Goal: Task Accomplishment & Management: Manage account settings

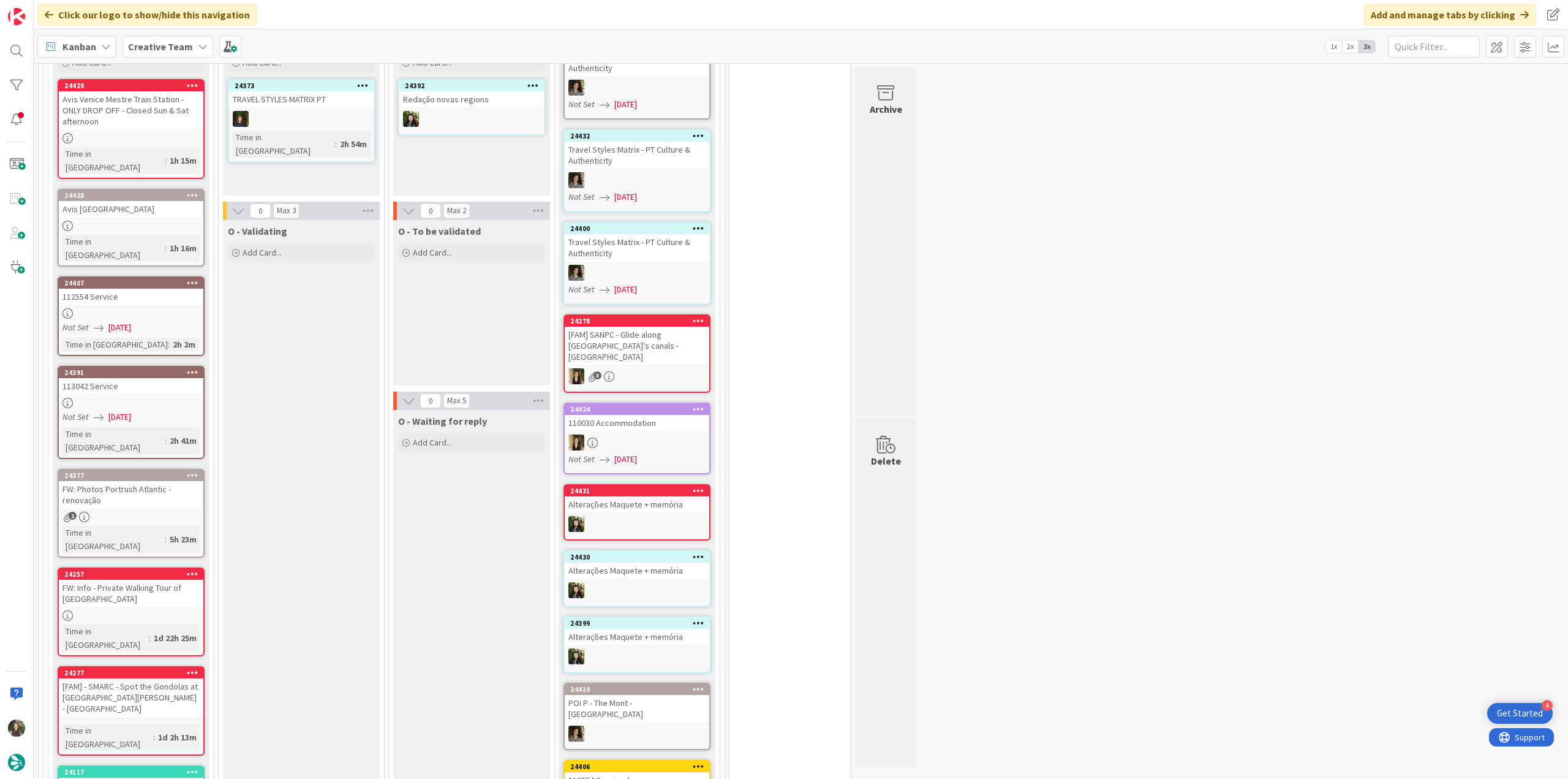
scroll to position [1130, 0]
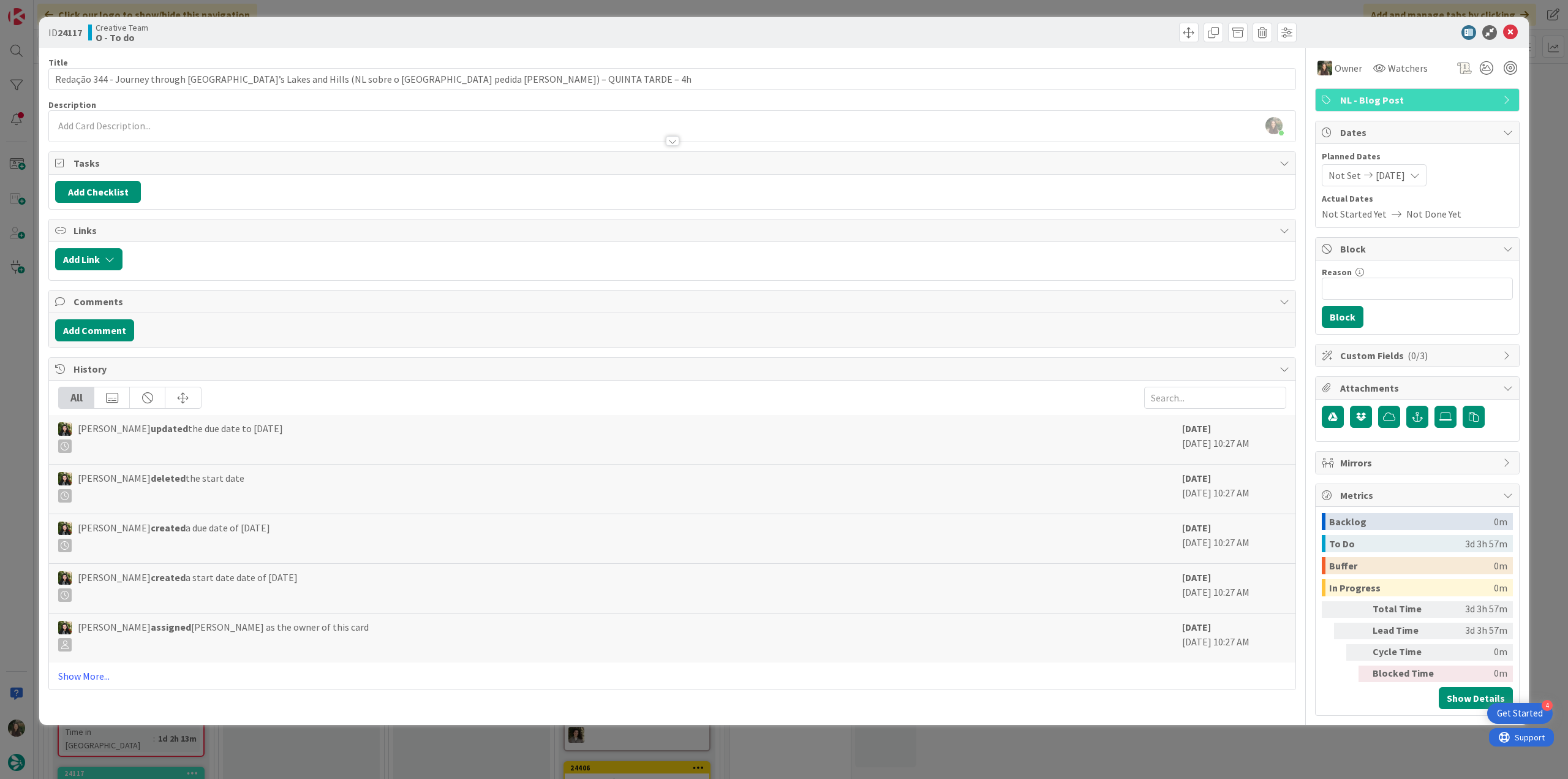
click at [14, 327] on div "ID 24117 Creative Team O - To do Title 119 / 128 Redação 344 - Journey through …" at bounding box center [784, 390] width 1568 height 779
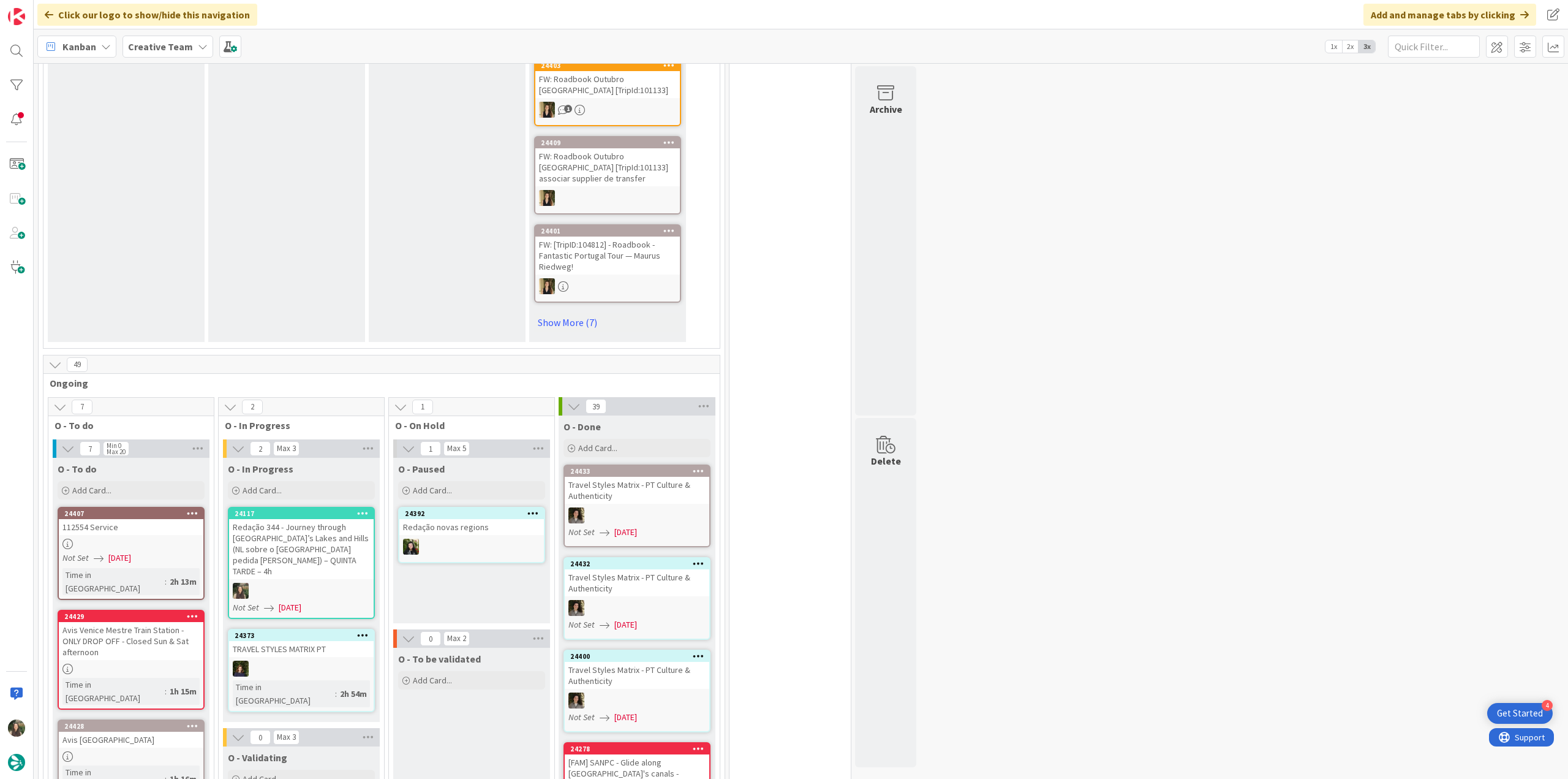
scroll to position [704, 0]
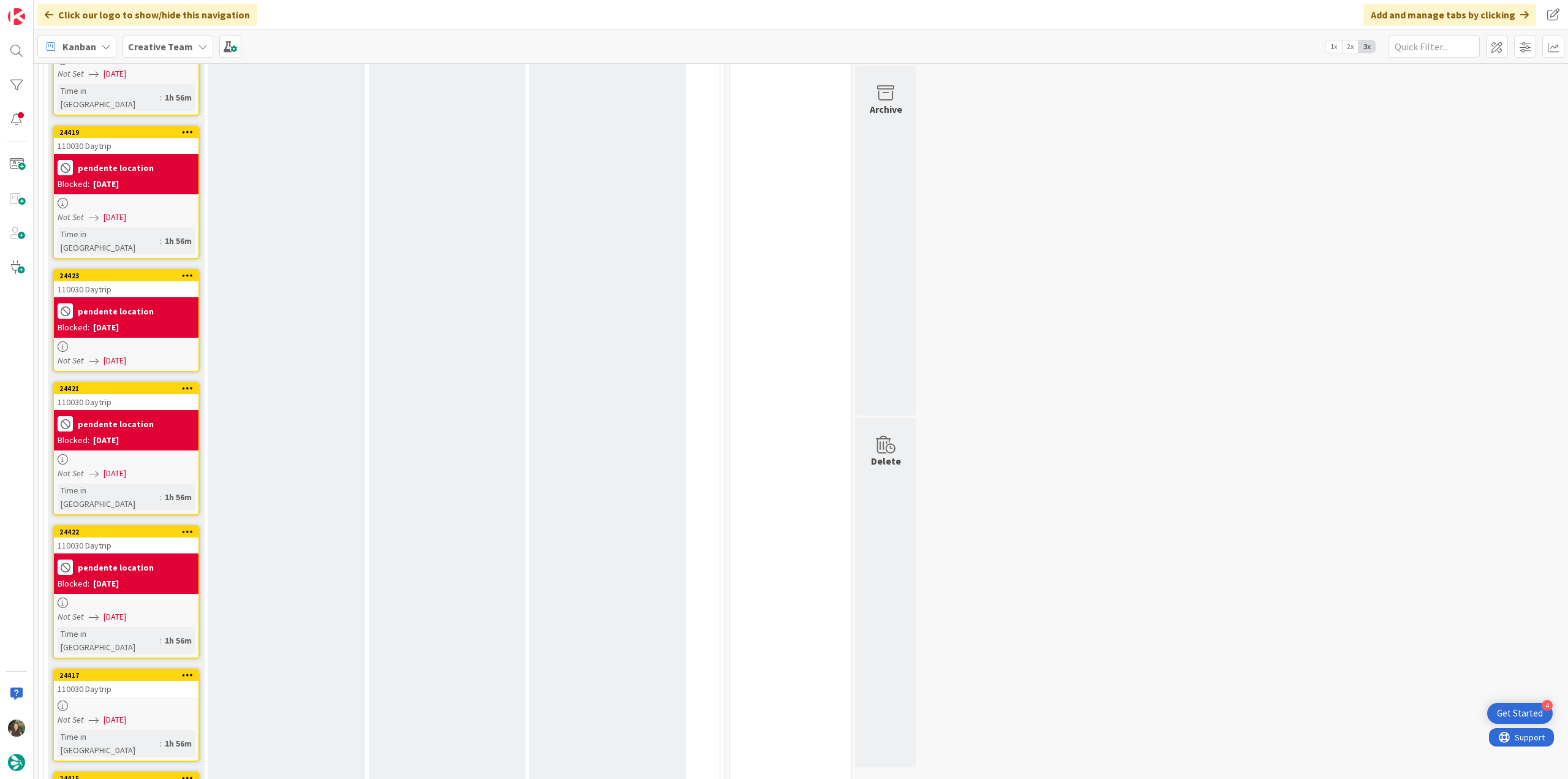
scroll to position [1225, 0]
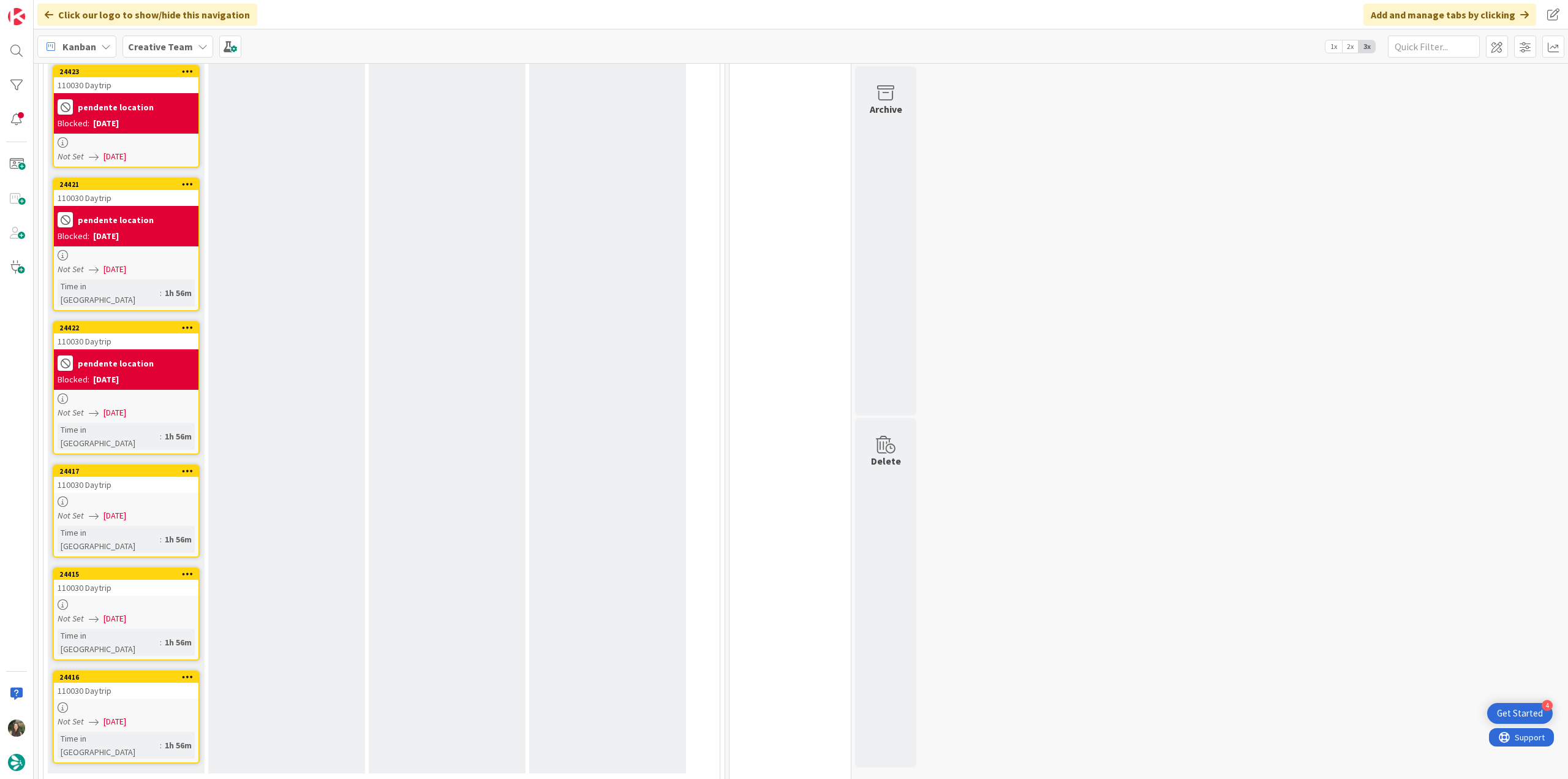
click at [160, 464] on div "24417 110030 Daytrip Not Set [DATE] Time in [GEOGRAPHIC_DATA] : 1h 56m" at bounding box center [126, 510] width 147 height 93
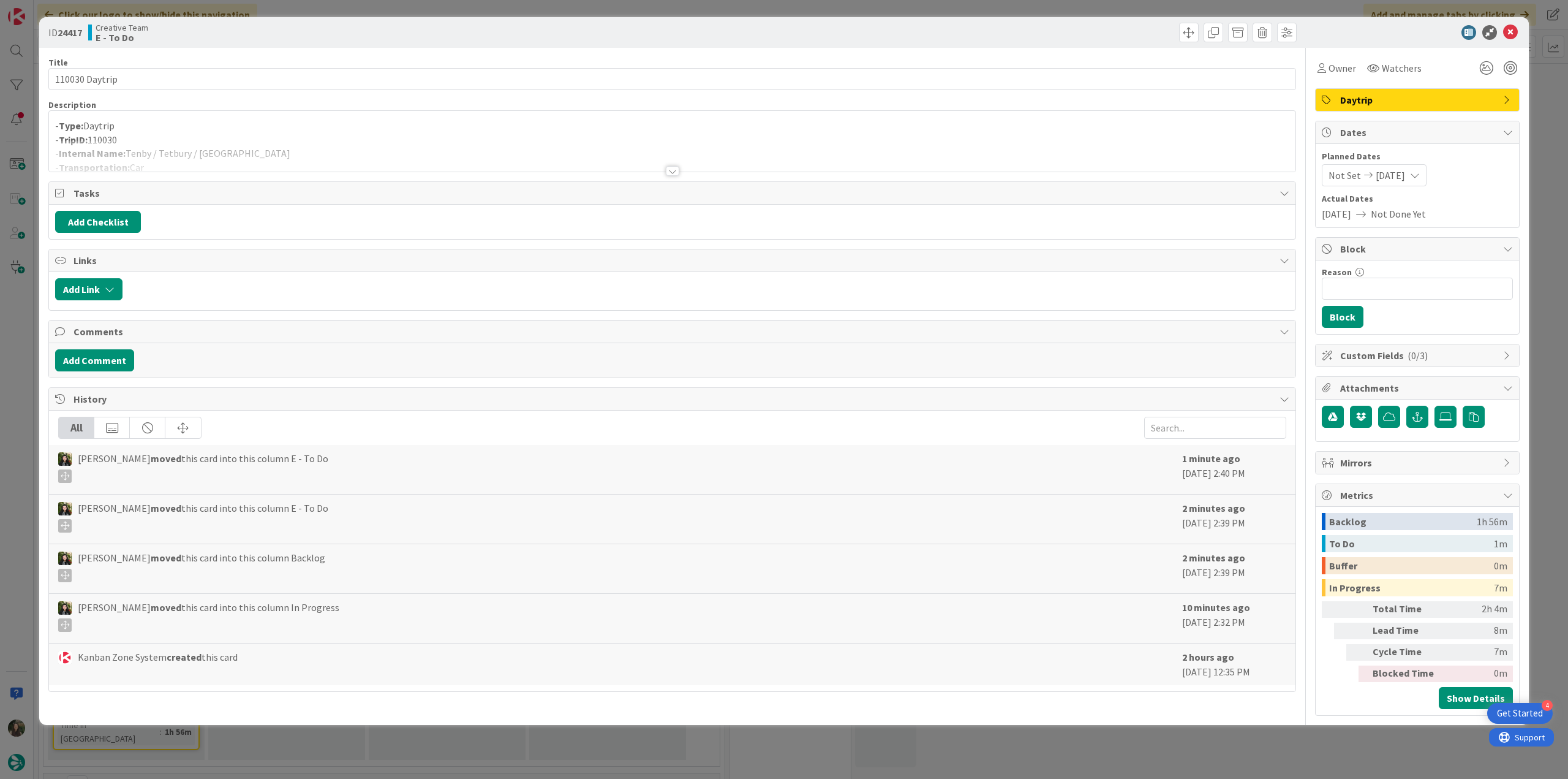
click at [244, 143] on div at bounding box center [672, 156] width 1247 height 31
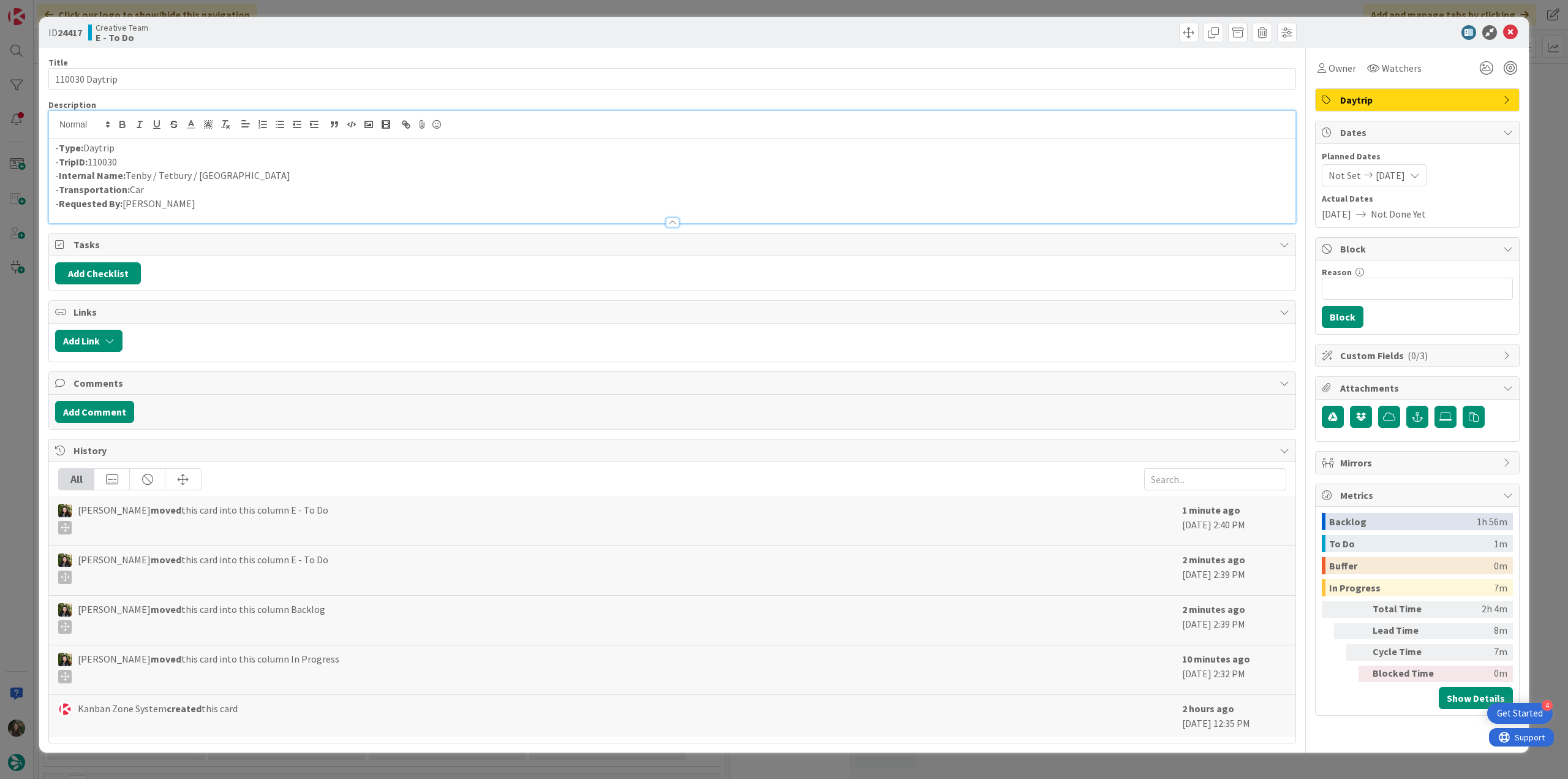
click at [23, 344] on div "ID 24417 Creative Team E - To Do Title 14 / 128 110030 Daytrip Description - Ty…" at bounding box center [784, 390] width 1568 height 779
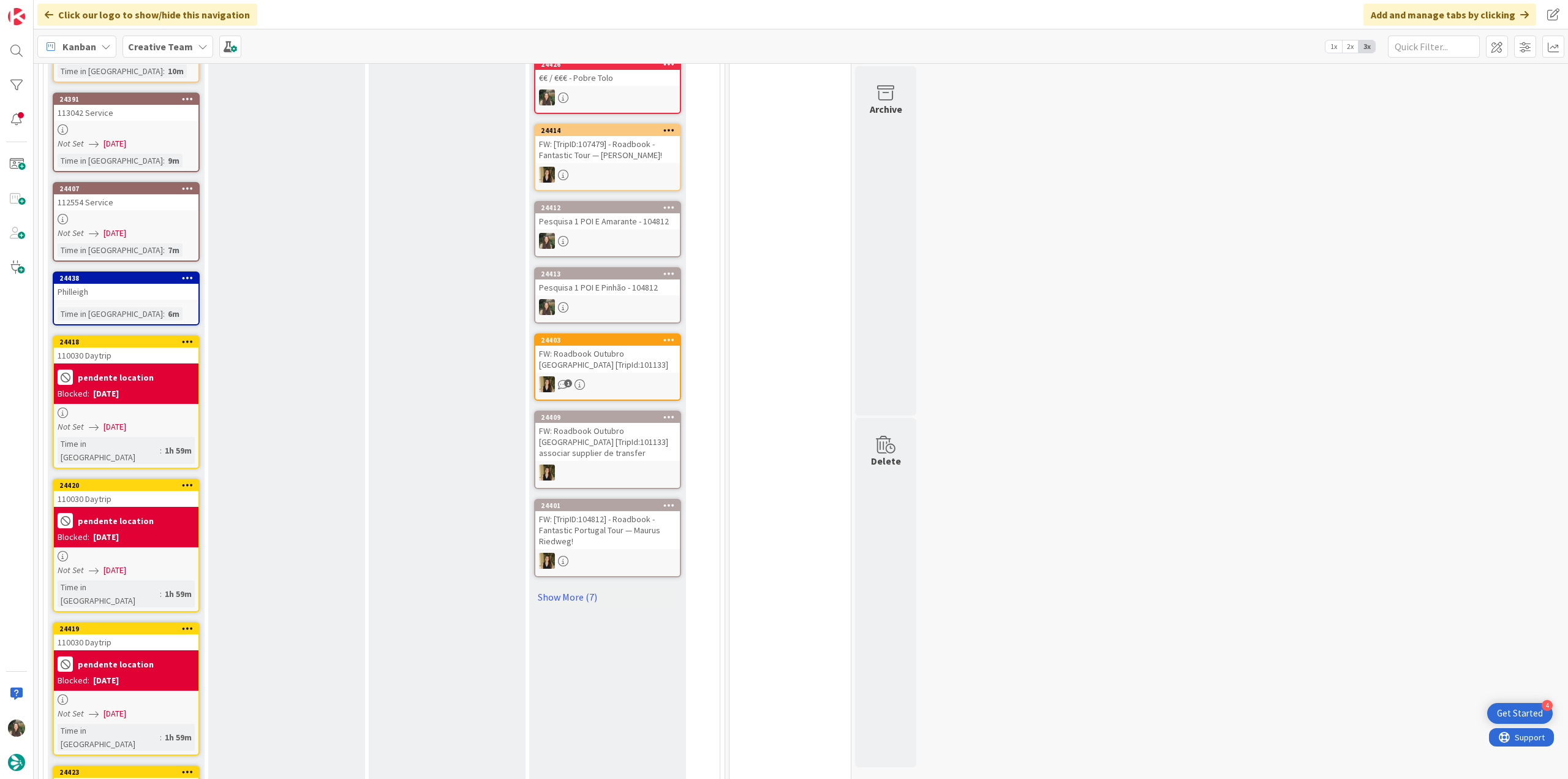
scroll to position [123, 0]
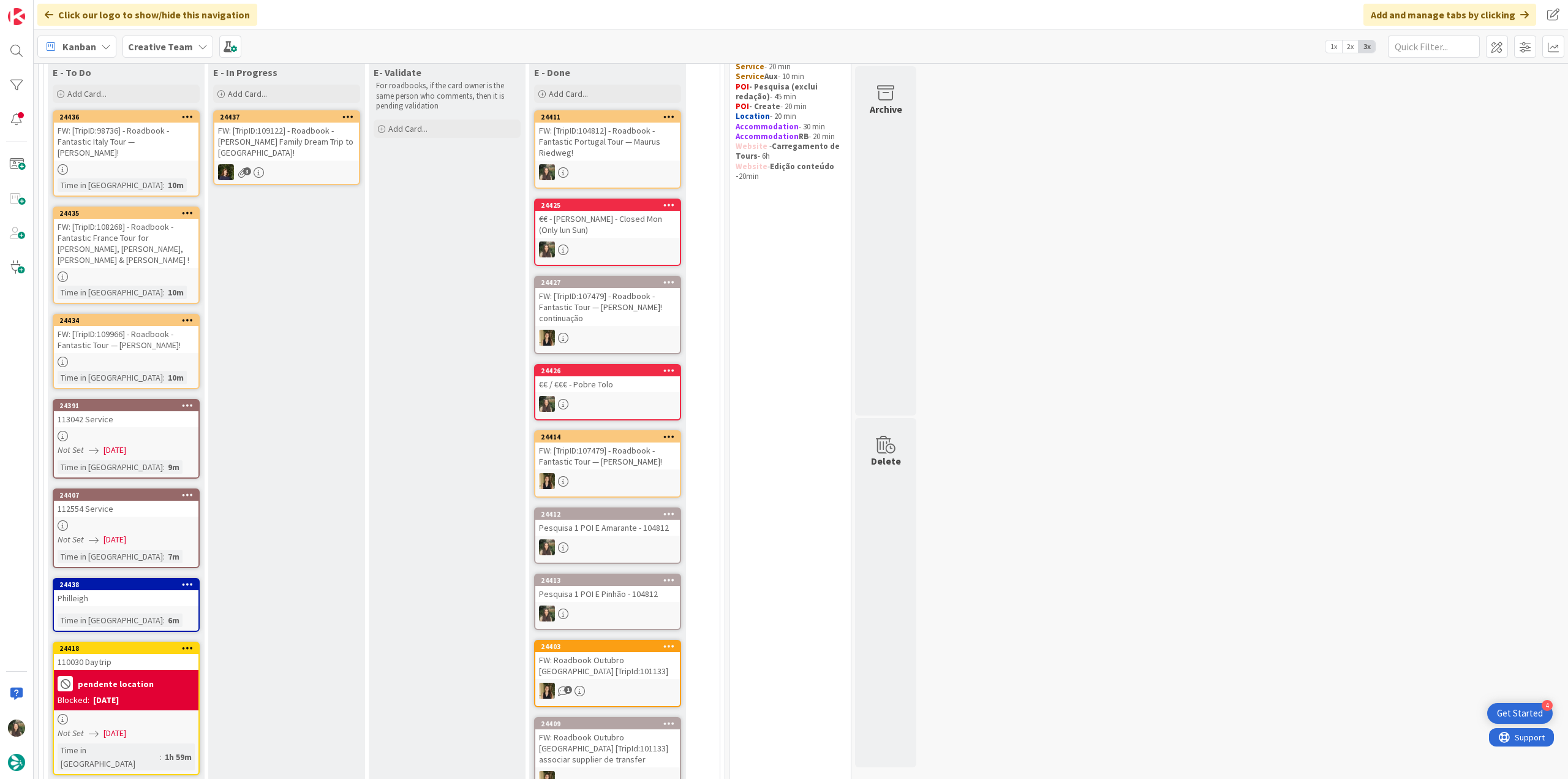
click at [151, 444] on div "Not Set [DATE]" at bounding box center [128, 450] width 141 height 13
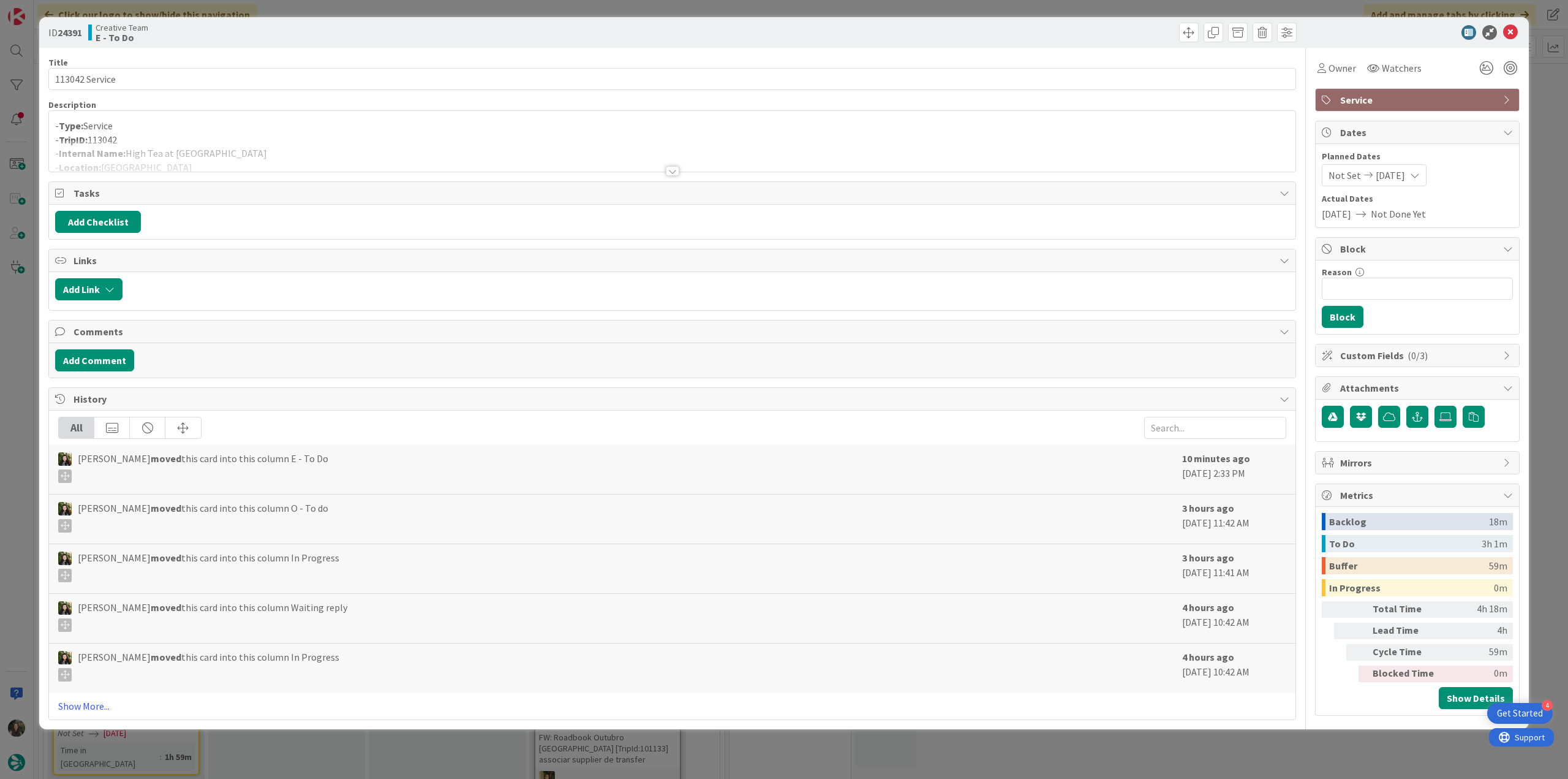
click at [18, 370] on div "ID 24391 Creative Team E - To Do Title 14 / 128 113042 Service Description - Ty…" at bounding box center [784, 390] width 1568 height 779
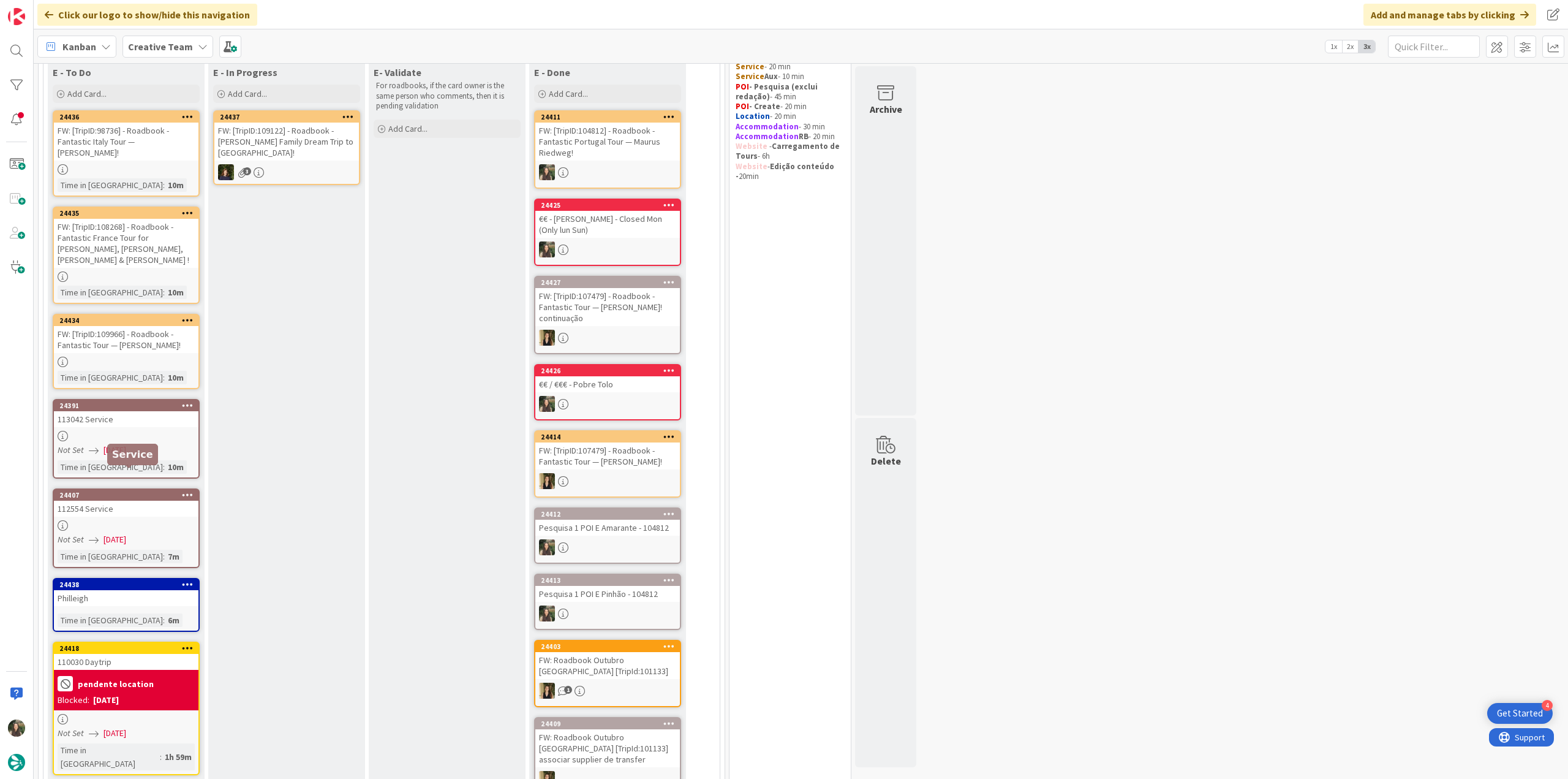
click at [148, 497] on div "24407 112554 Service Not Set [DATE] Time in [GEOGRAPHIC_DATA] : 7m" at bounding box center [126, 528] width 147 height 80
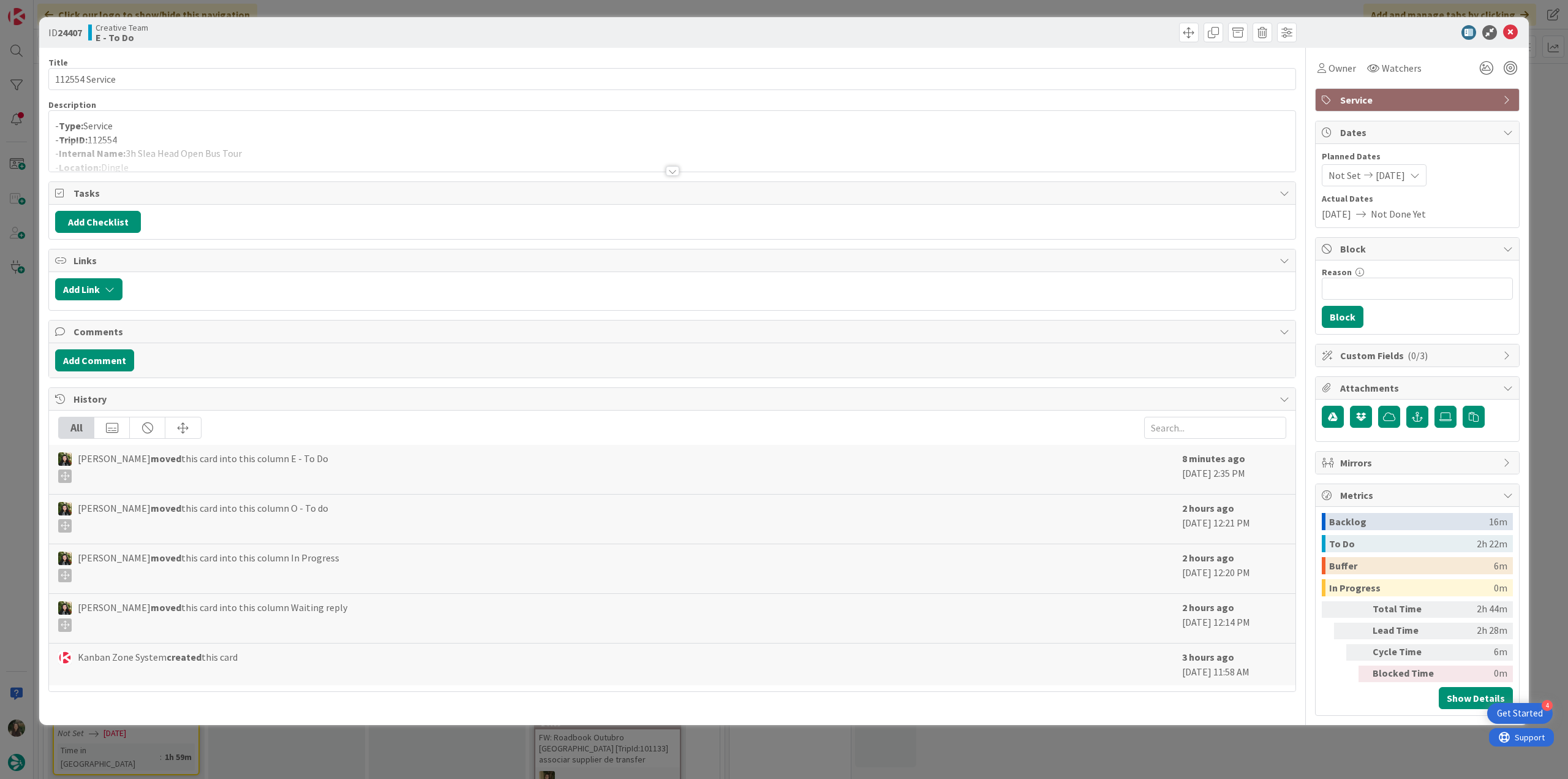
click at [22, 370] on div "ID 24407 Creative Team E - To Do Title 14 / 128 112554 Service Description - Ty…" at bounding box center [784, 390] width 1568 height 779
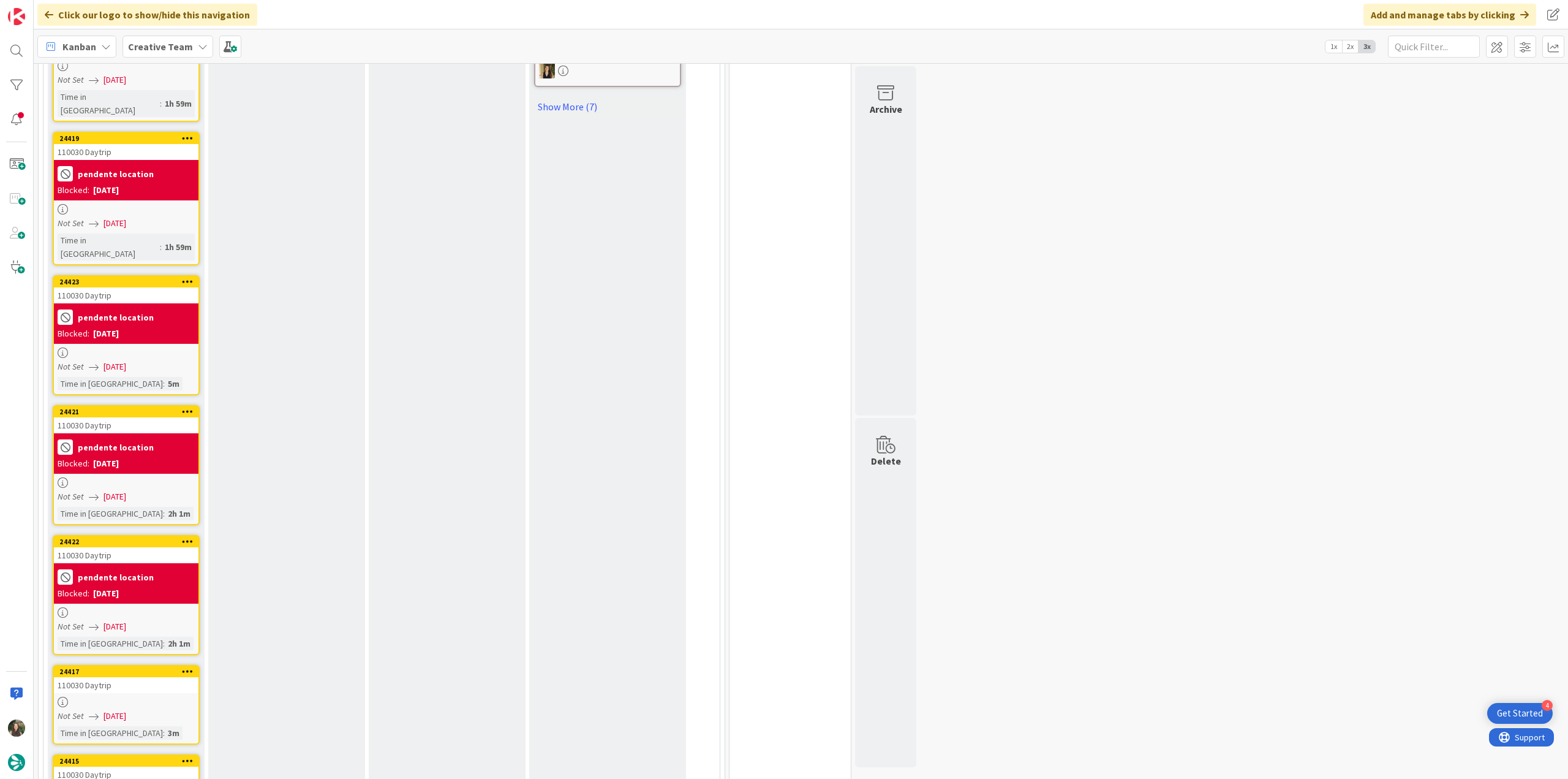
scroll to position [1103, 0]
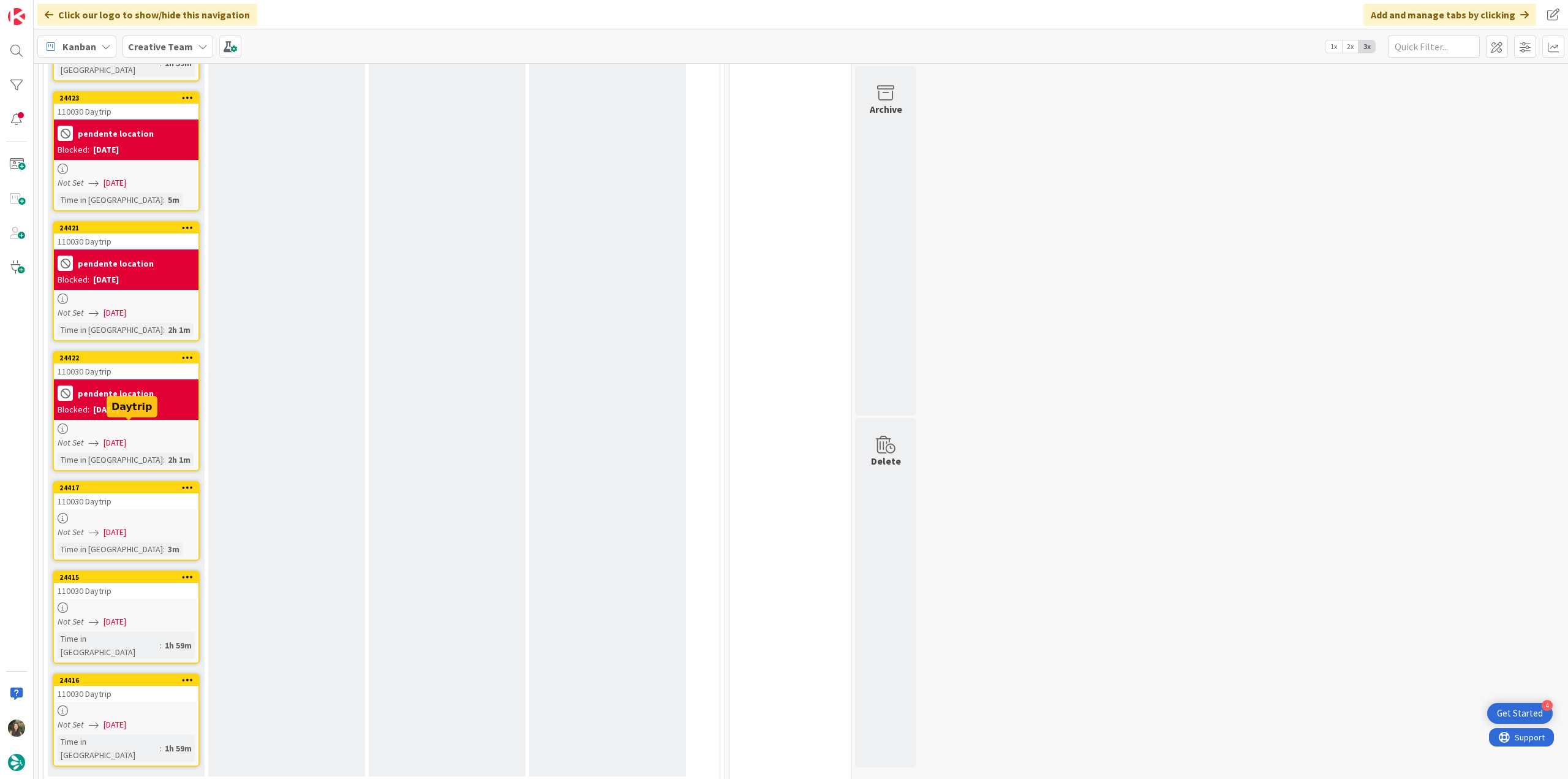
click at [126, 493] on div "110030 Daytrip" at bounding box center [126, 501] width 145 height 16
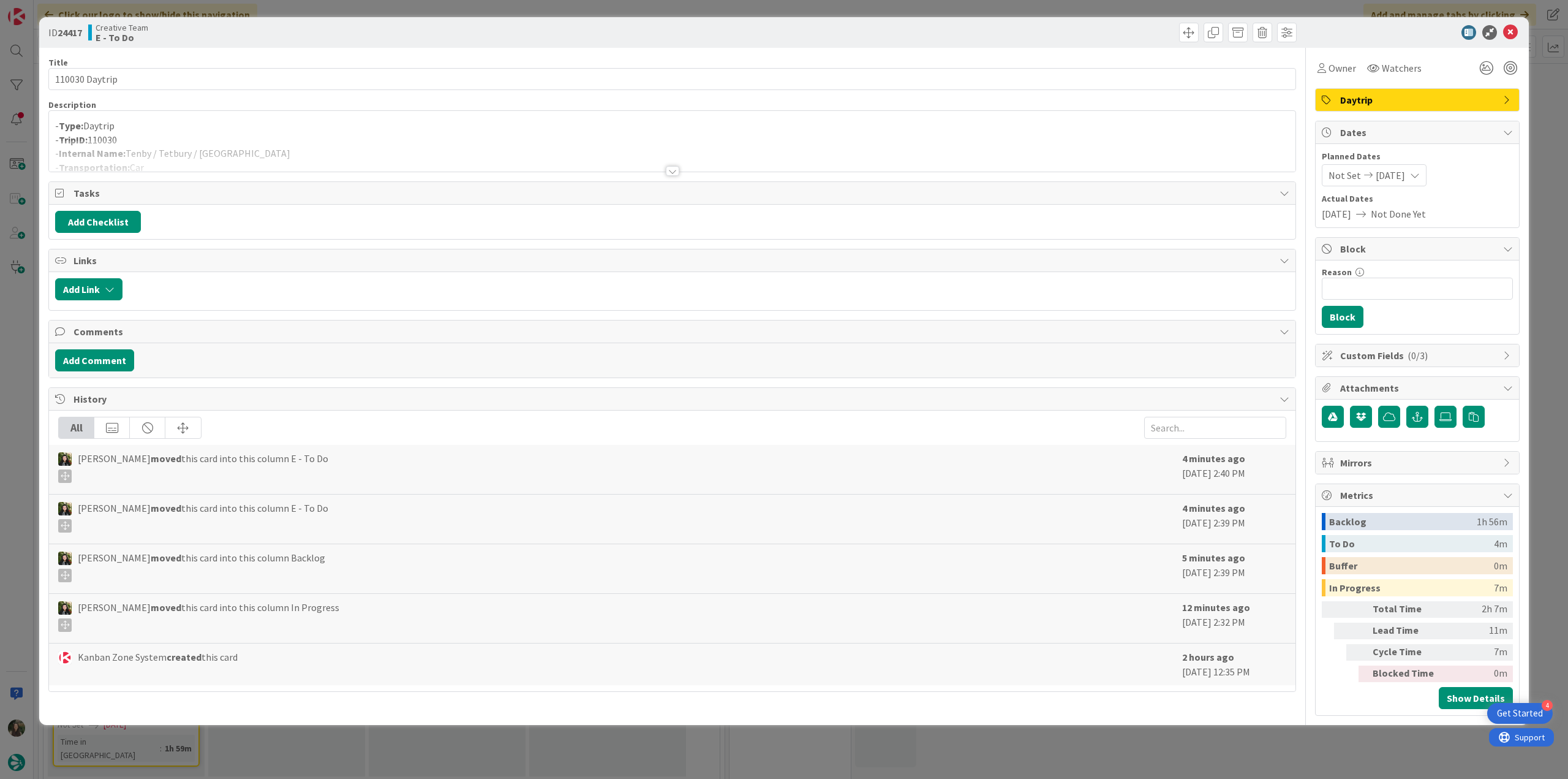
click at [246, 144] on div at bounding box center [672, 156] width 1247 height 31
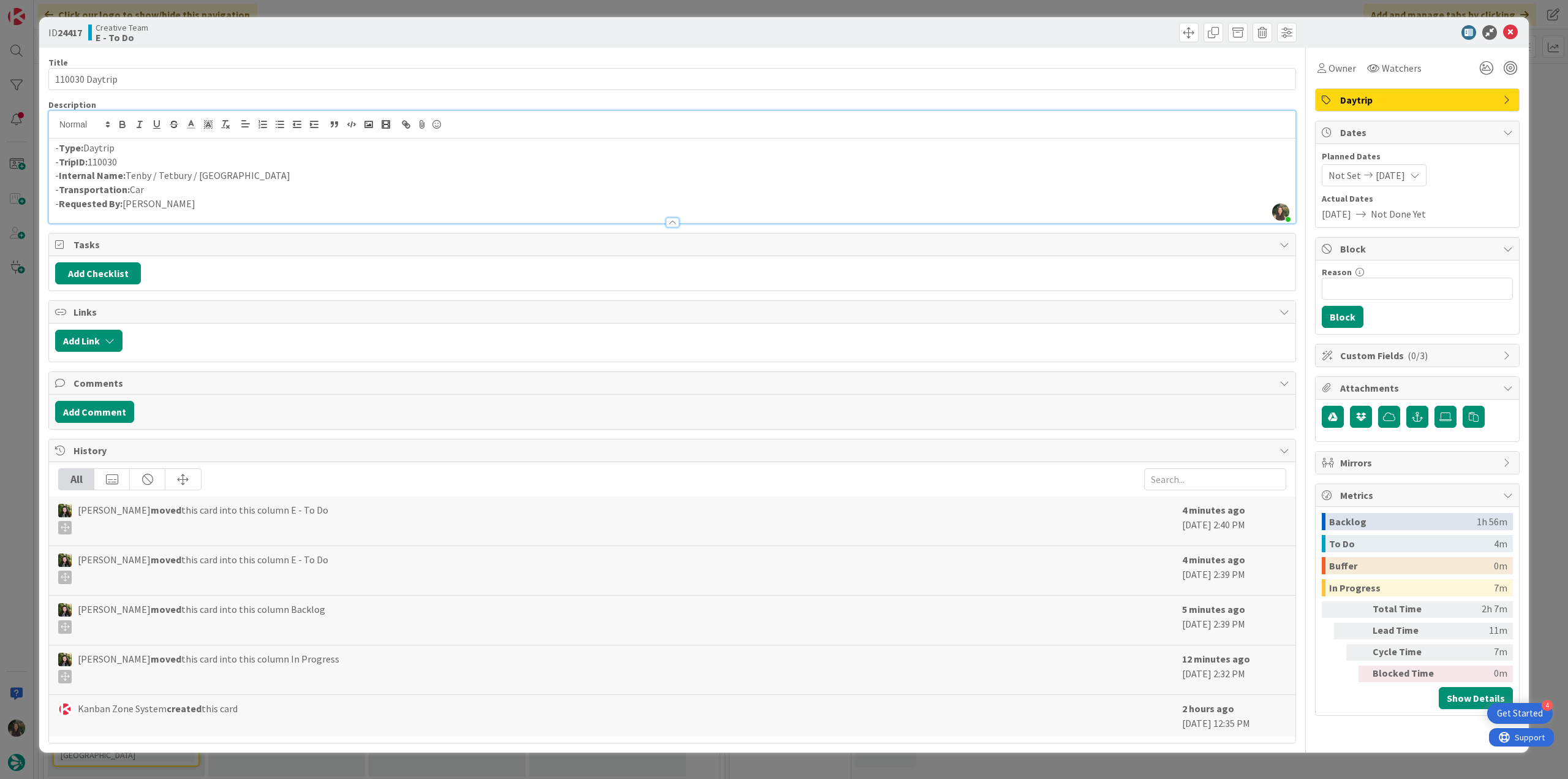
click at [9, 348] on div "ID 24417 Creative Team E - To Do Title 14 / 128 110030 Daytrip Description [PER…" at bounding box center [784, 390] width 1568 height 779
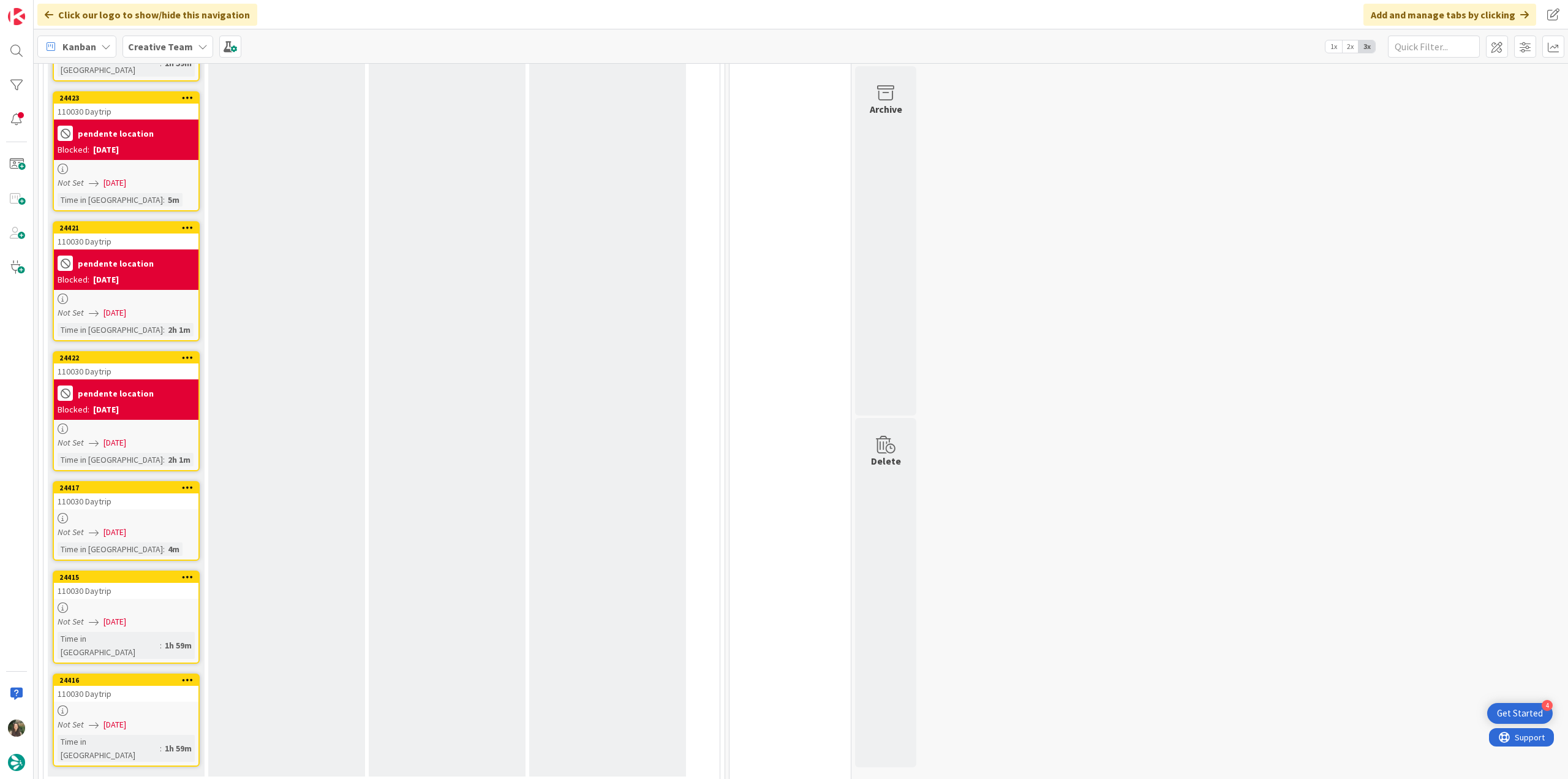
click at [193, 513] on div at bounding box center [126, 518] width 145 height 11
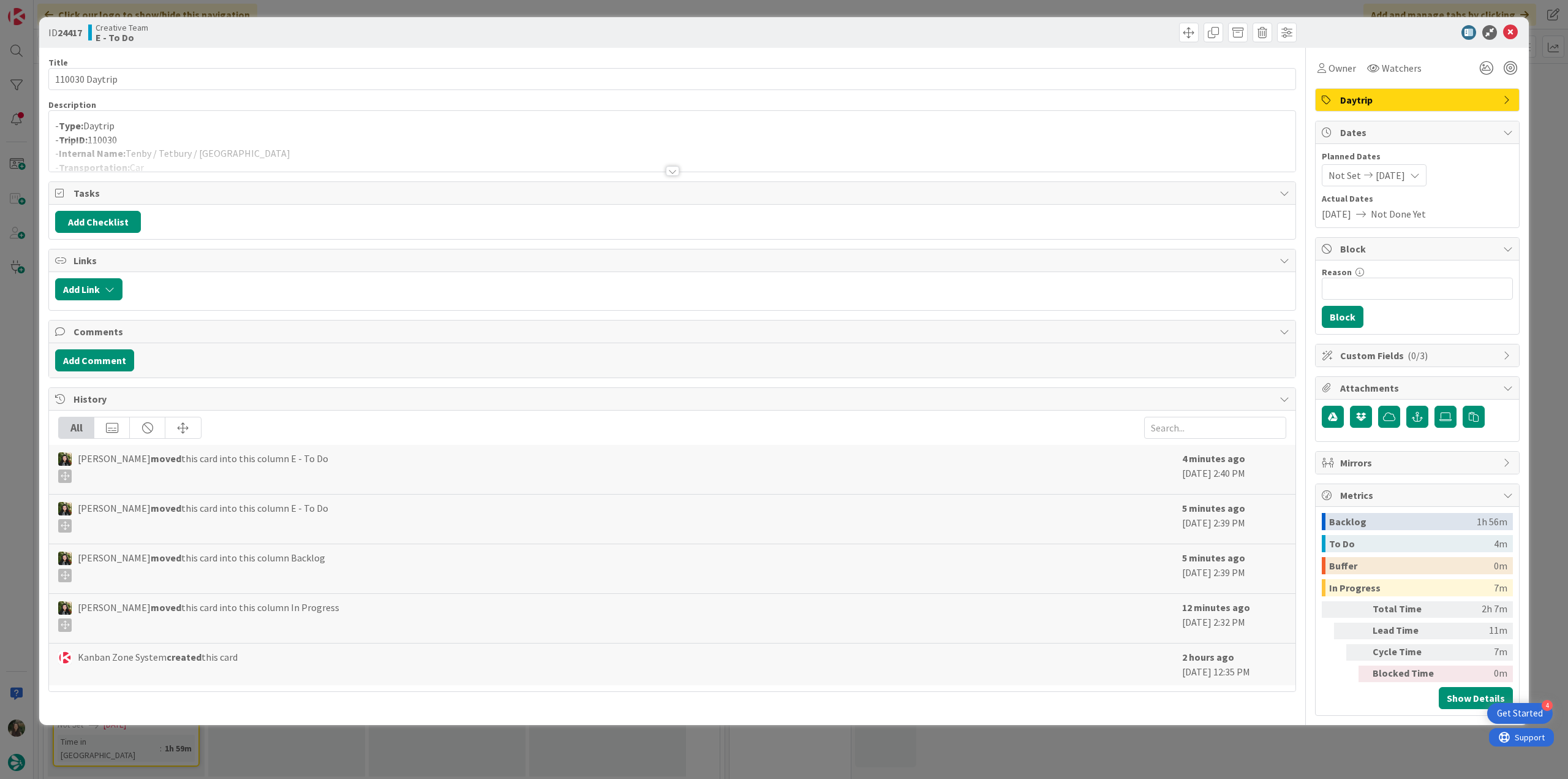
click at [249, 142] on div at bounding box center [672, 156] width 1247 height 31
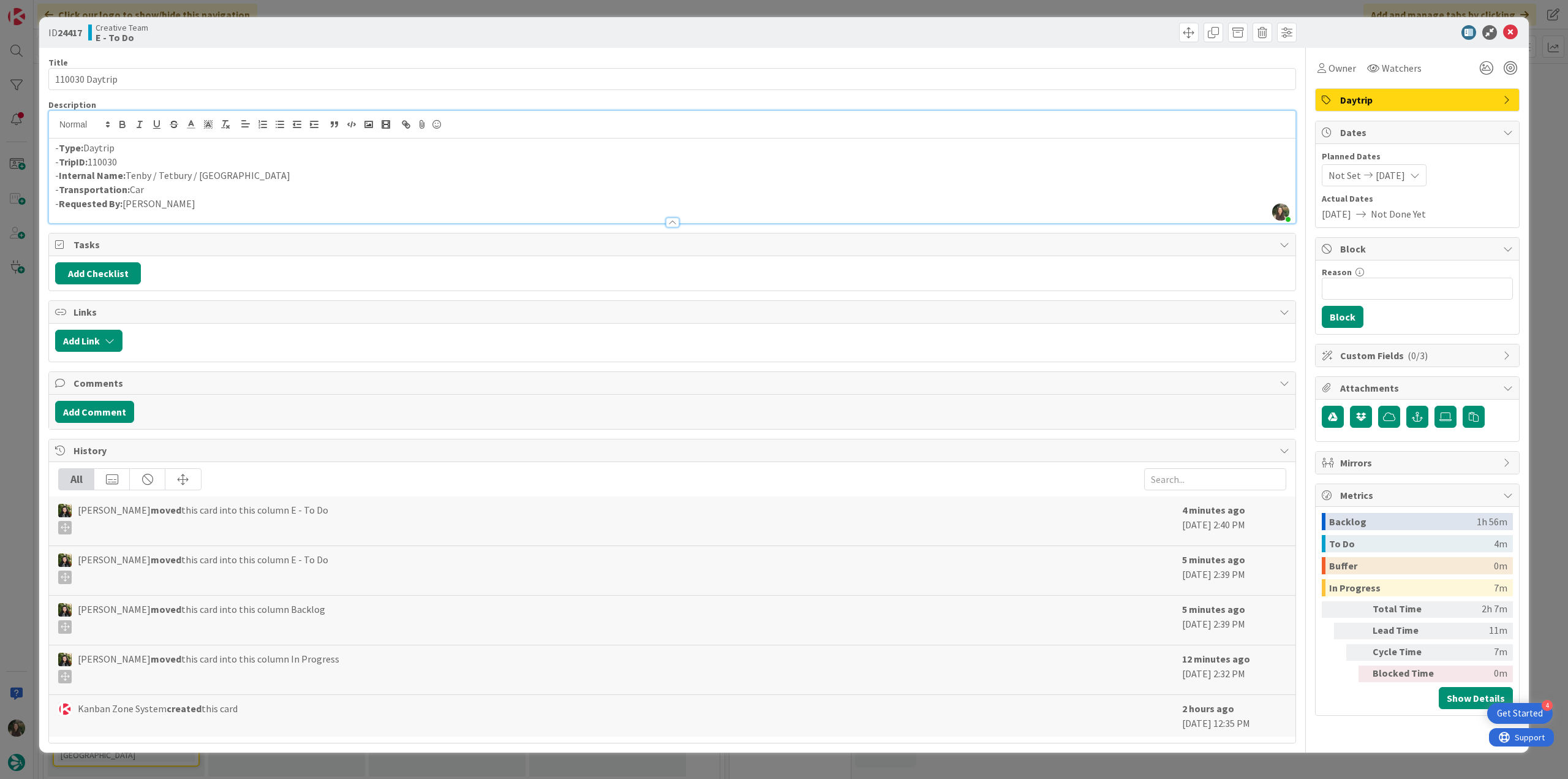
click at [26, 313] on div "ID 24417 Creative Team E - To Do Title 14 / 128 110030 Daytrip Description [PER…" at bounding box center [784, 390] width 1568 height 779
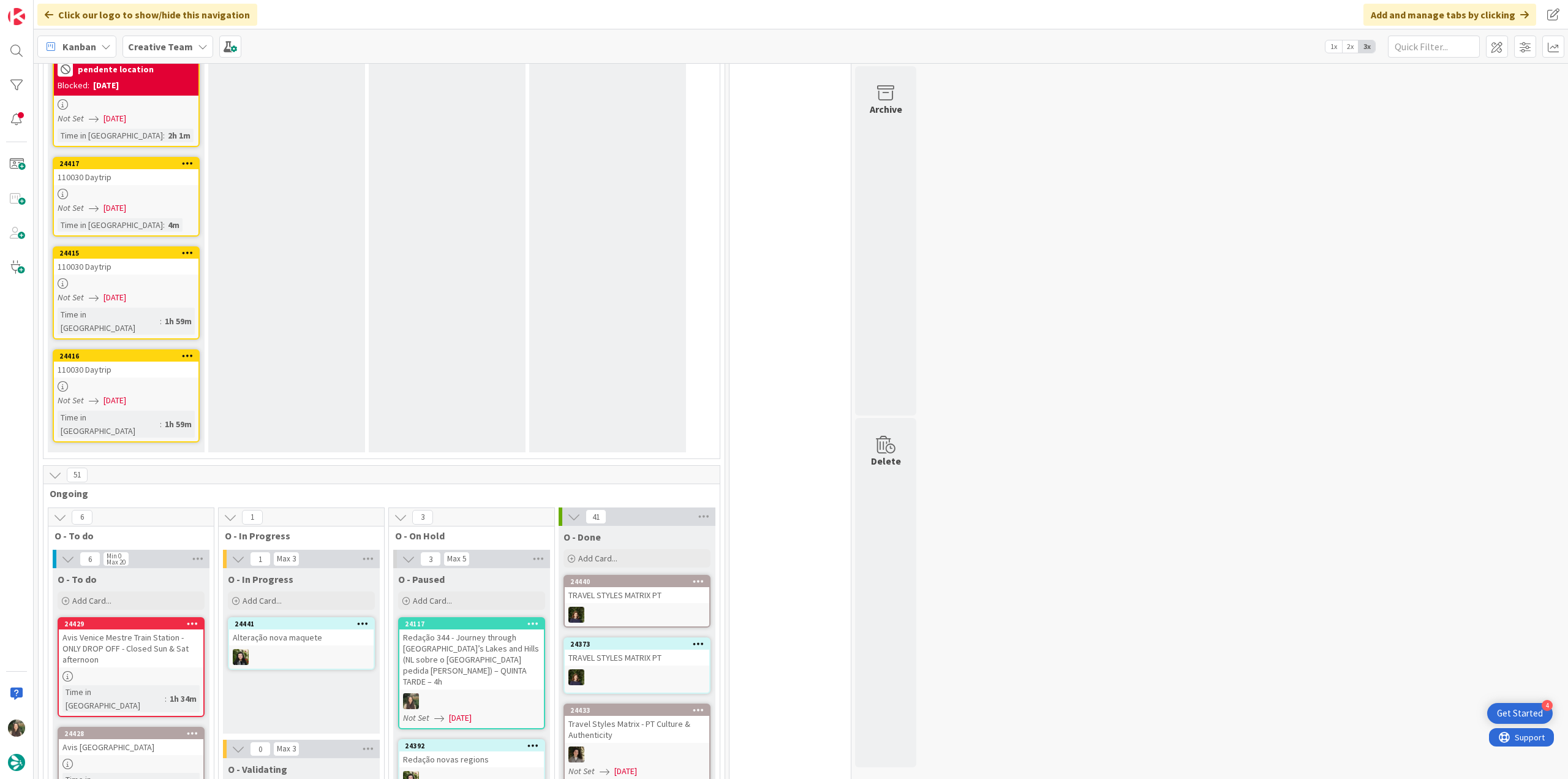
scroll to position [1287, 0]
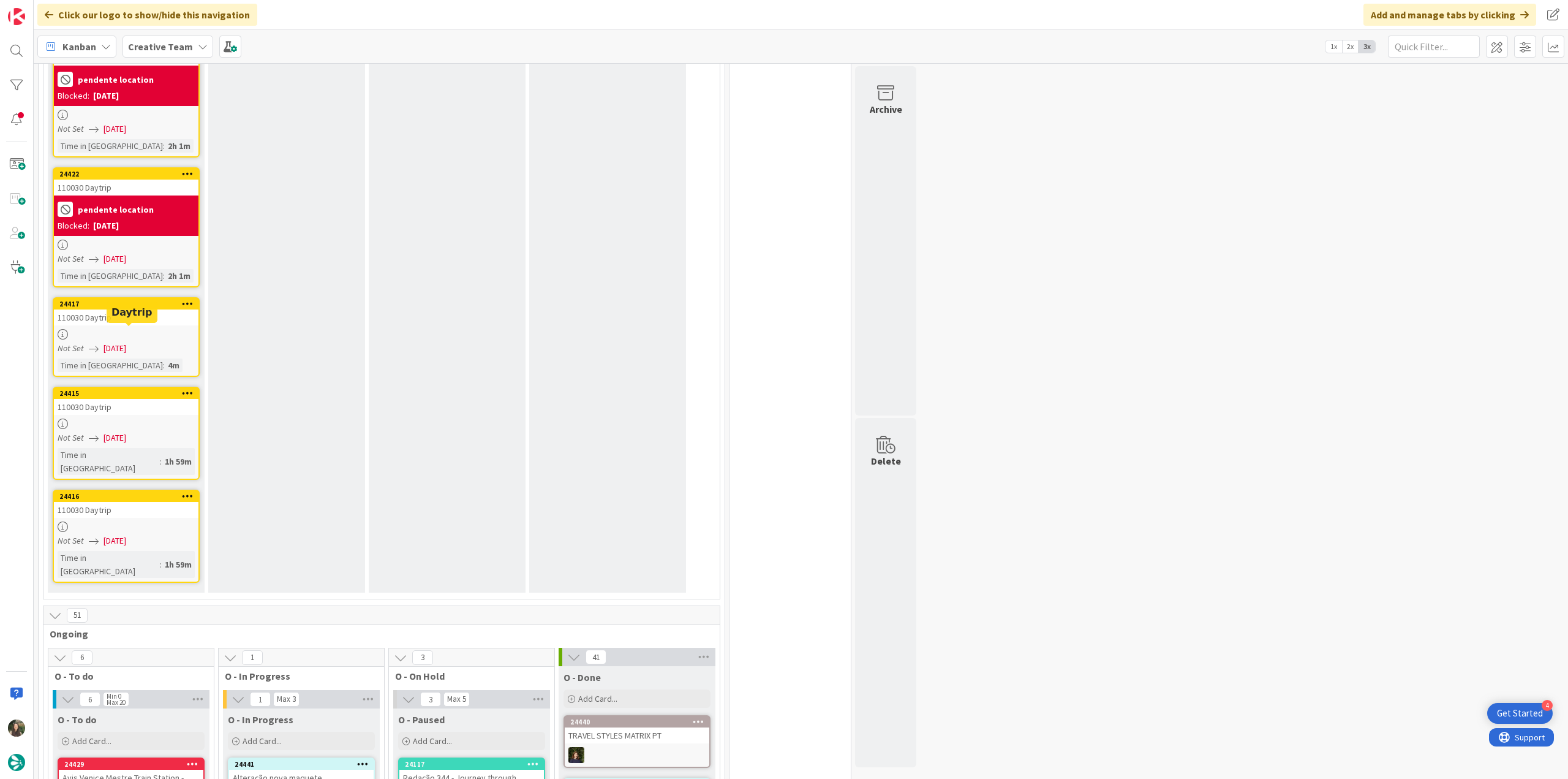
click at [156, 399] on div "110030 Daytrip" at bounding box center [126, 407] width 145 height 16
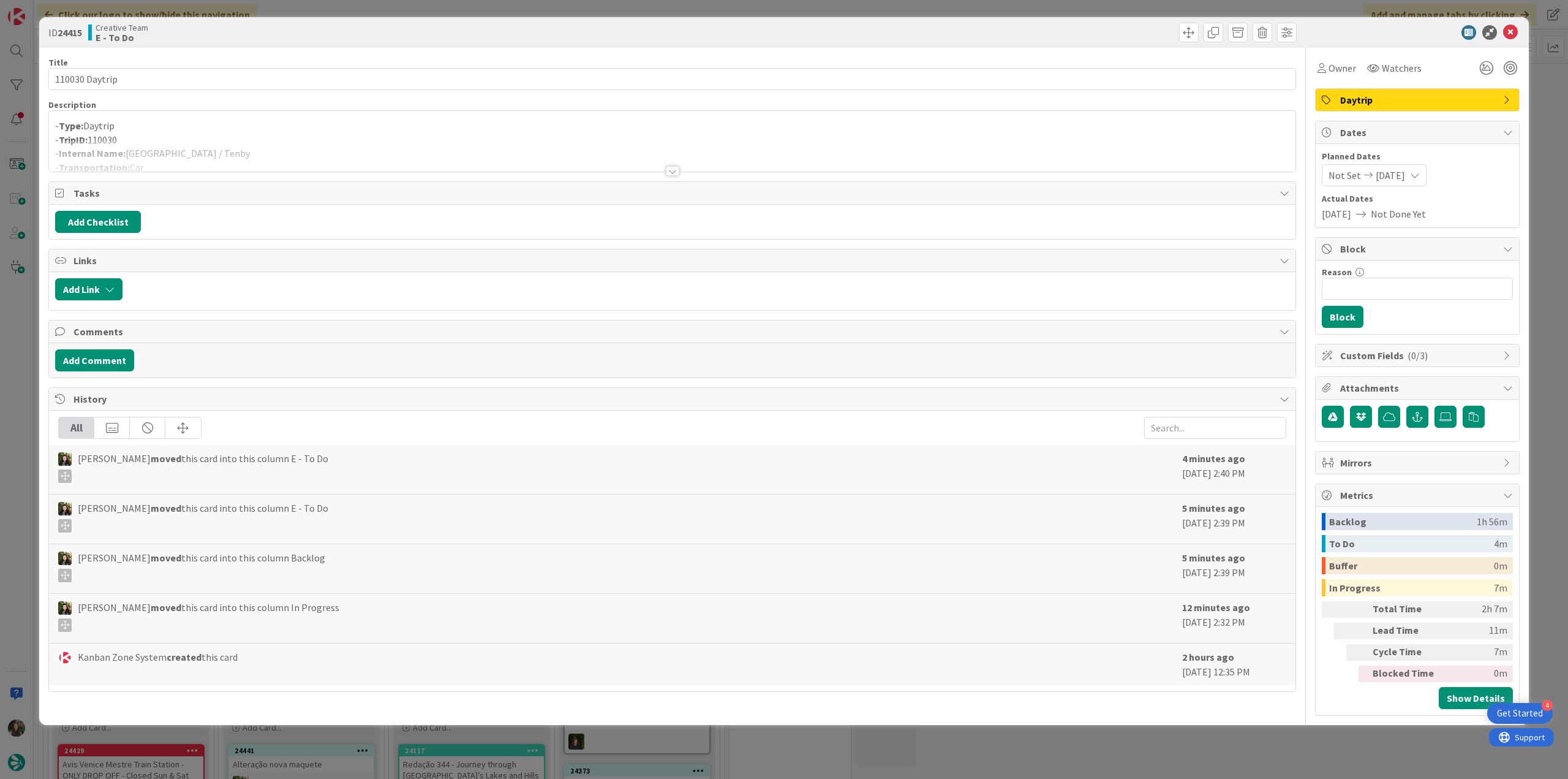
click at [18, 335] on div "ID 24415 Creative Team E - To Do Title 14 / 128 110030 Daytrip Description - Ty…" at bounding box center [784, 390] width 1568 height 779
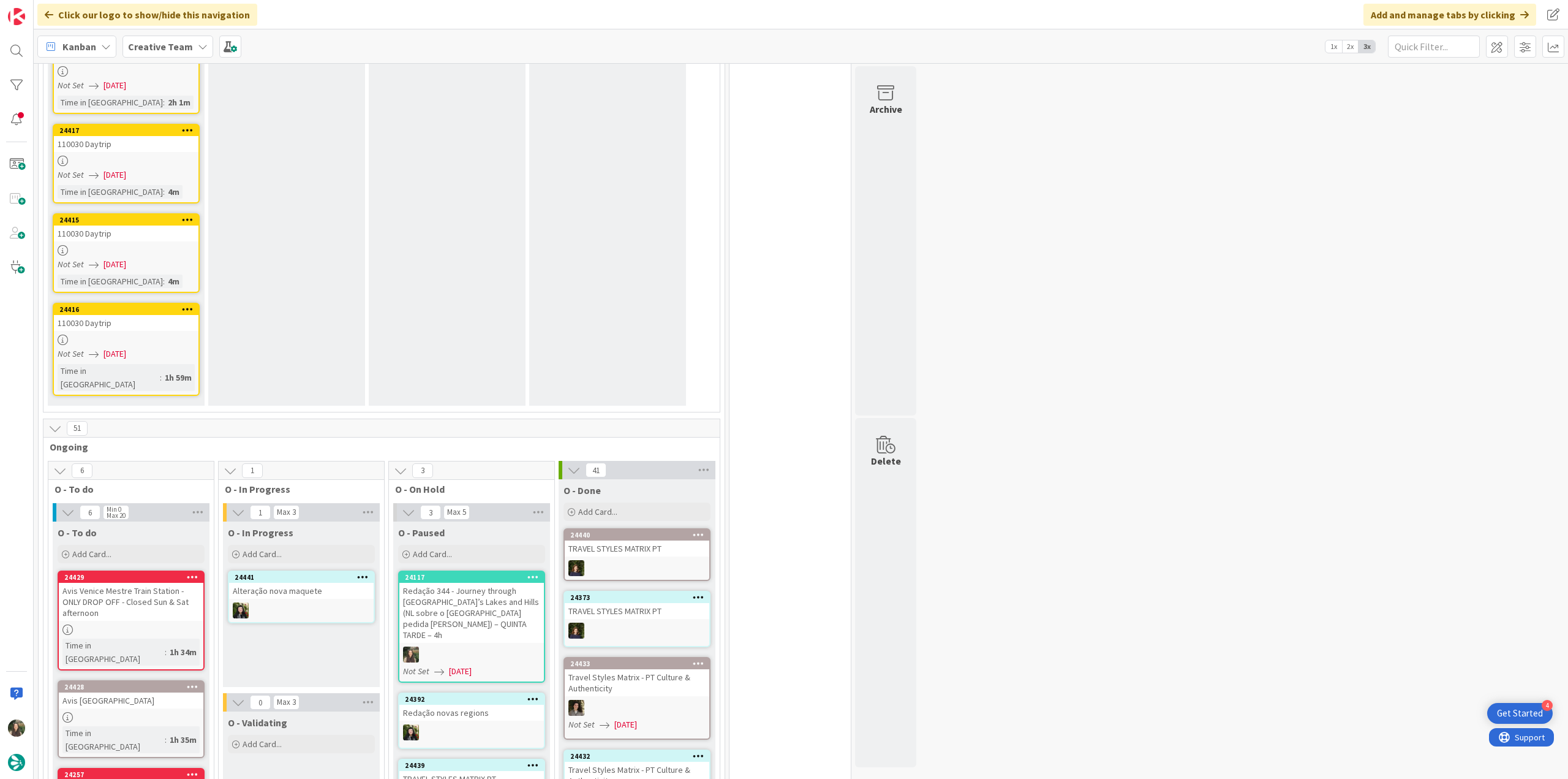
scroll to position [1348, 0]
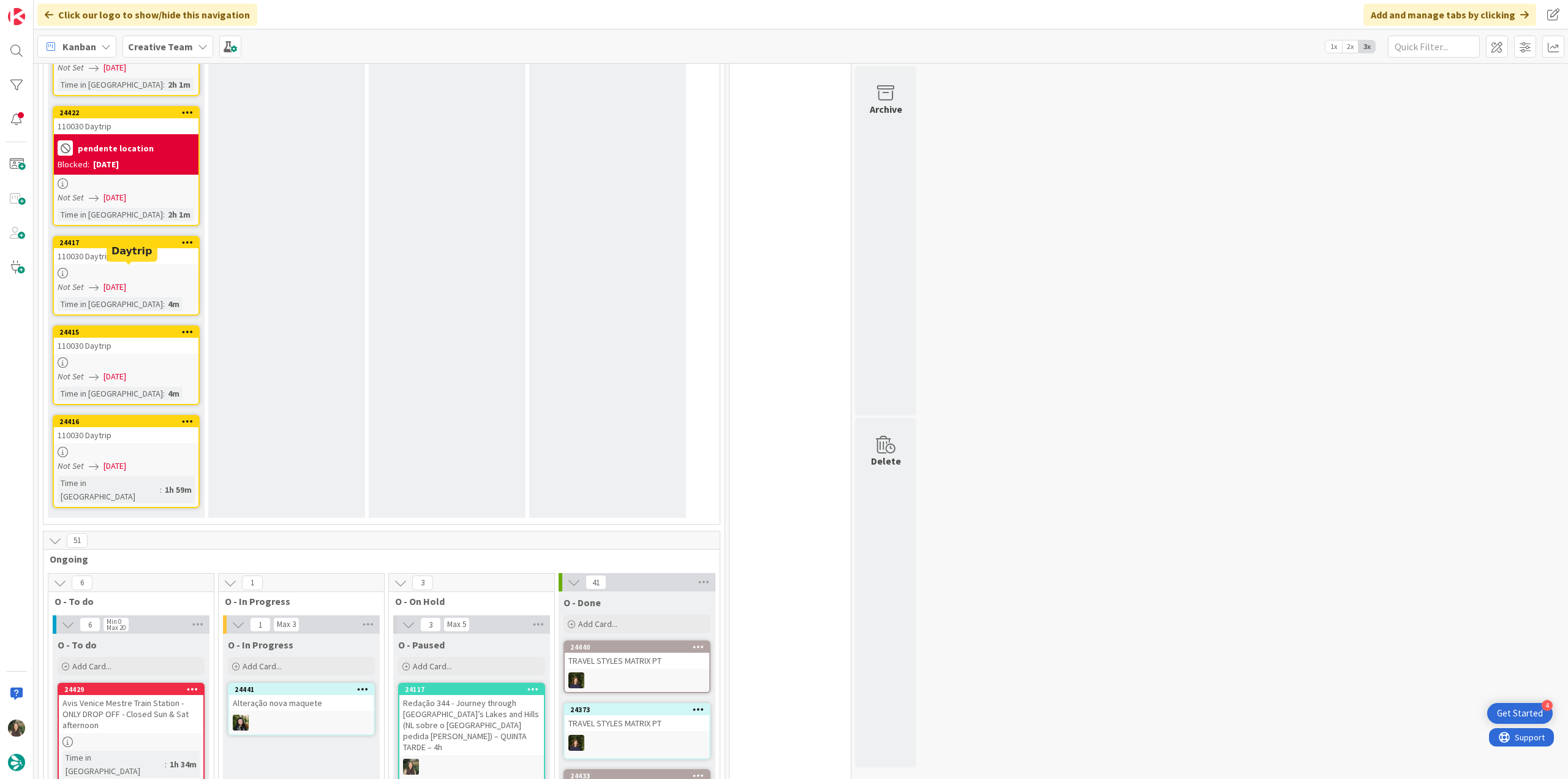
click at [159, 280] on div "Not Set [DATE]" at bounding box center [128, 287] width 141 height 13
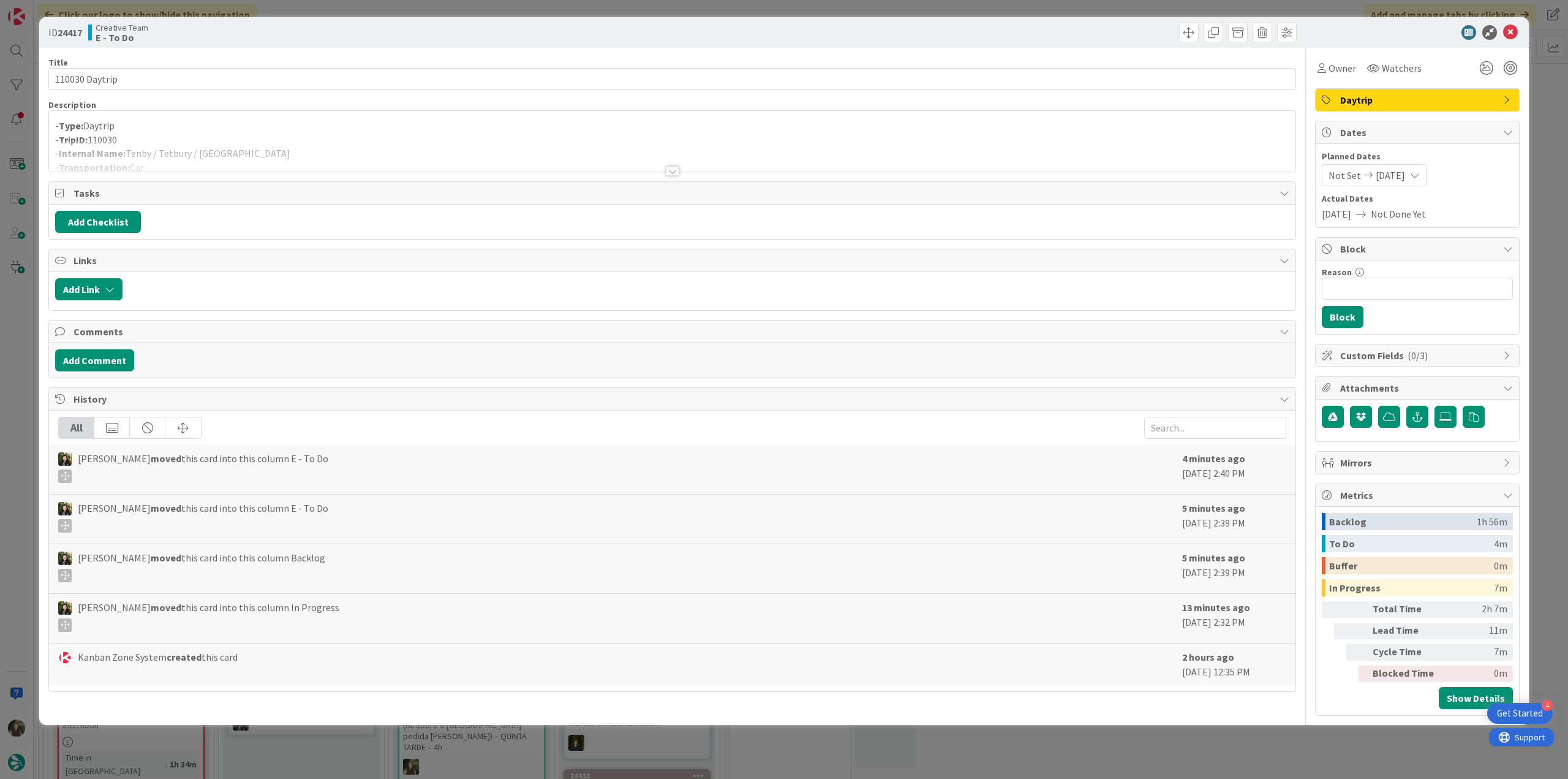
click at [145, 152] on div at bounding box center [672, 156] width 1247 height 31
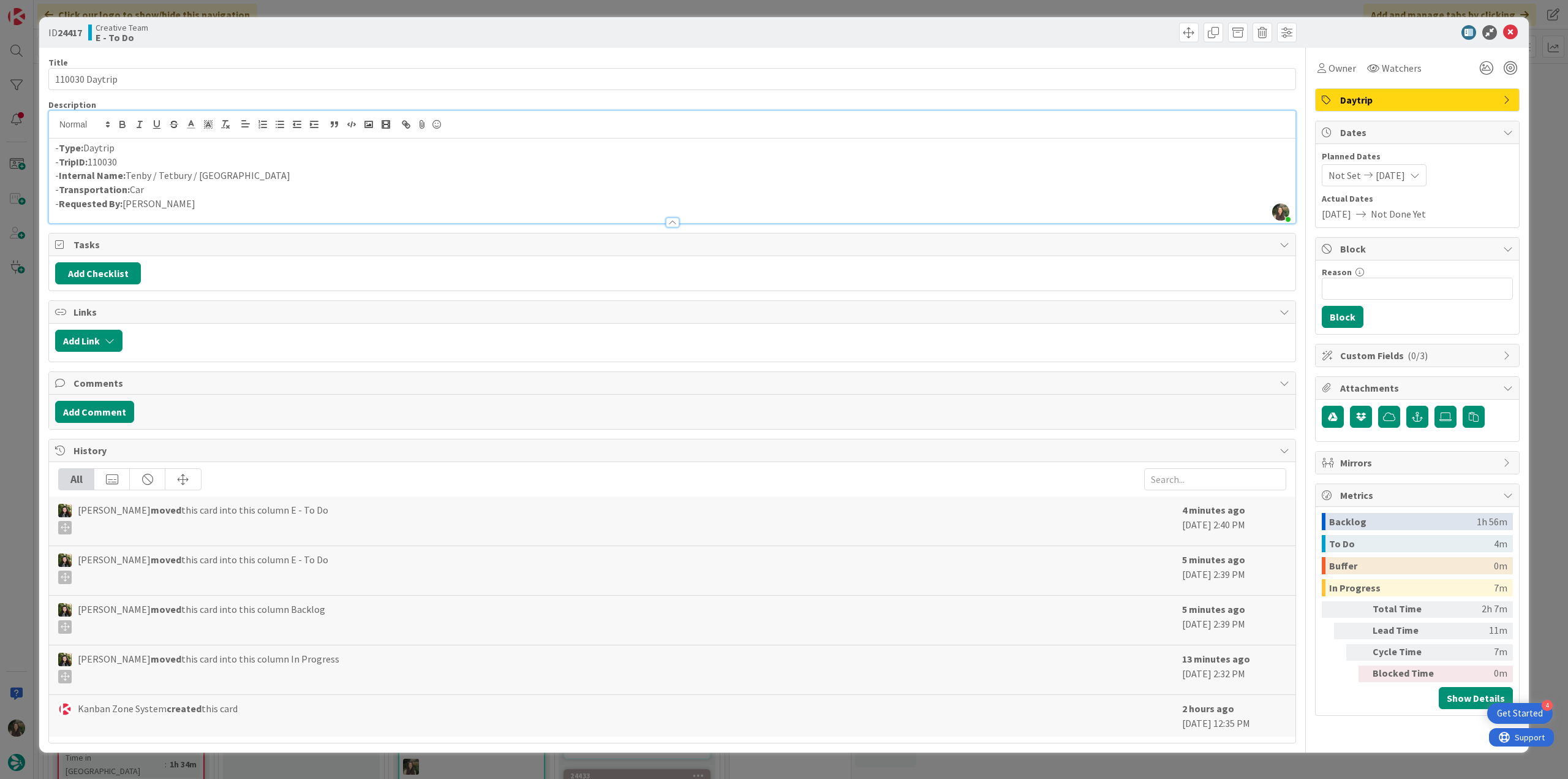
click at [141, 174] on p "- Internal Name: [PERSON_NAME] / Tetbury / [GEOGRAPHIC_DATA]" at bounding box center [672, 175] width 1234 height 14
copy p "Tenby"
click at [23, 303] on div "ID 24417 Creative Team E - To Do Title 14 / 128 110030 Daytrip Description [PER…" at bounding box center [784, 390] width 1568 height 779
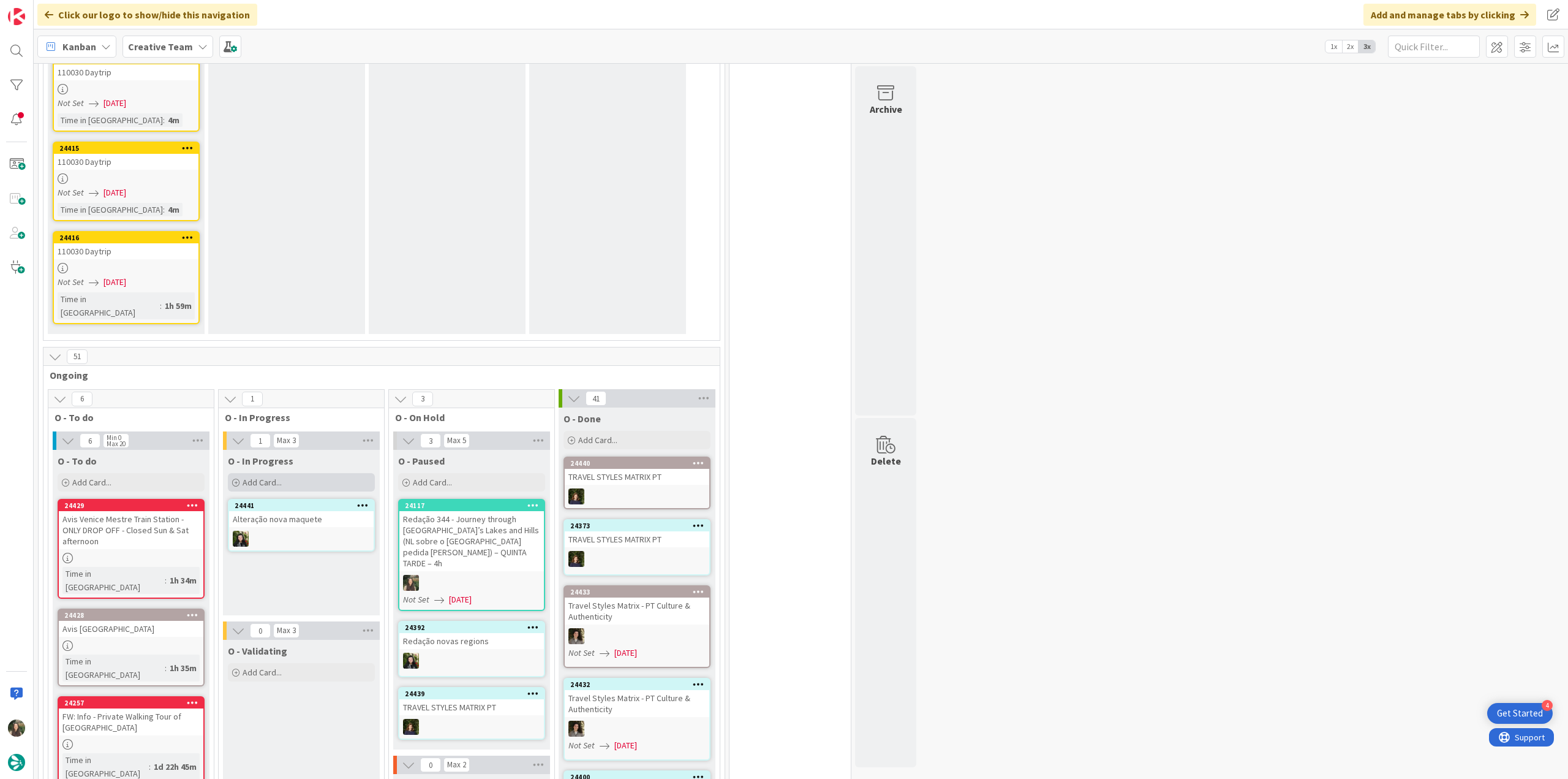
click at [312, 473] on div "Add Card..." at bounding box center [302, 482] width 147 height 18
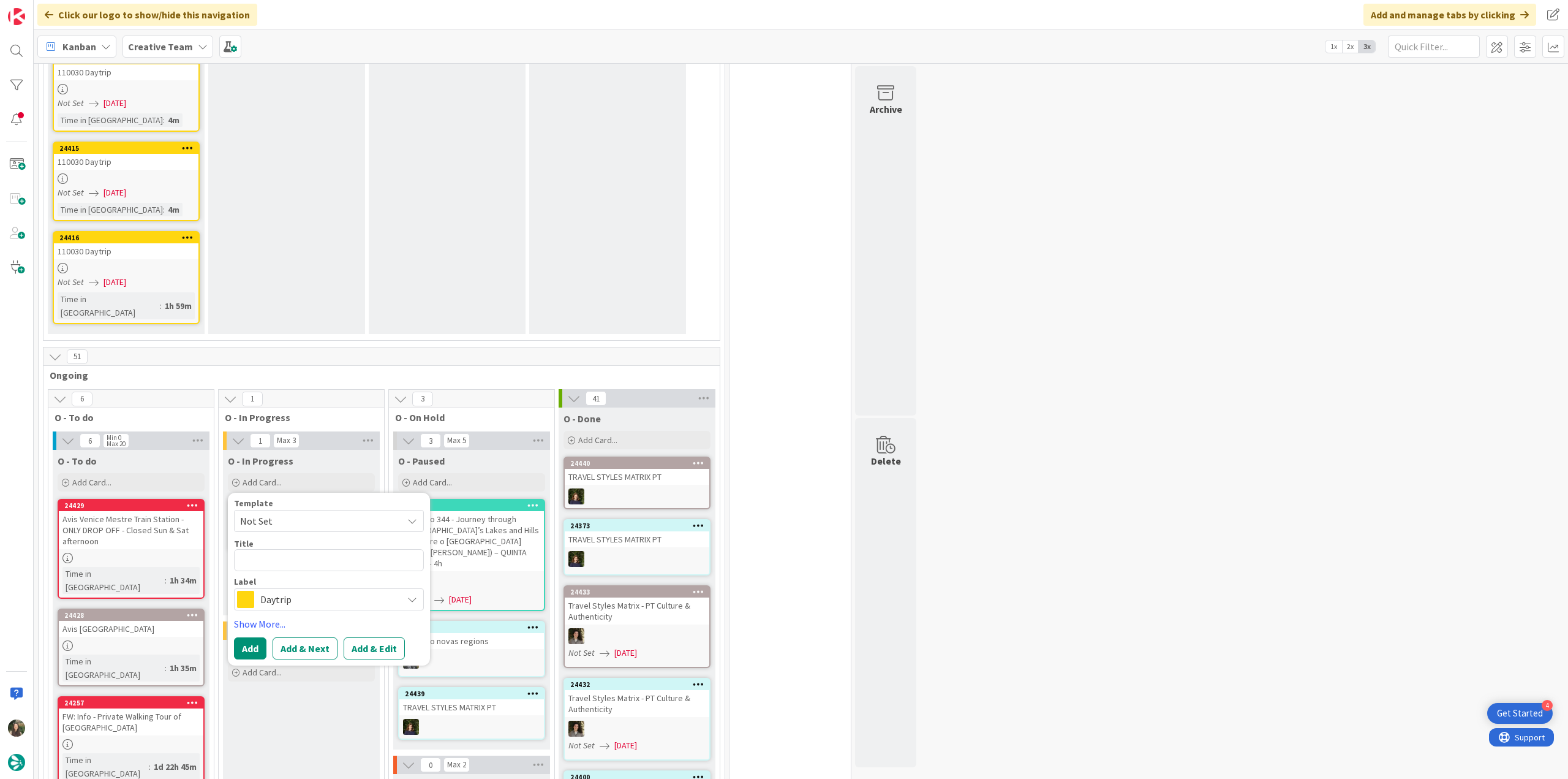
type textarea "x"
type textarea "C"
type textarea "x"
type textarea "Cr"
type textarea "x"
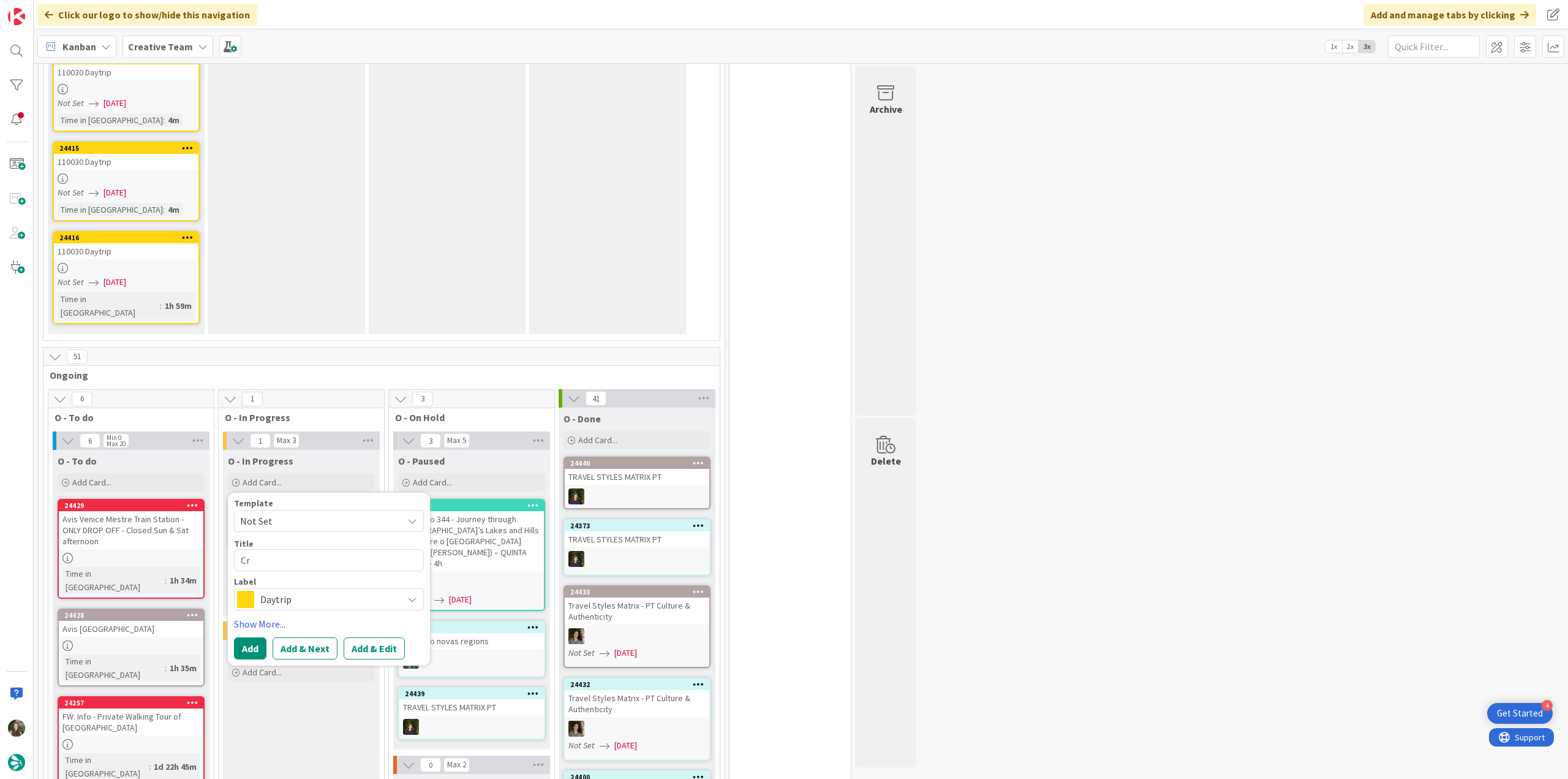
type textarea "Cri"
type textarea "x"
type textarea "Cria"
type textarea "x"
type textarea "Criar"
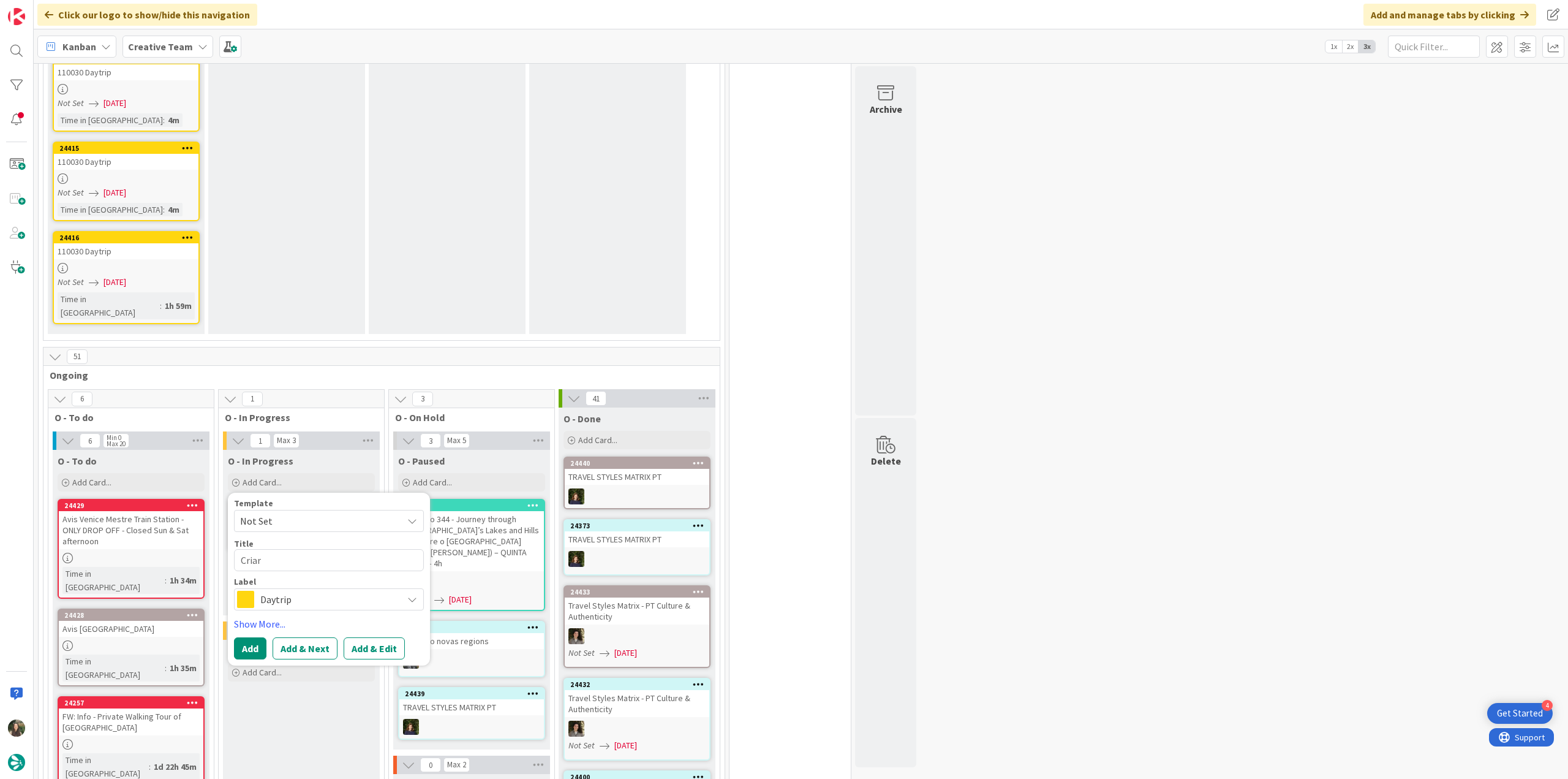
type textarea "x"
type textarea "Criar"
type textarea "x"
type textarea "Criar s"
type textarea "x"
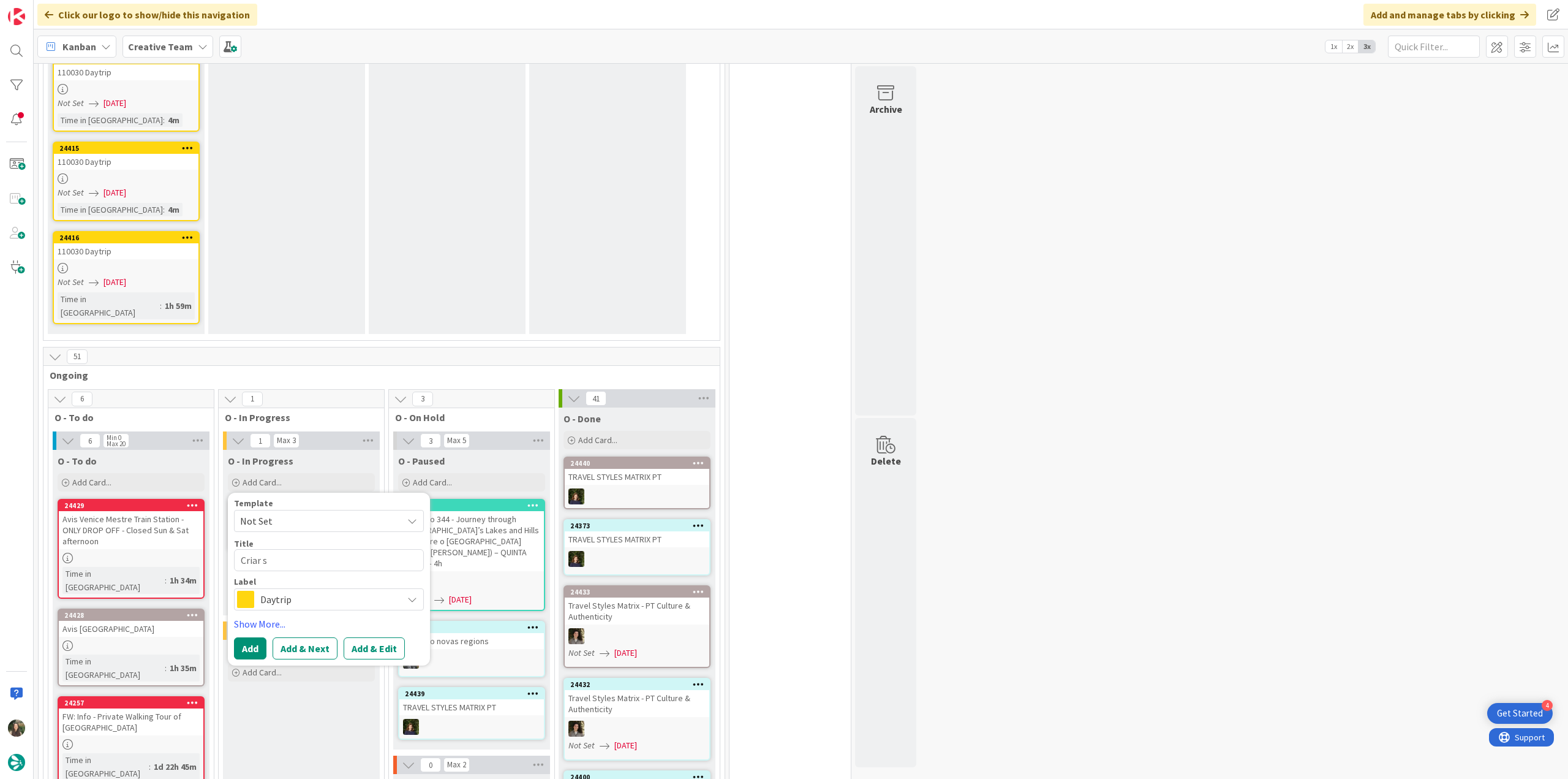
type textarea "Criar su"
type textarea "x"
type textarea "Criar sup"
type textarea "x"
type textarea "Criar sup"
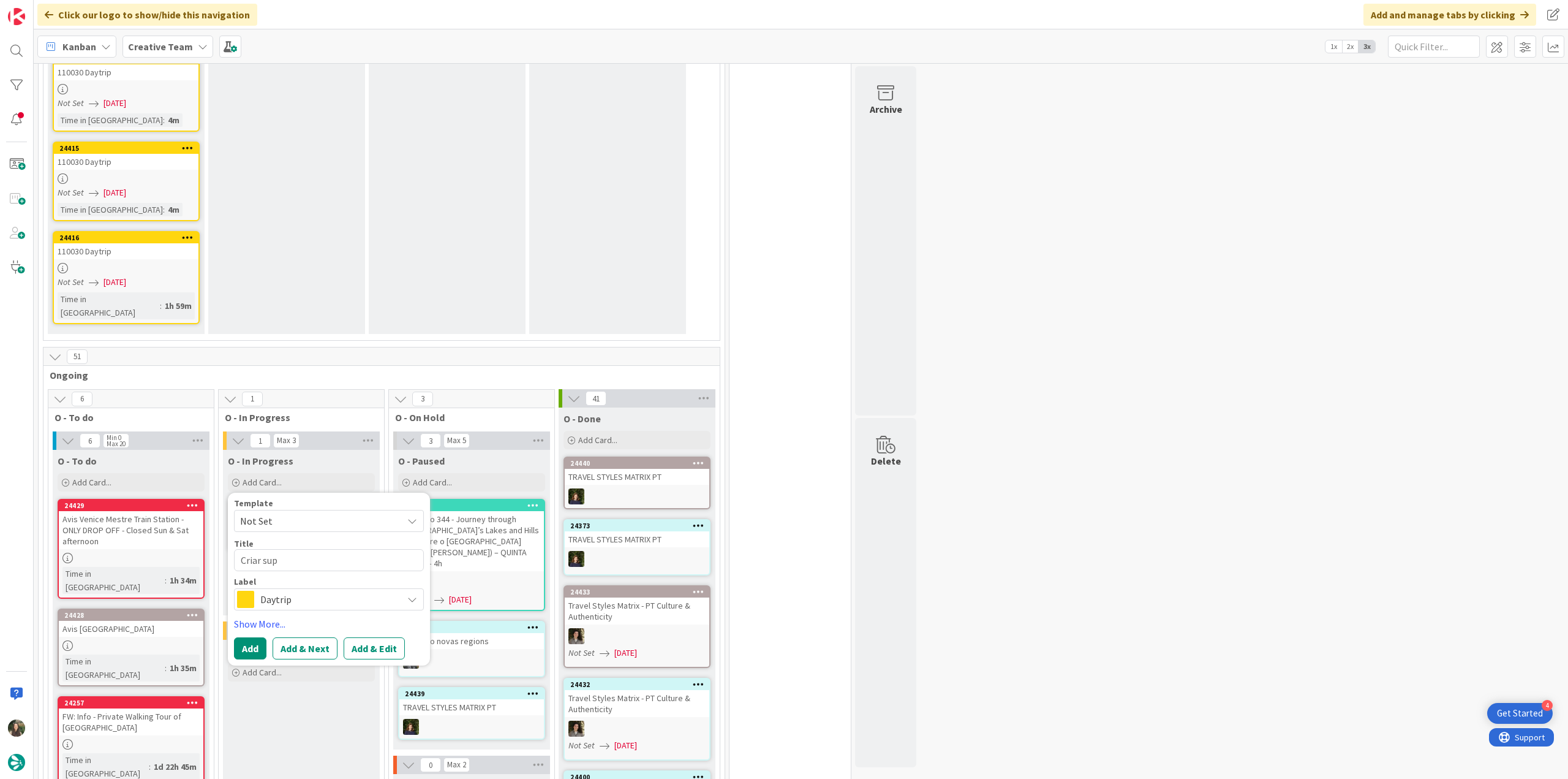
type textarea "x"
type textarea "Criar sup e"
type textarea "x"
type textarea "Criar sup e"
type textarea "x"
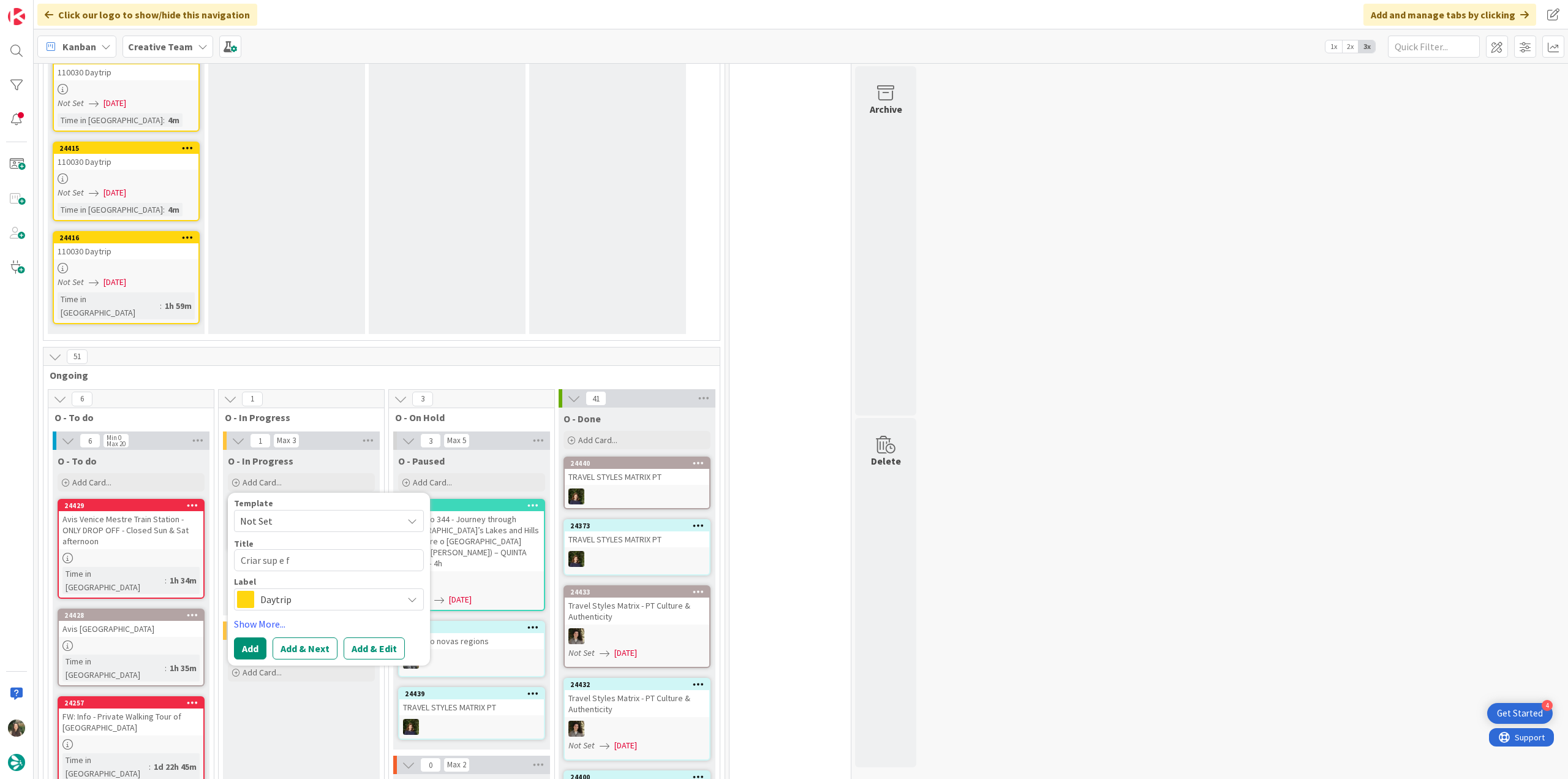
type textarea "Criar sup e fi"
type textarea "x"
type textarea "Criar sup e fin"
type textarea "x"
type textarea "Criar sup e fina"
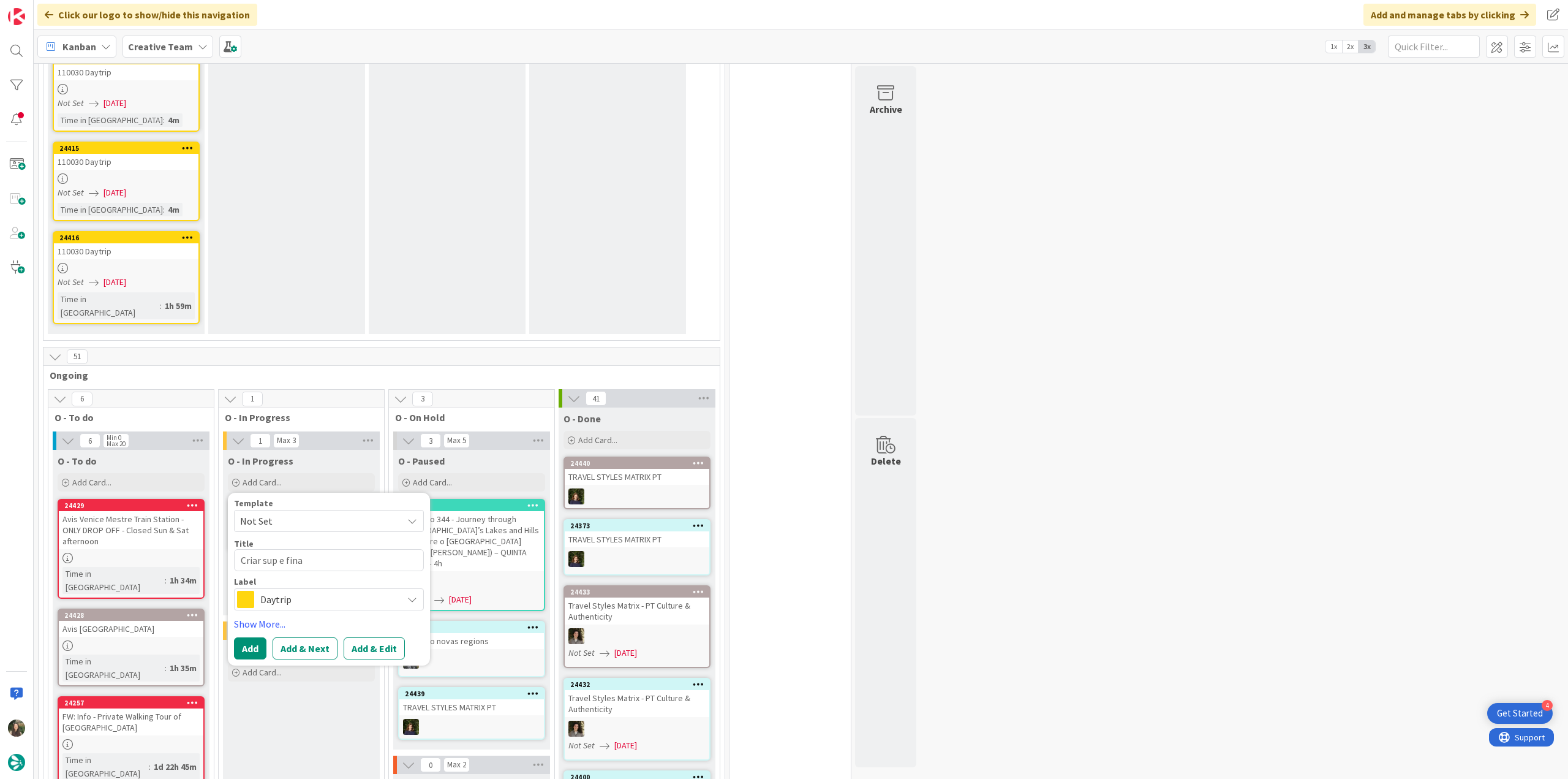
type textarea "x"
type textarea "Criar sup e final"
type textarea "x"
type textarea "Criar sup e finali"
type textarea "x"
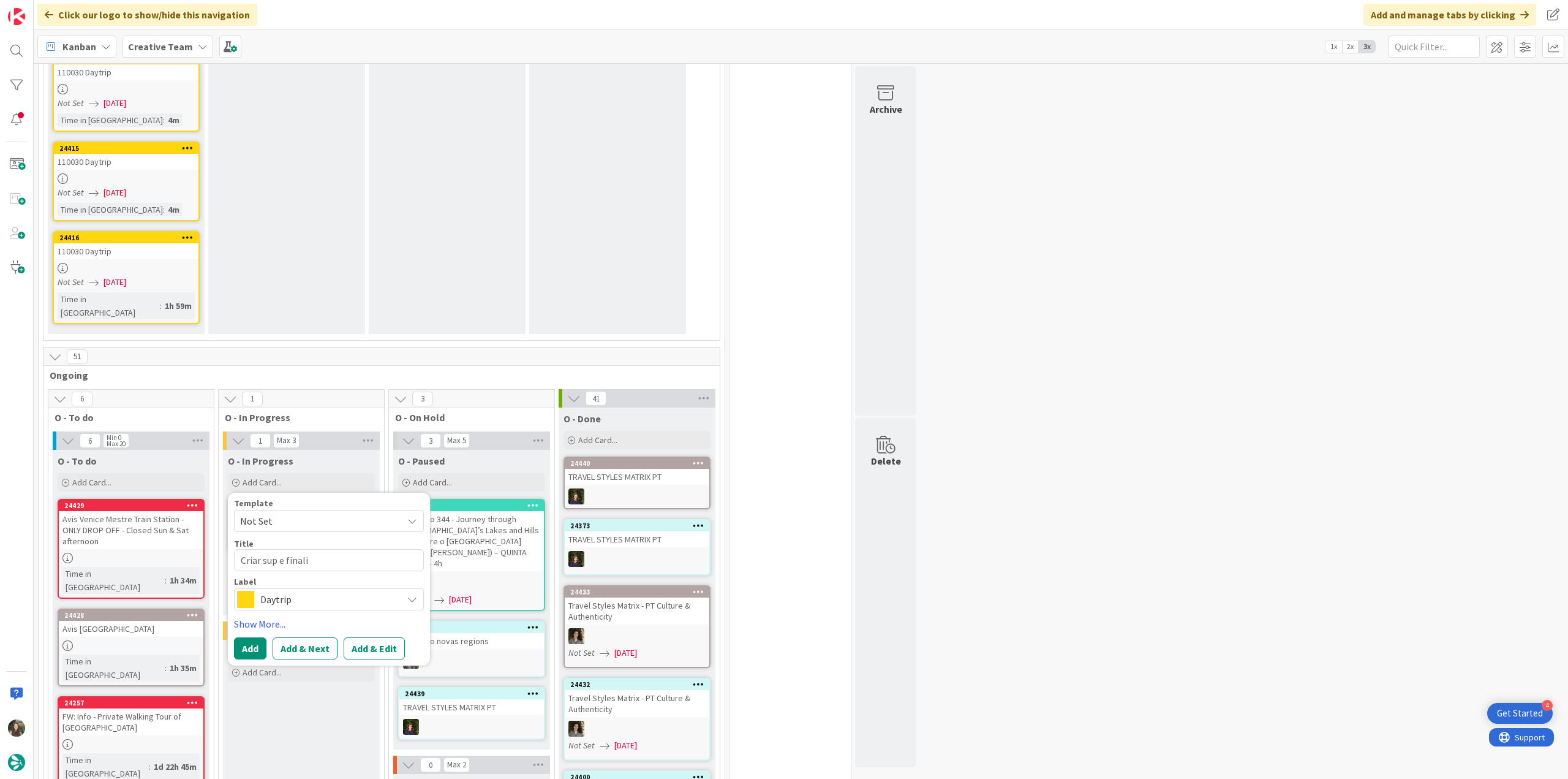
type textarea "Criar sup e finaliz"
type textarea "x"
type textarea "Criar sup e finaliza"
type textarea "x"
type textarea "Criar sup e finalizar"
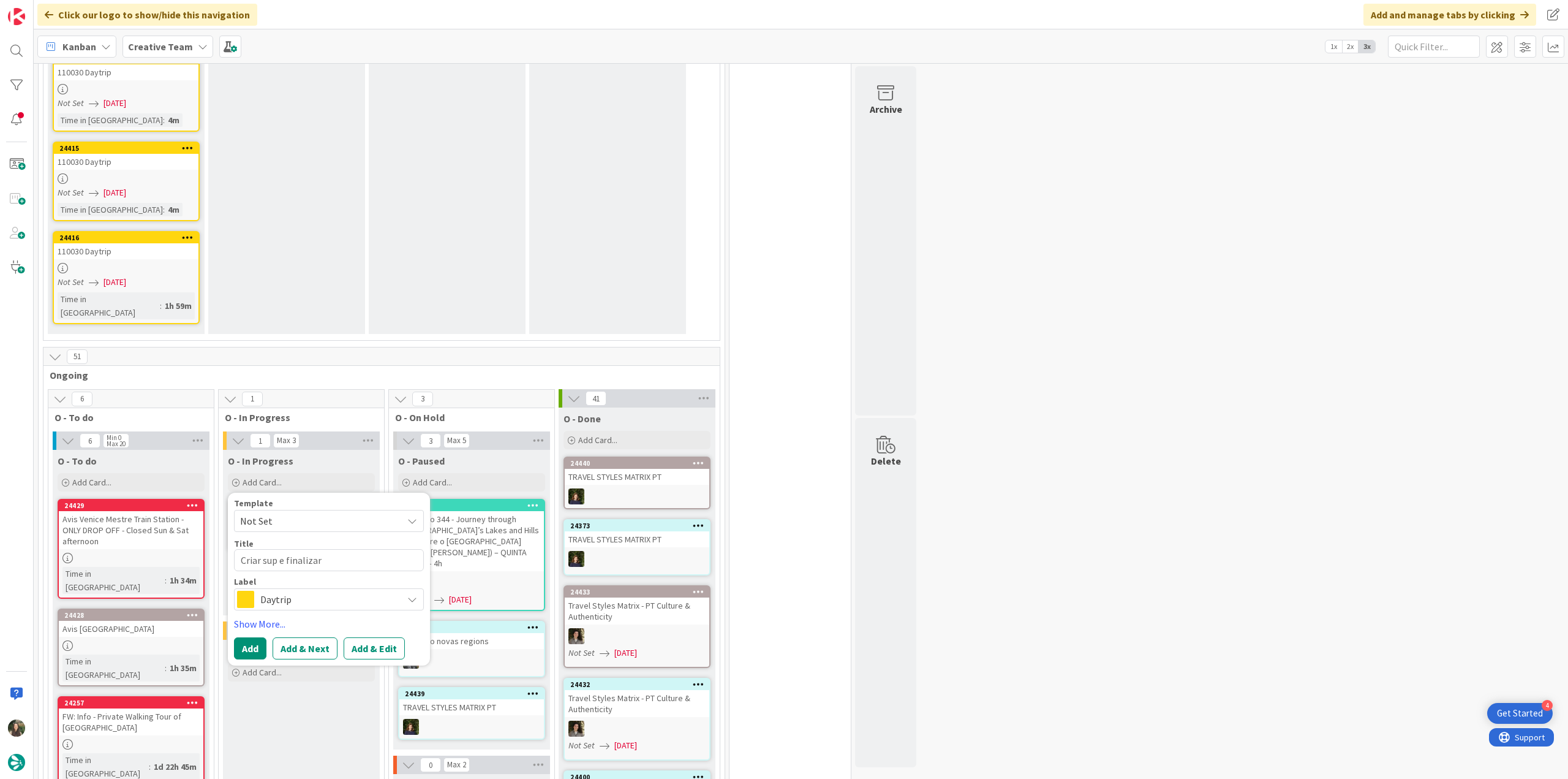
type textarea "x"
type textarea "Criar sup e finalizar"
type textarea "x"
type textarea "Criar sup e finalizar r"
type textarea "x"
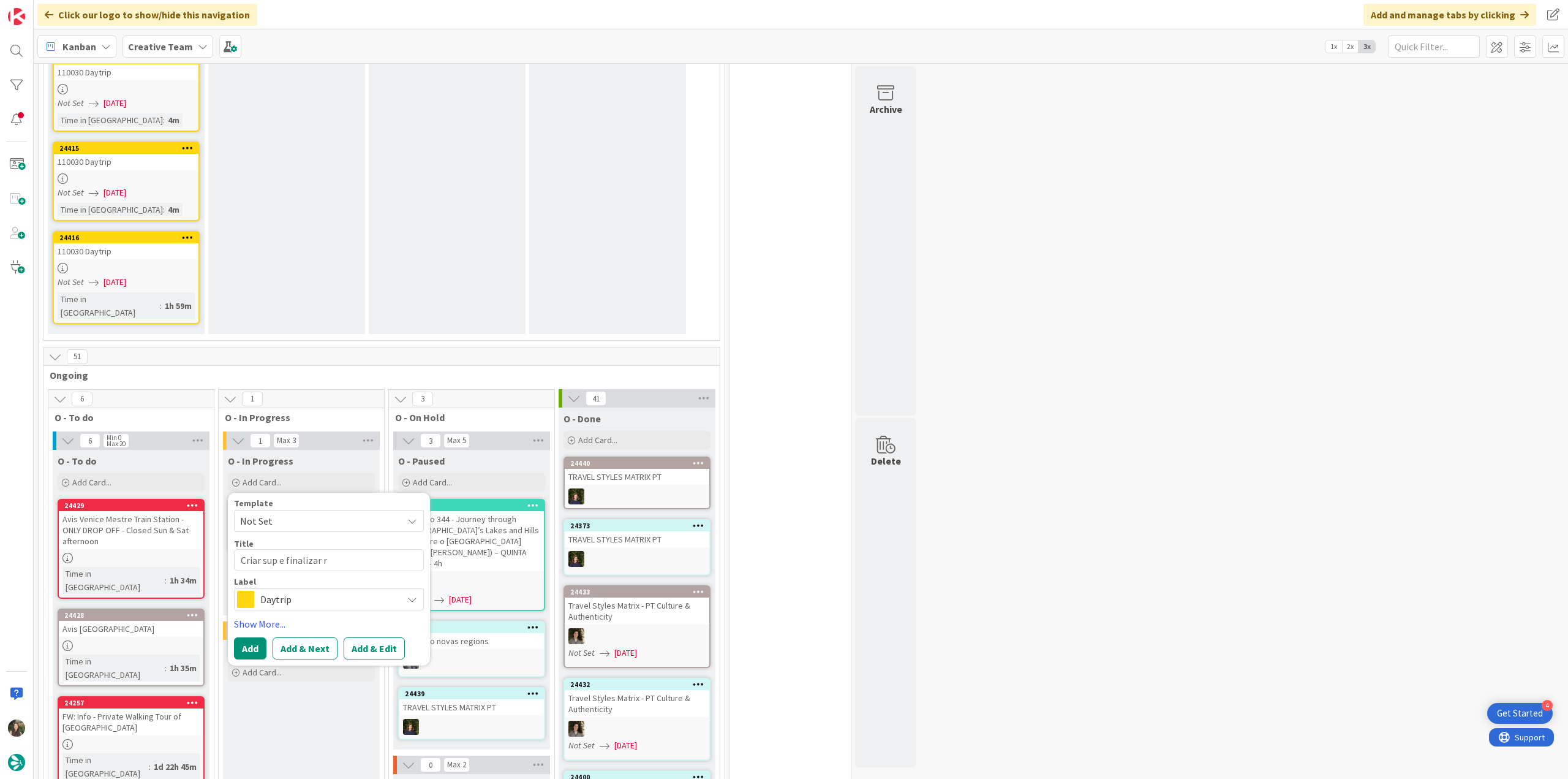
type textarea "Criar sup e finalizar re"
type textarea "x"
type textarea "Criar sup e finalizar rev"
type textarea "x"
type textarea "Criar sup e finalizar revi"
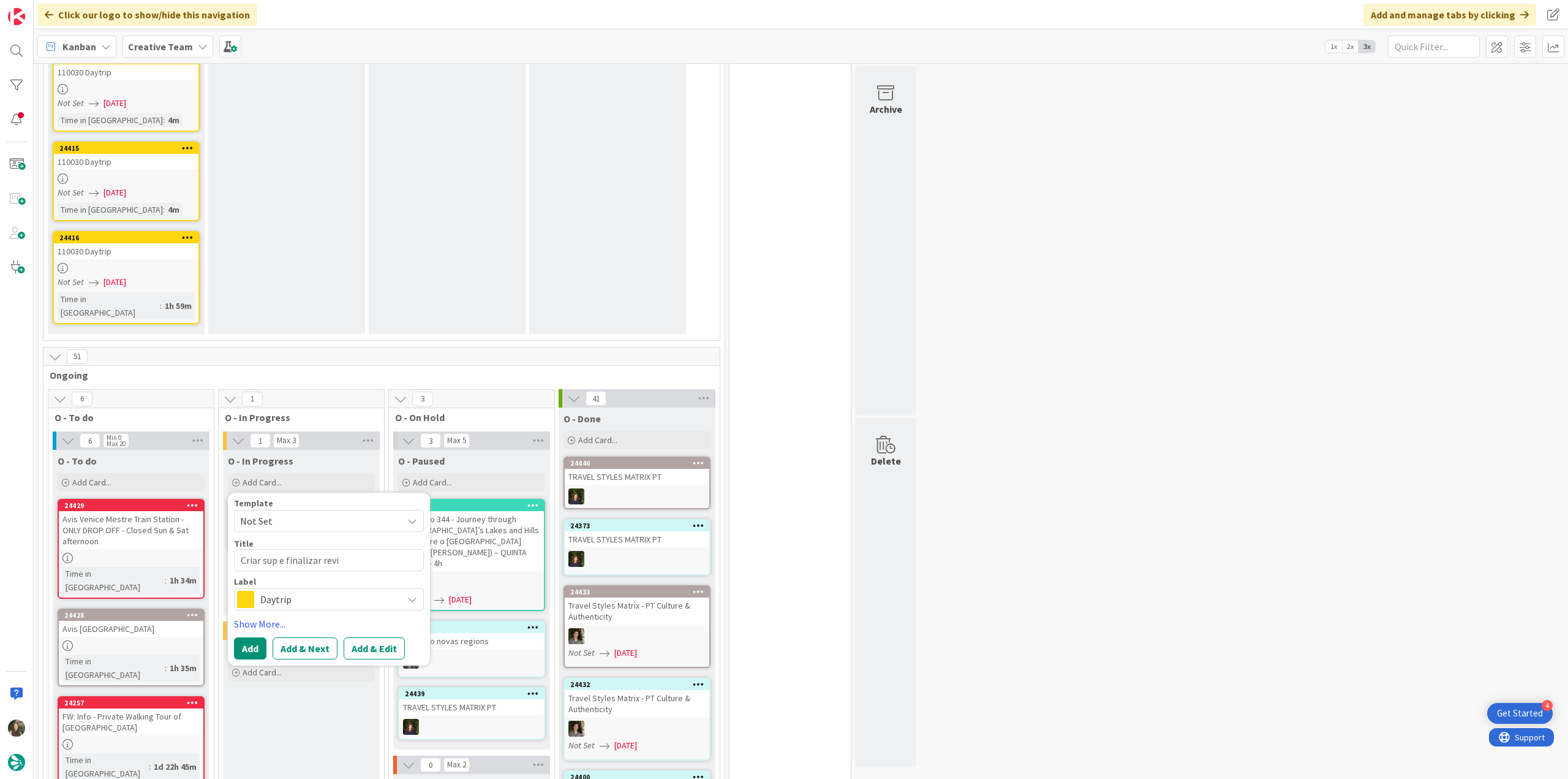
type textarea "x"
type textarea "Criar sup e finalizar [PERSON_NAME]"
type textarea "x"
type textarea "Criar sup e finalizar revisi"
type textarea "x"
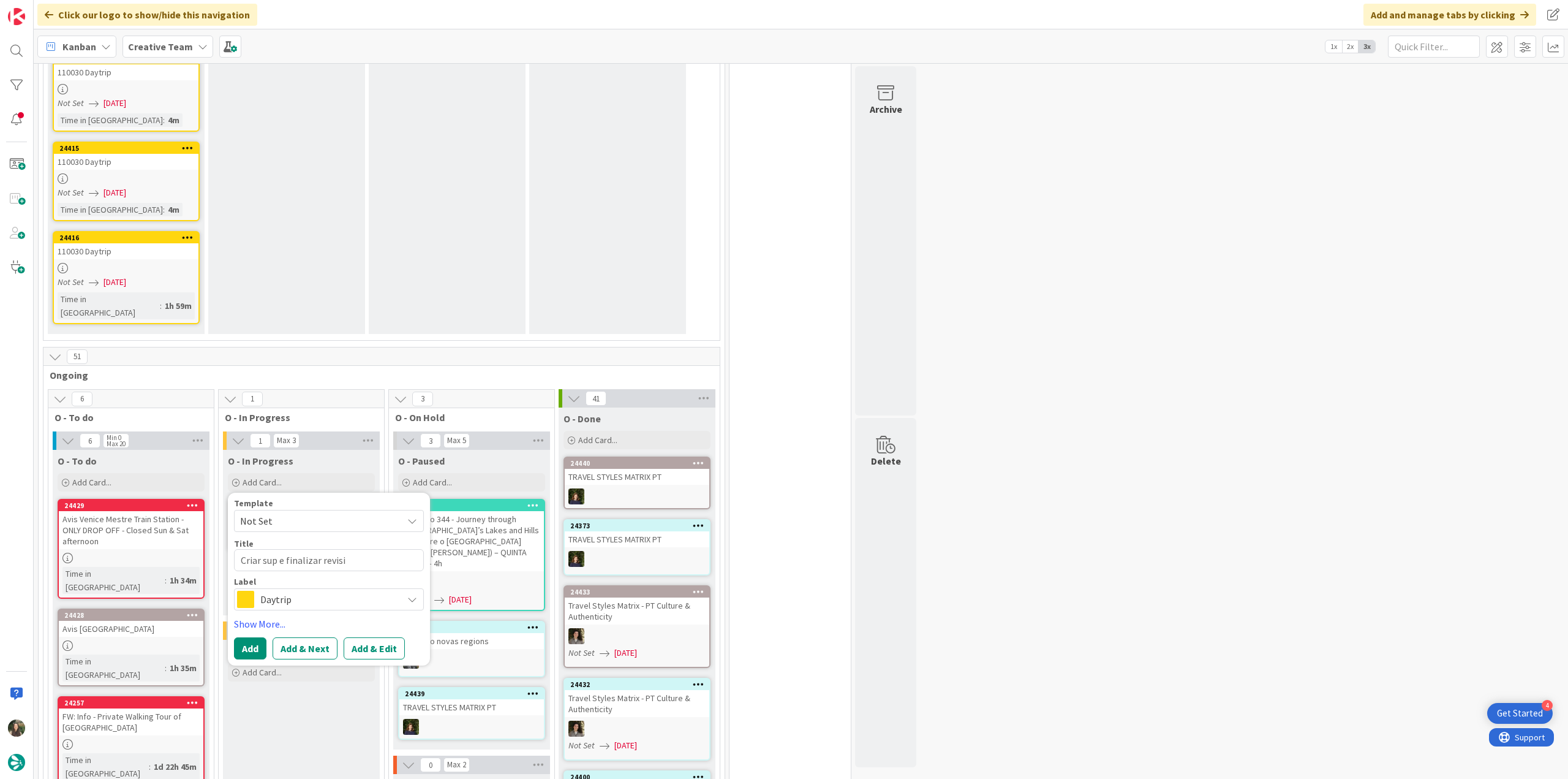
type textarea "Criar sup e finalizar revisio"
type textarea "x"
type textarea "Criar sup e finalizar revision"
type textarea "x"
type textarea "Criar sup e finalizar revision"
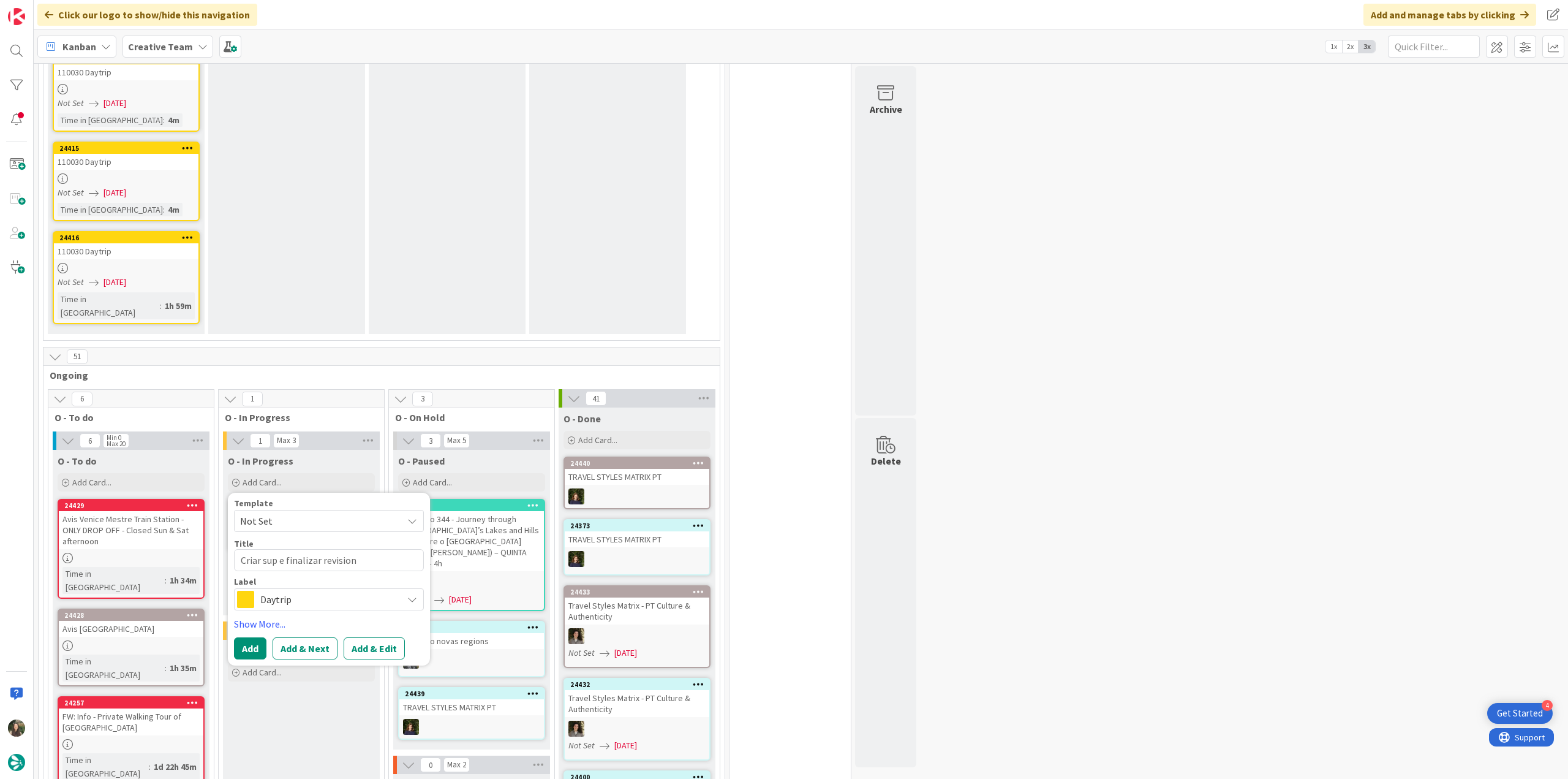
type textarea "x"
type textarea "Criar sup e finalizar revision -"
type textarea "x"
type textarea "Criar sup e finalizar revision -"
paste textarea "92988"
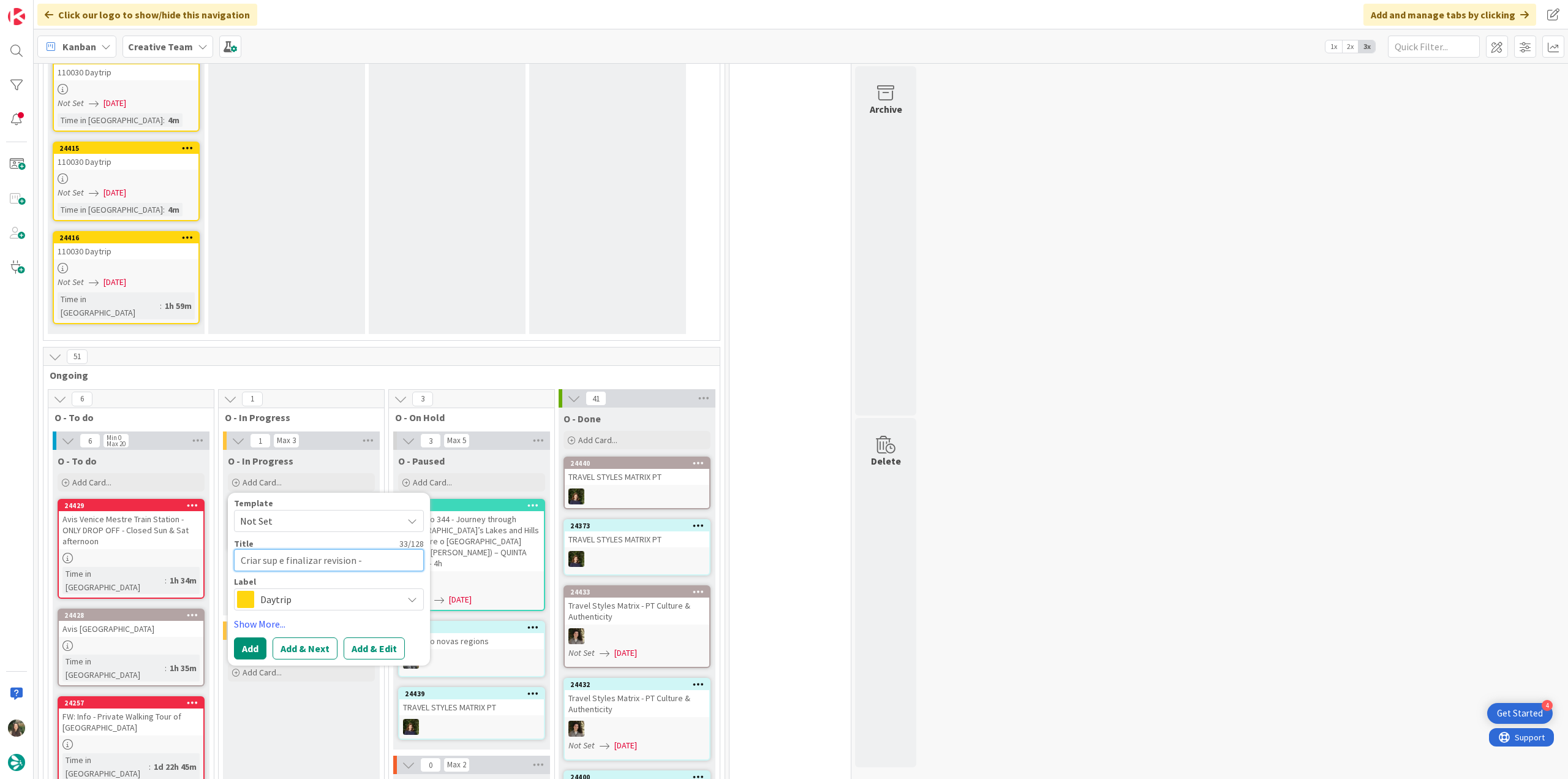
type textarea "x"
type textarea "Criar sup e finalizar revision - 92988"
click at [318, 591] on span "Daytrip" at bounding box center [328, 600] width 136 height 17
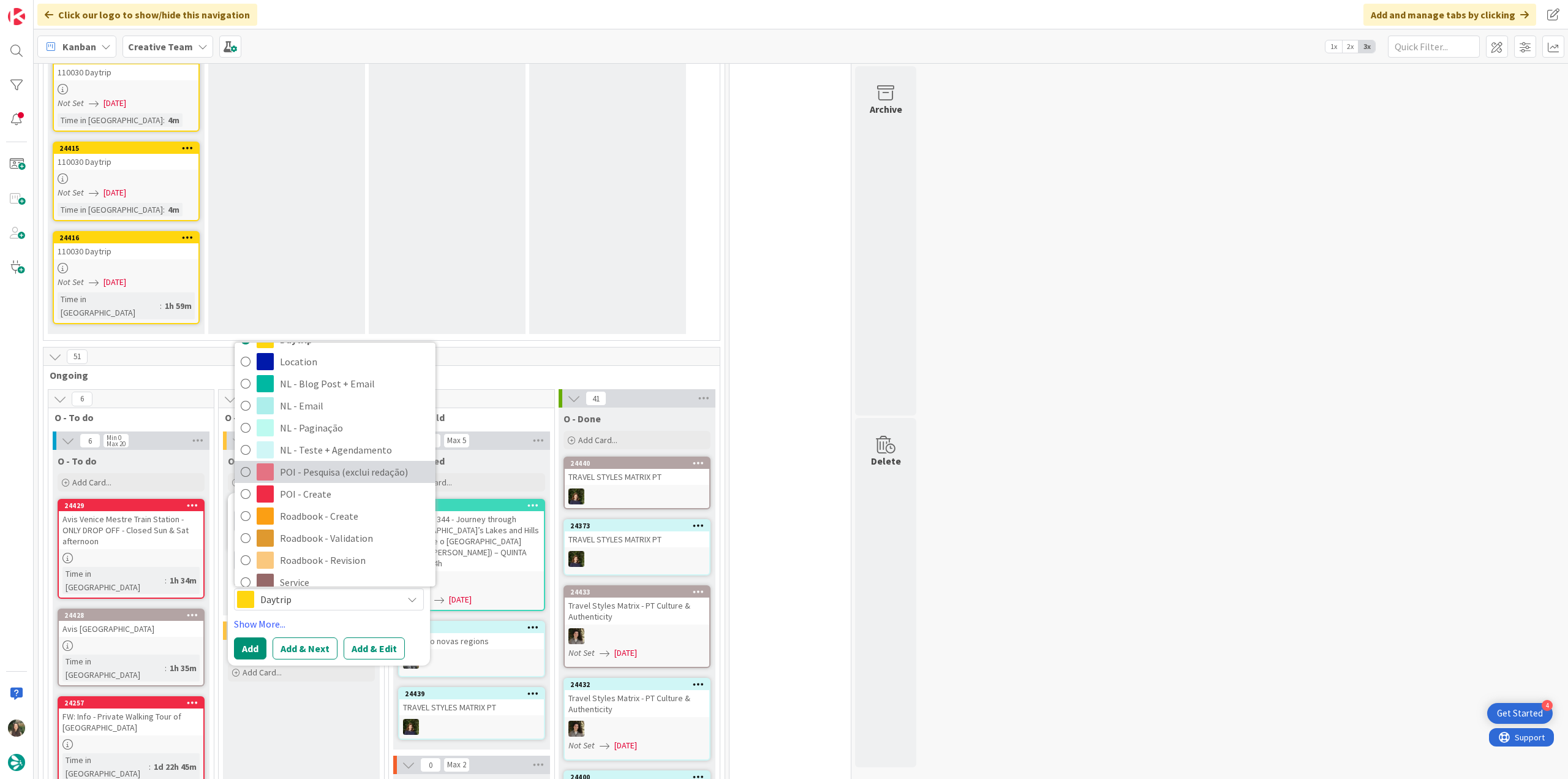
scroll to position [184, 0]
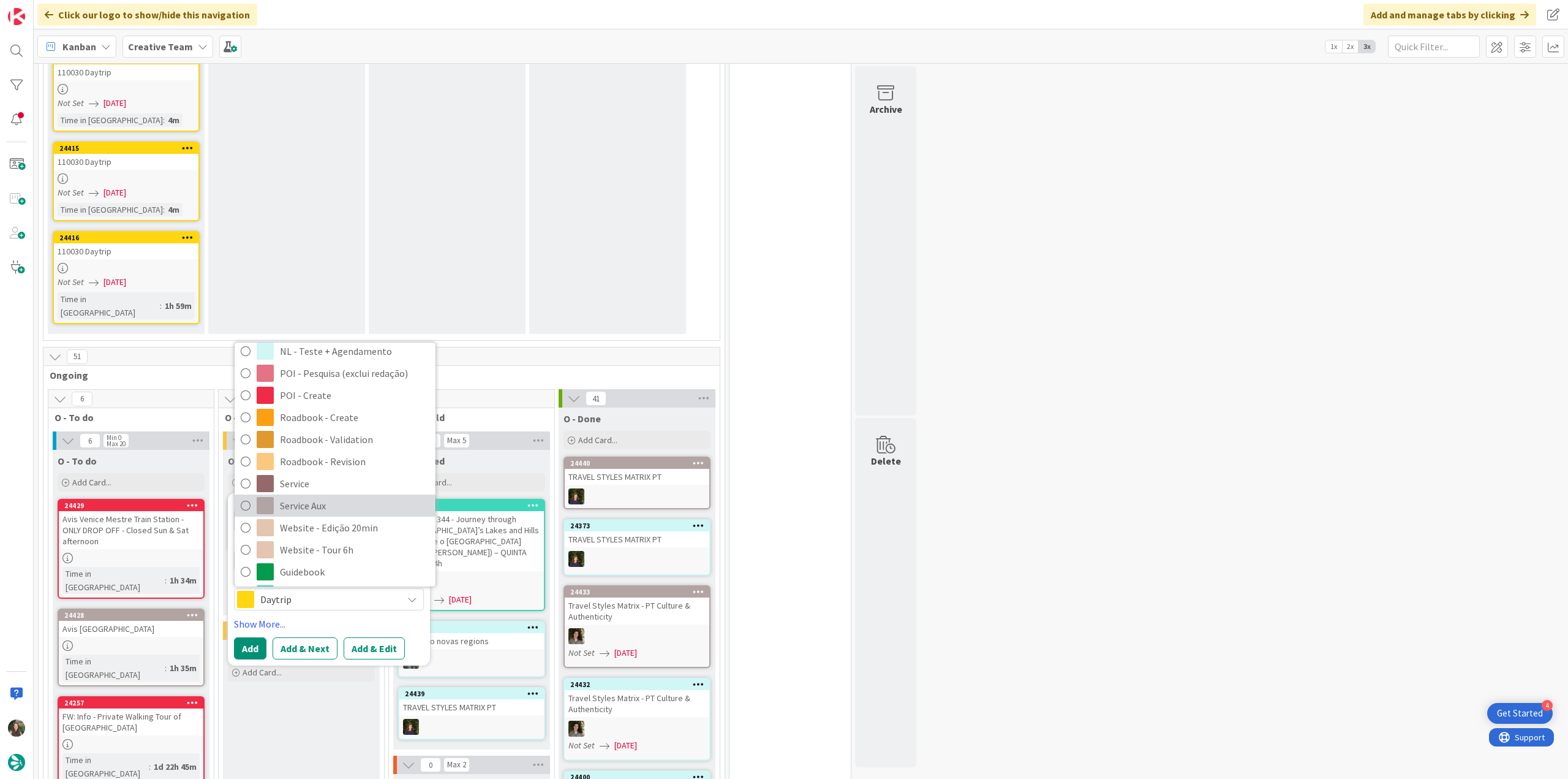
drag, startPoint x: 329, startPoint y: 426, endPoint x: 326, endPoint y: 444, distance: 18.2
click at [329, 496] on span "Service Aux" at bounding box center [354, 505] width 150 height 18
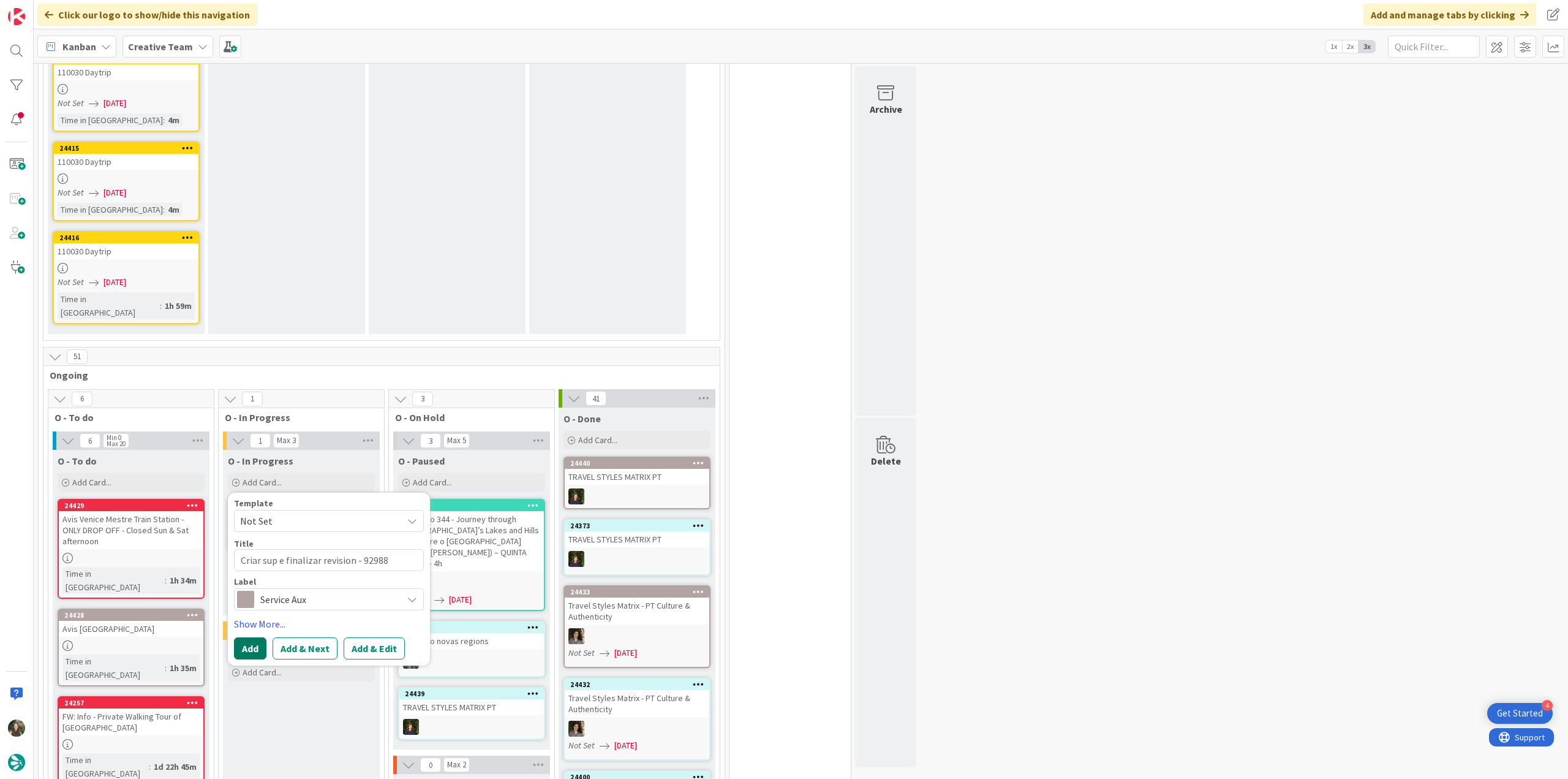
click at [251, 638] on button "Add" at bounding box center [250, 648] width 32 height 22
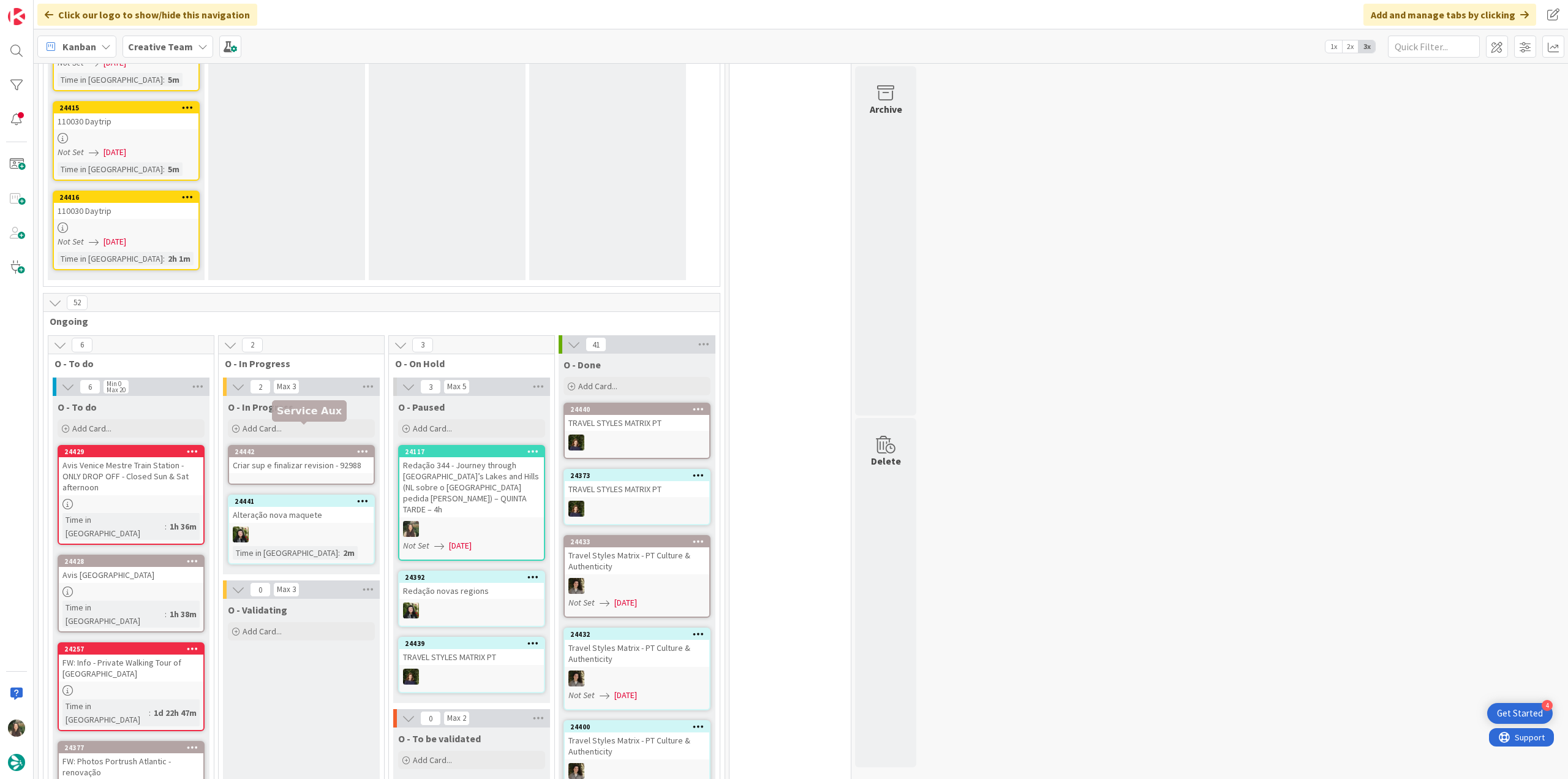
click at [313, 447] on div "24442" at bounding box center [304, 452] width 139 height 9
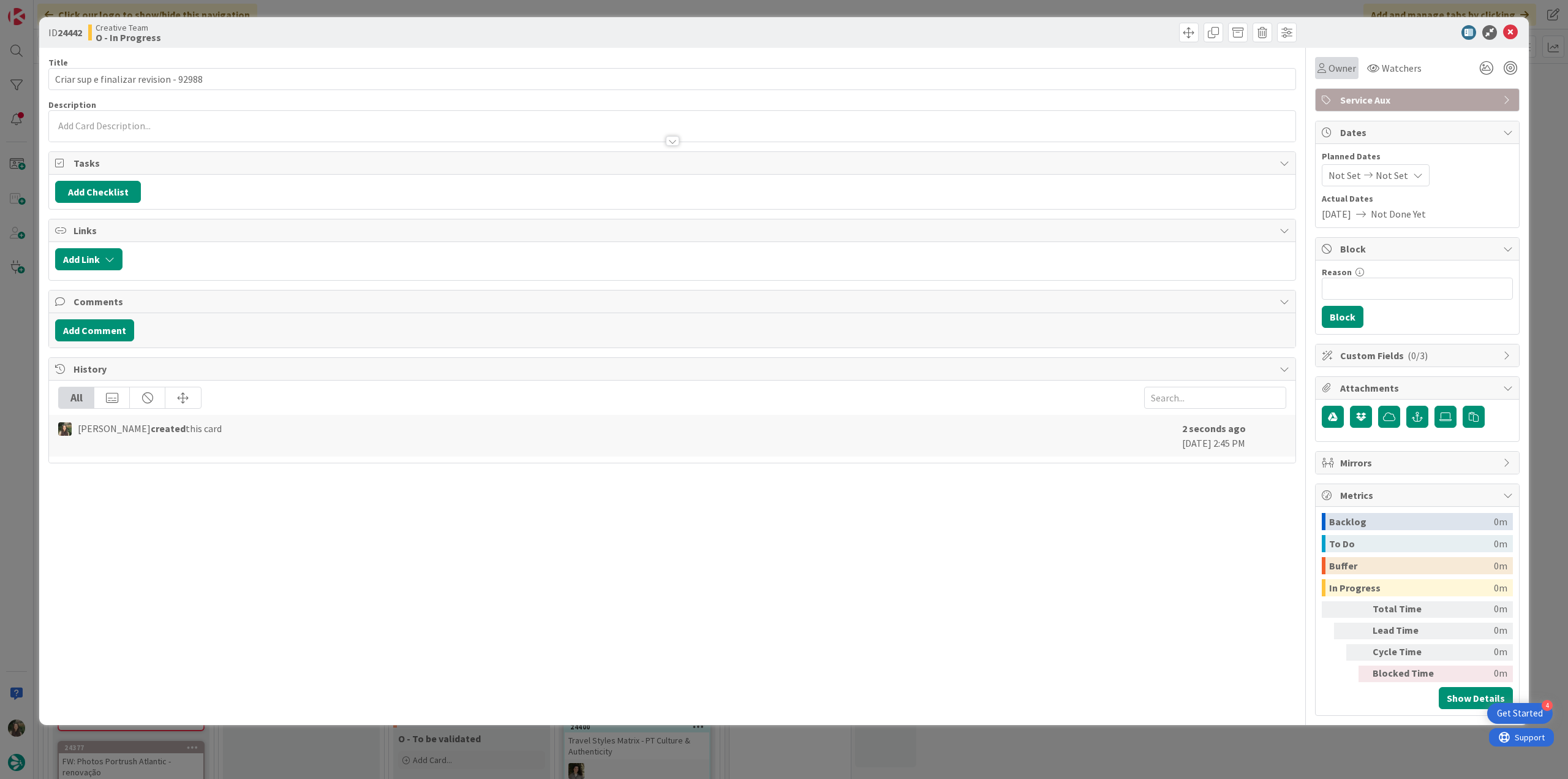
click at [1336, 76] on div "Owner" at bounding box center [1337, 67] width 44 height 22
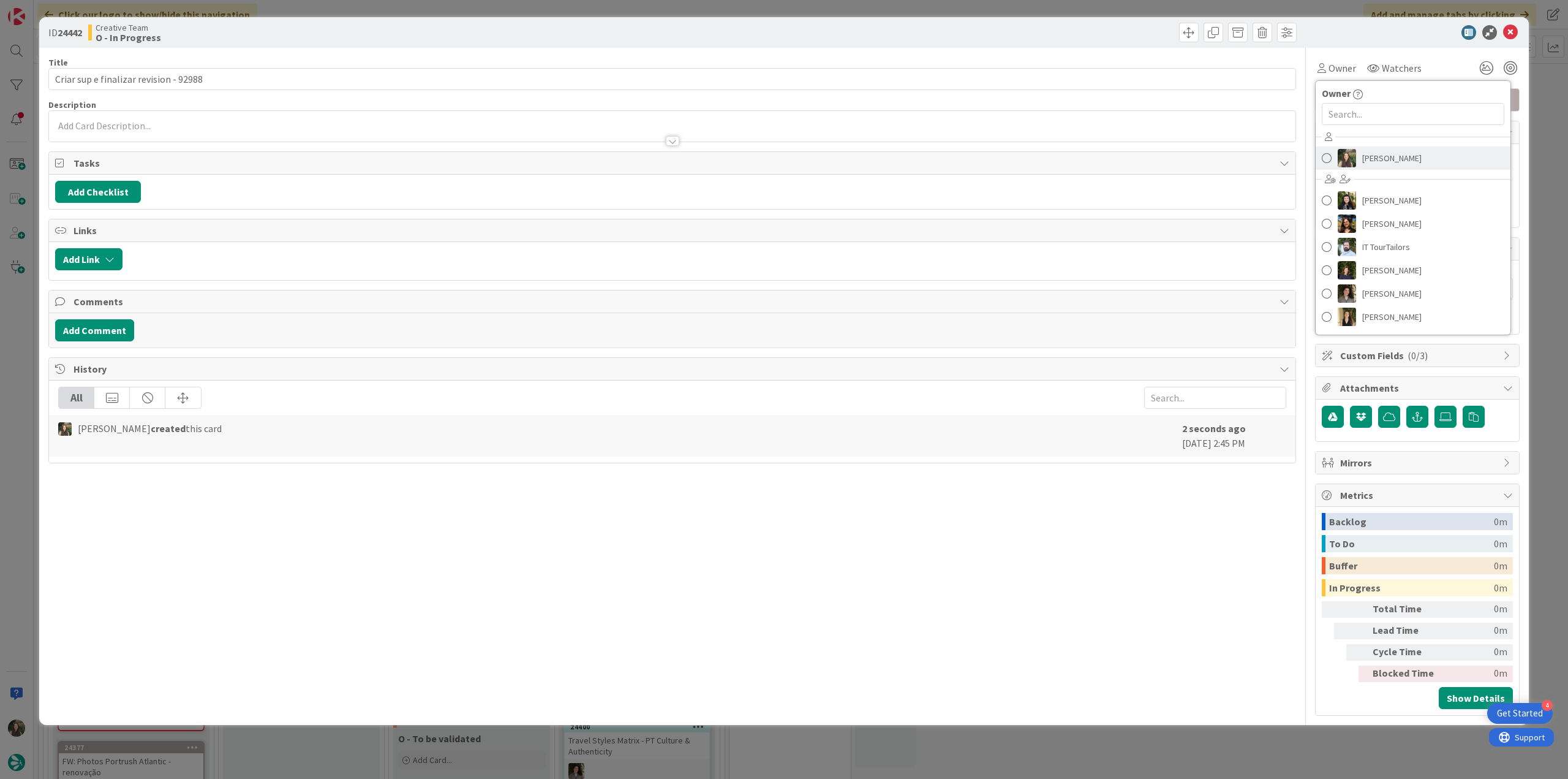
click at [1356, 166] on link "[PERSON_NAME]" at bounding box center [1413, 158] width 195 height 23
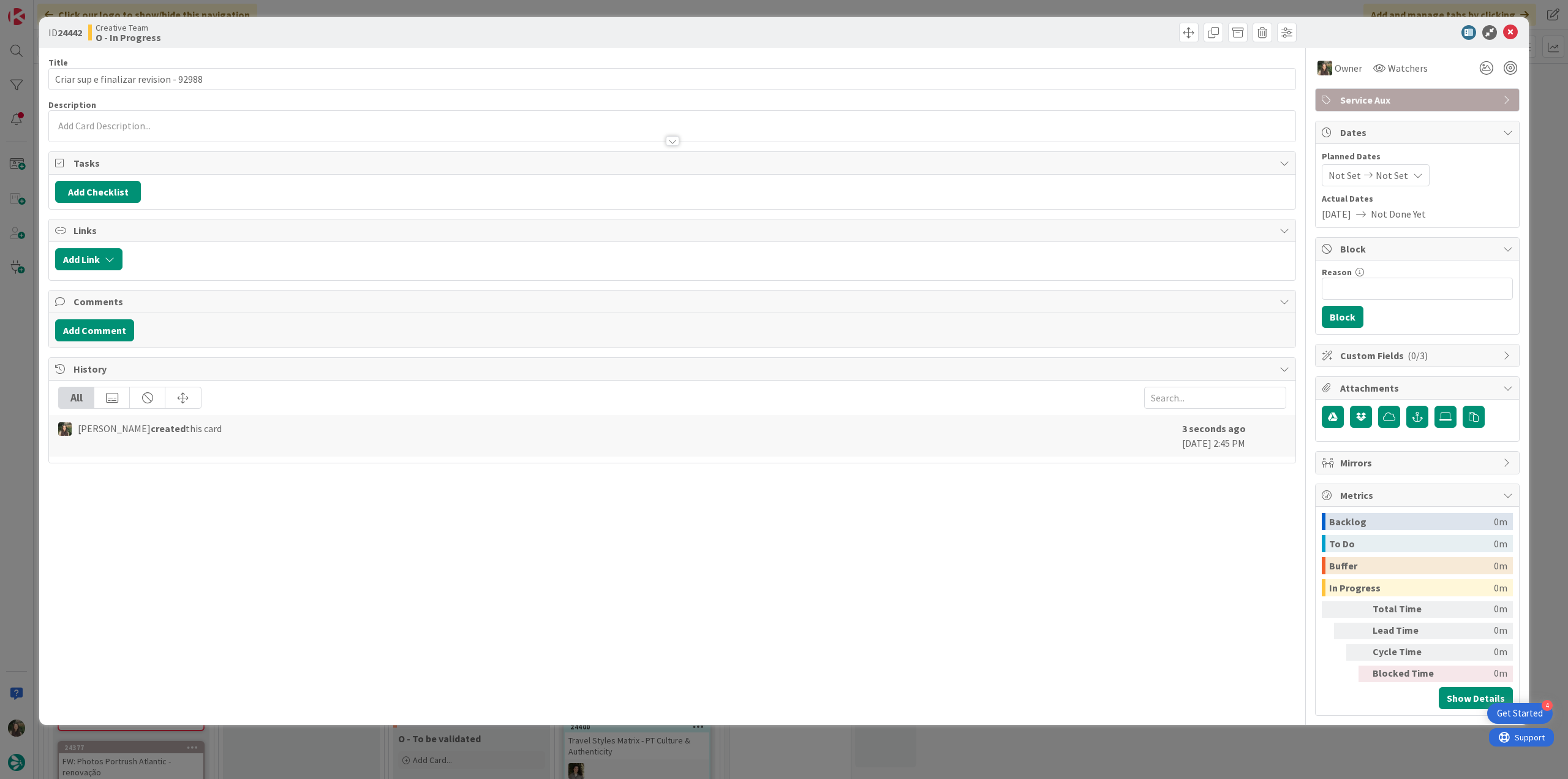
drag, startPoint x: 1549, startPoint y: 102, endPoint x: 1427, endPoint y: 153, distance: 132.2
click at [1549, 102] on div "ID 24442 Creative Team O - In Progress Title 38 / 128 Criar sup e finalizar rev…" at bounding box center [784, 390] width 1568 height 779
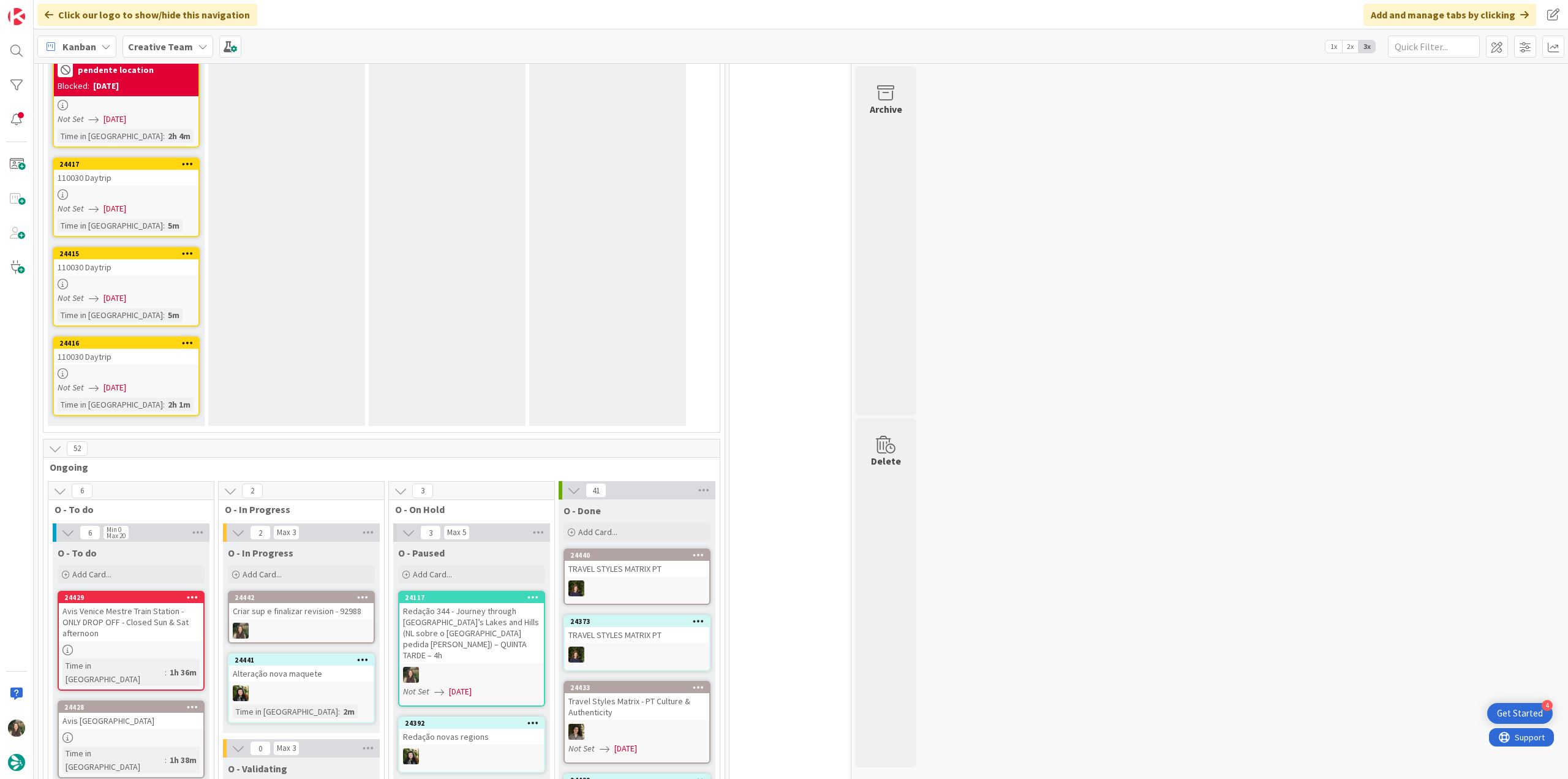
scroll to position [1471, 0]
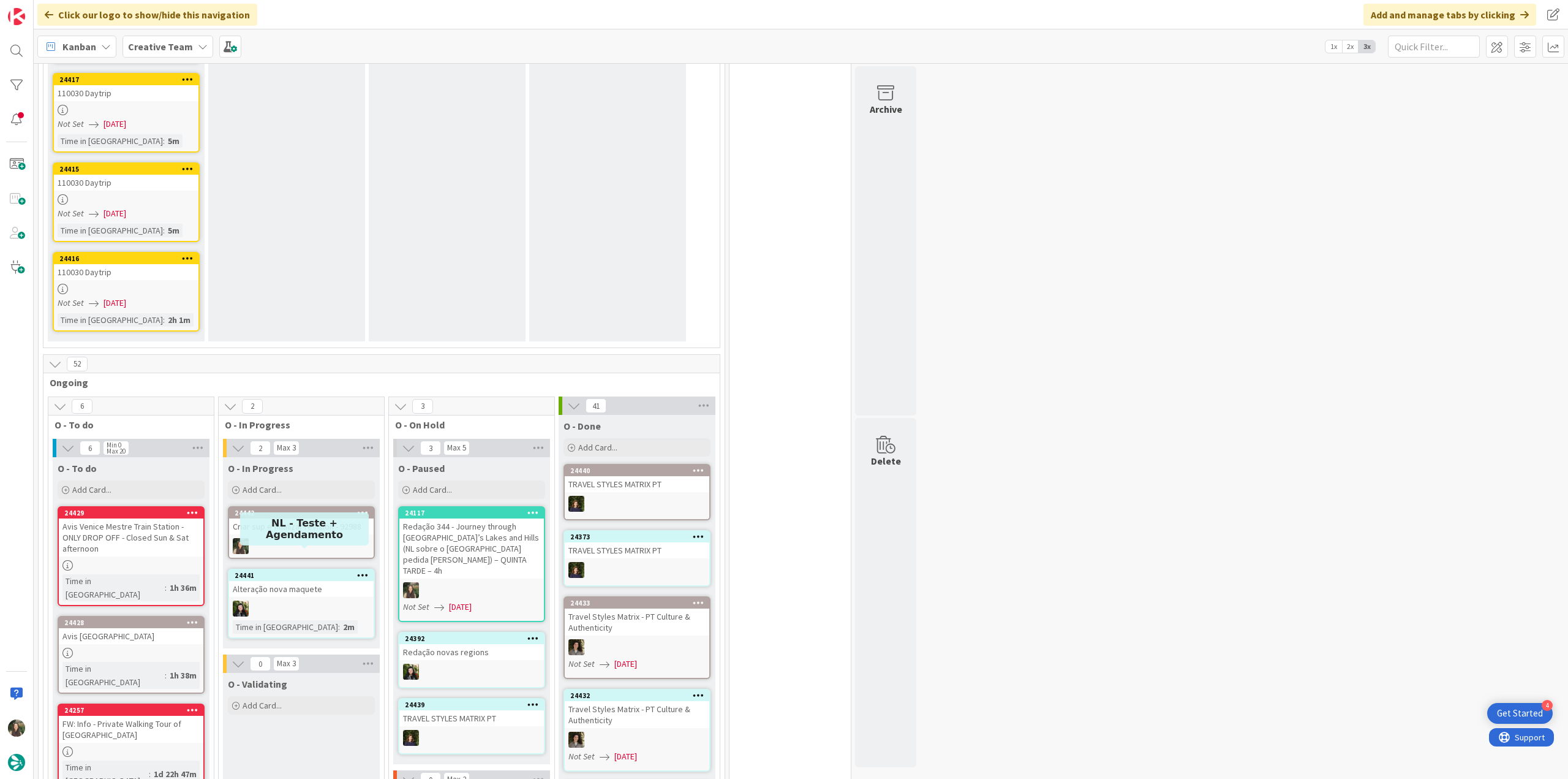
click at [315, 538] on div at bounding box center [302, 546] width 145 height 16
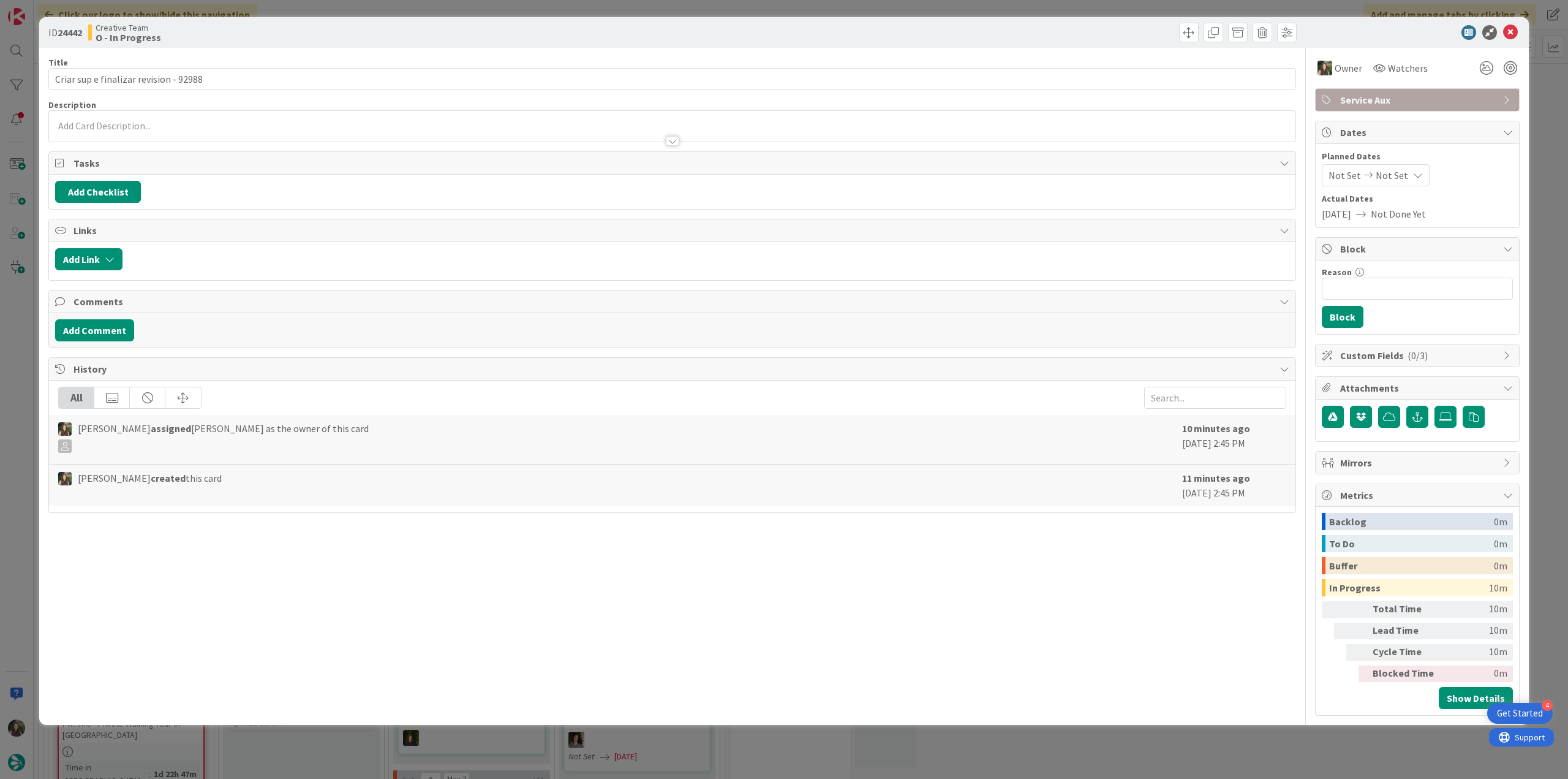
click at [1138, 758] on div "ID 24442 Creative Team O - In Progress Title 38 / 128 Criar sup e finalizar rev…" at bounding box center [784, 390] width 1568 height 779
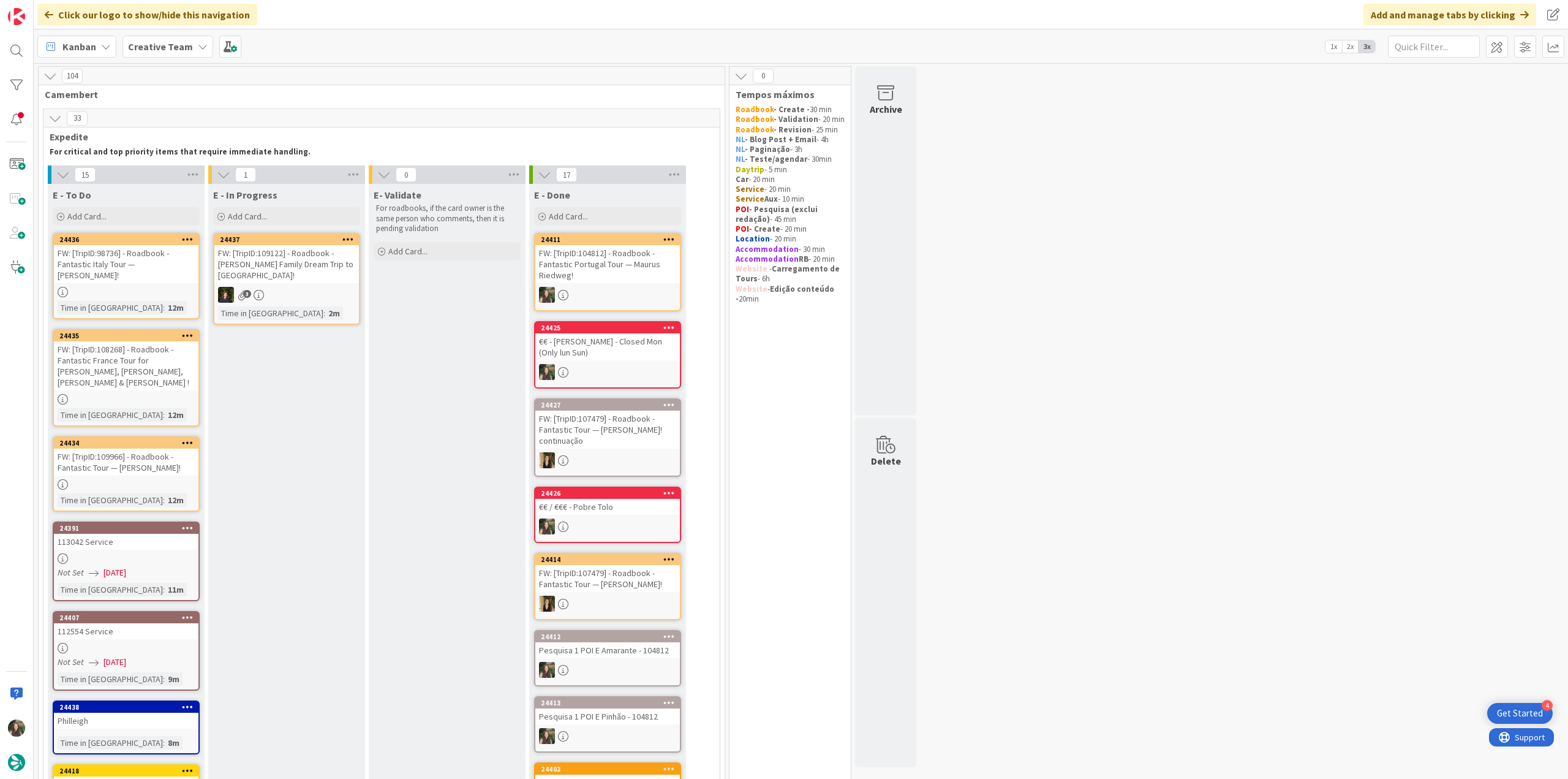
click at [141, 263] on div "FW: [TripID:98736] - Roadbook - Fantastic Italy Tour — [PERSON_NAME]!" at bounding box center [126, 264] width 145 height 38
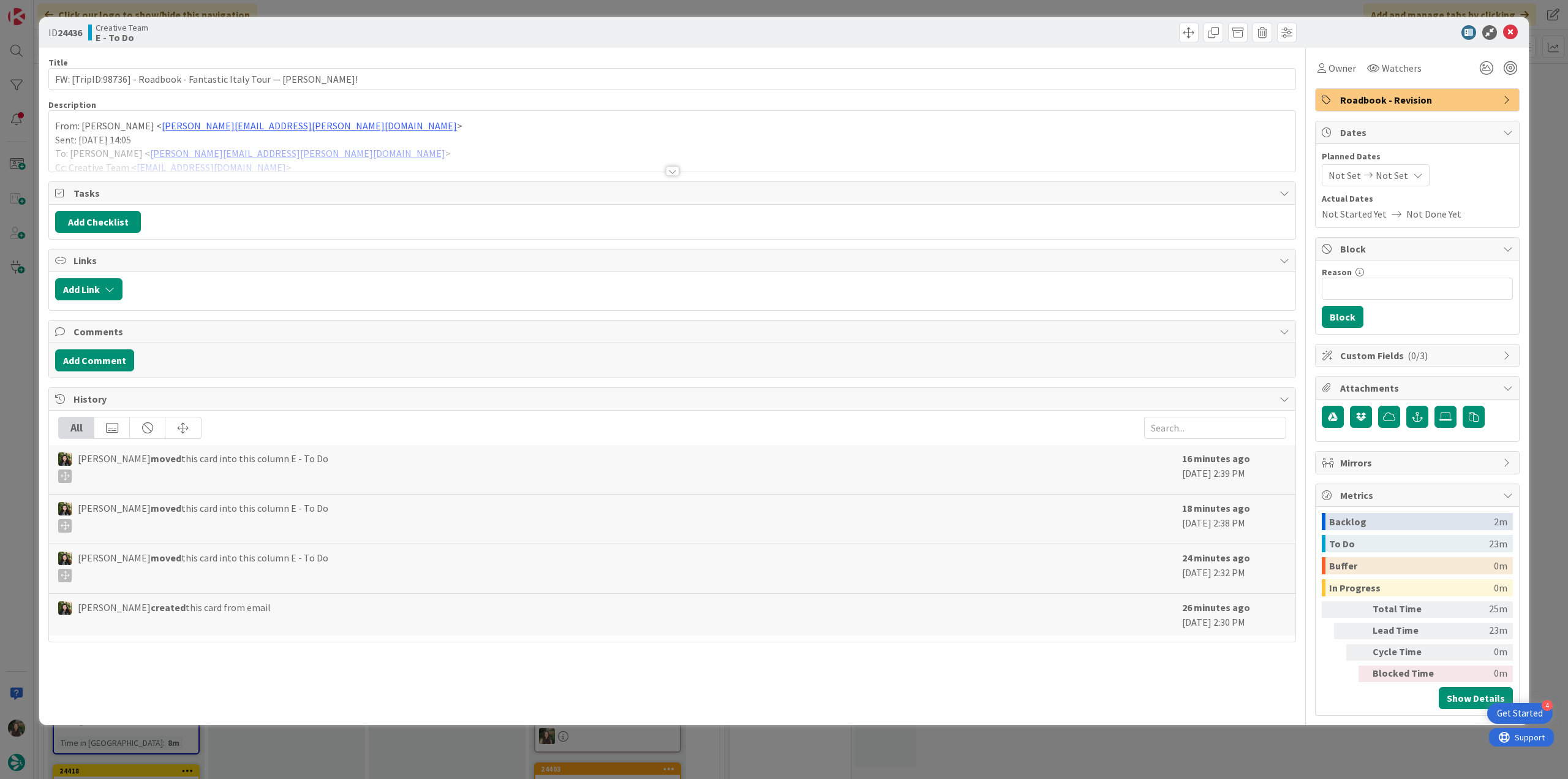
click at [406, 148] on div at bounding box center [672, 156] width 1247 height 31
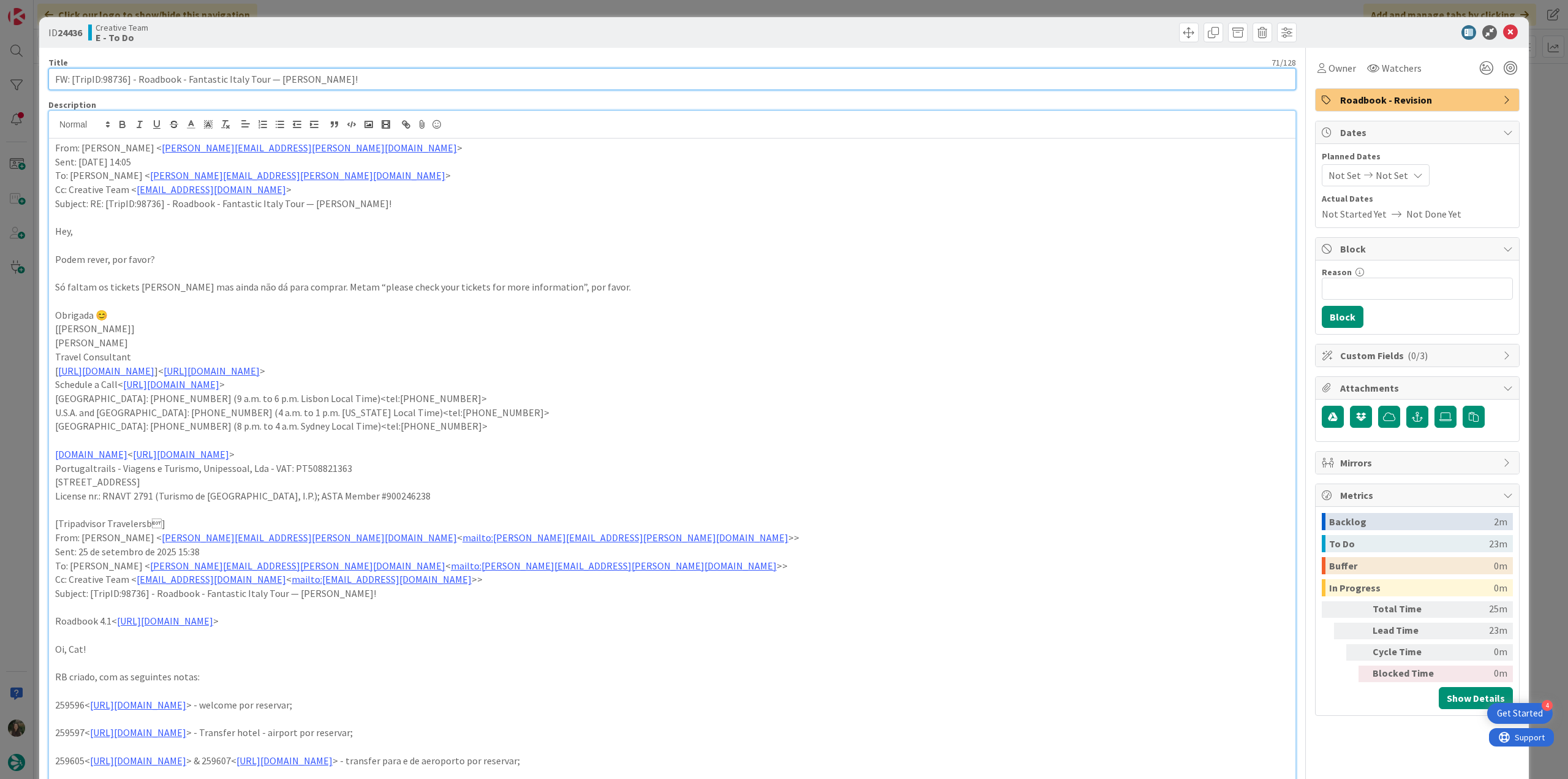
click at [117, 81] on input "FW: [TripID:98736] - Roadbook - Fantastic Italy Tour — [PERSON_NAME]!" at bounding box center [672, 79] width 1248 height 22
click at [1334, 73] on span "Owner" at bounding box center [1342, 68] width 27 height 15
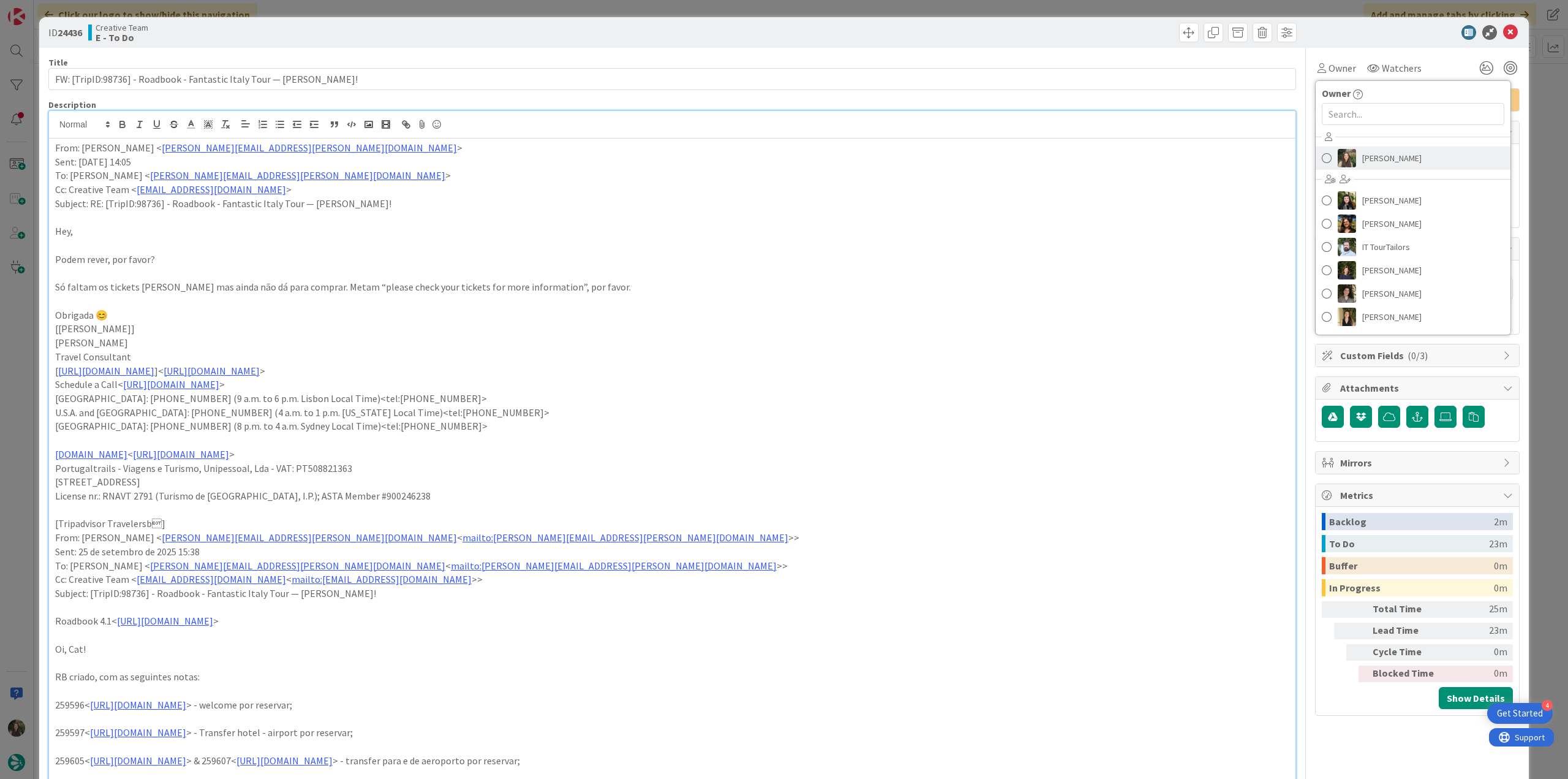
click at [1362, 155] on span "[PERSON_NAME]" at bounding box center [1392, 158] width 59 height 18
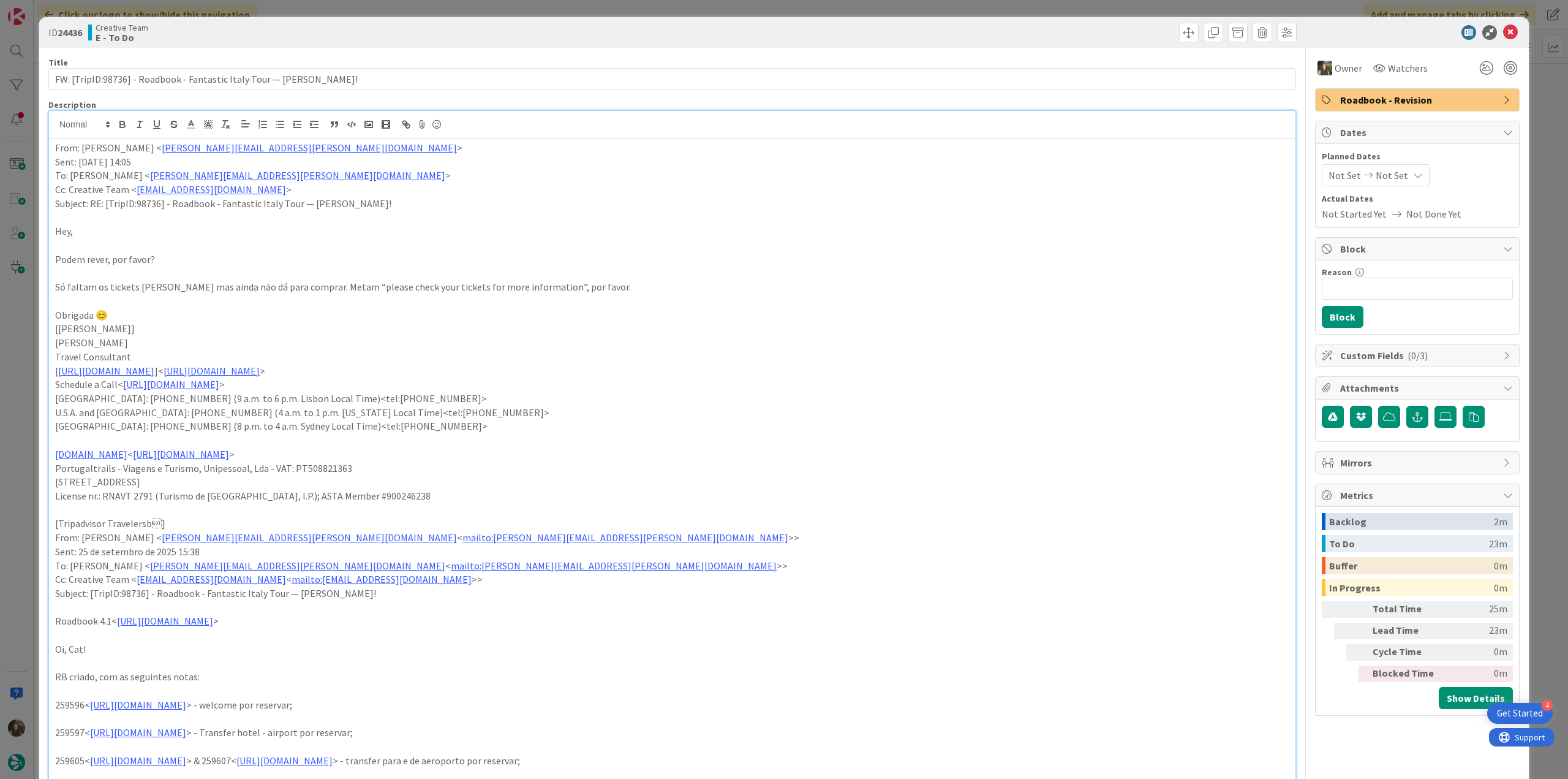
click at [1527, 90] on div "ID 24436 Creative Team E - To Do Title 71 / 128 FW: [TripID:98736] - Roadbook -…" at bounding box center [784, 390] width 1568 height 779
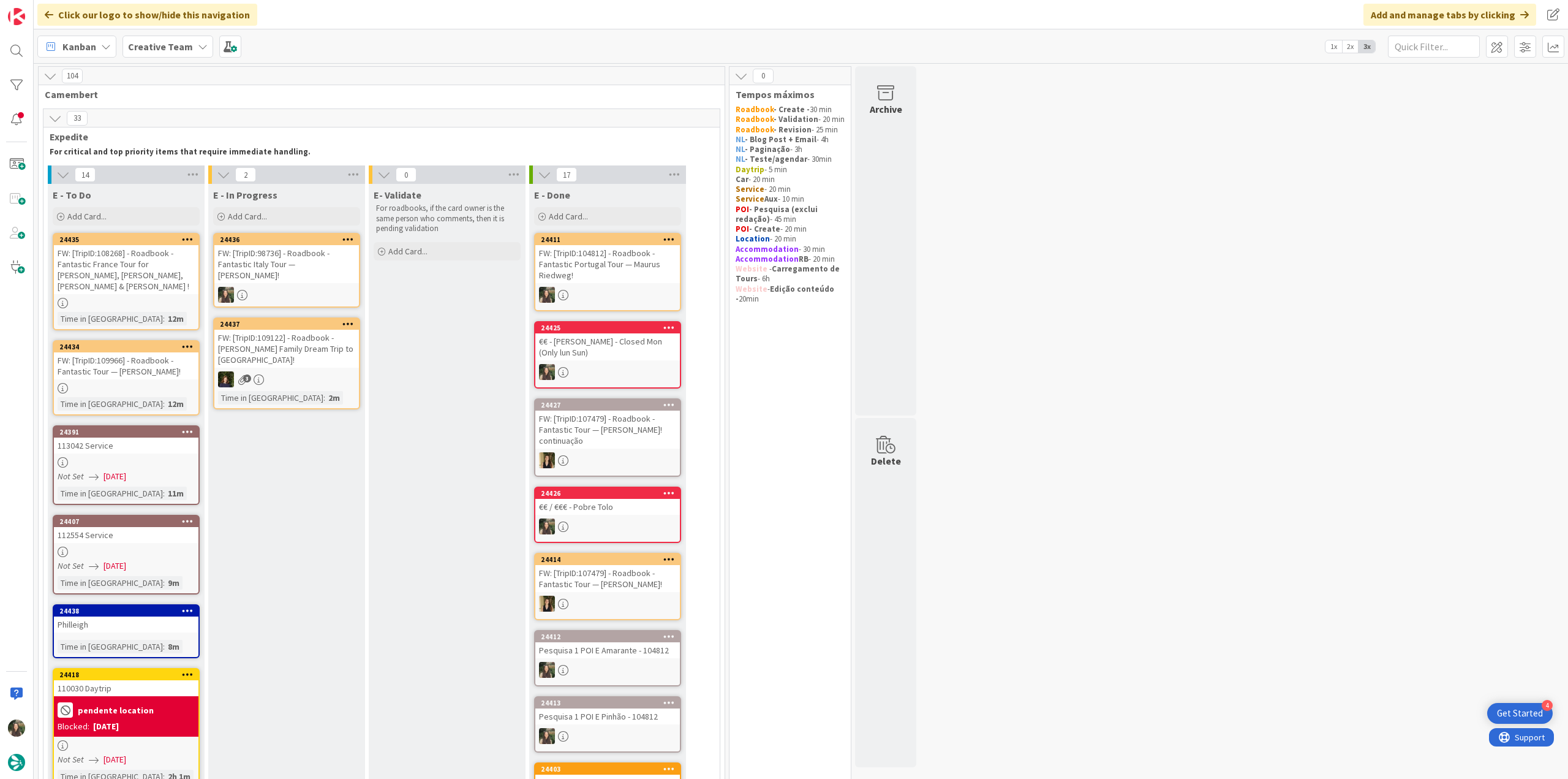
click at [280, 287] on div at bounding box center [287, 295] width 145 height 16
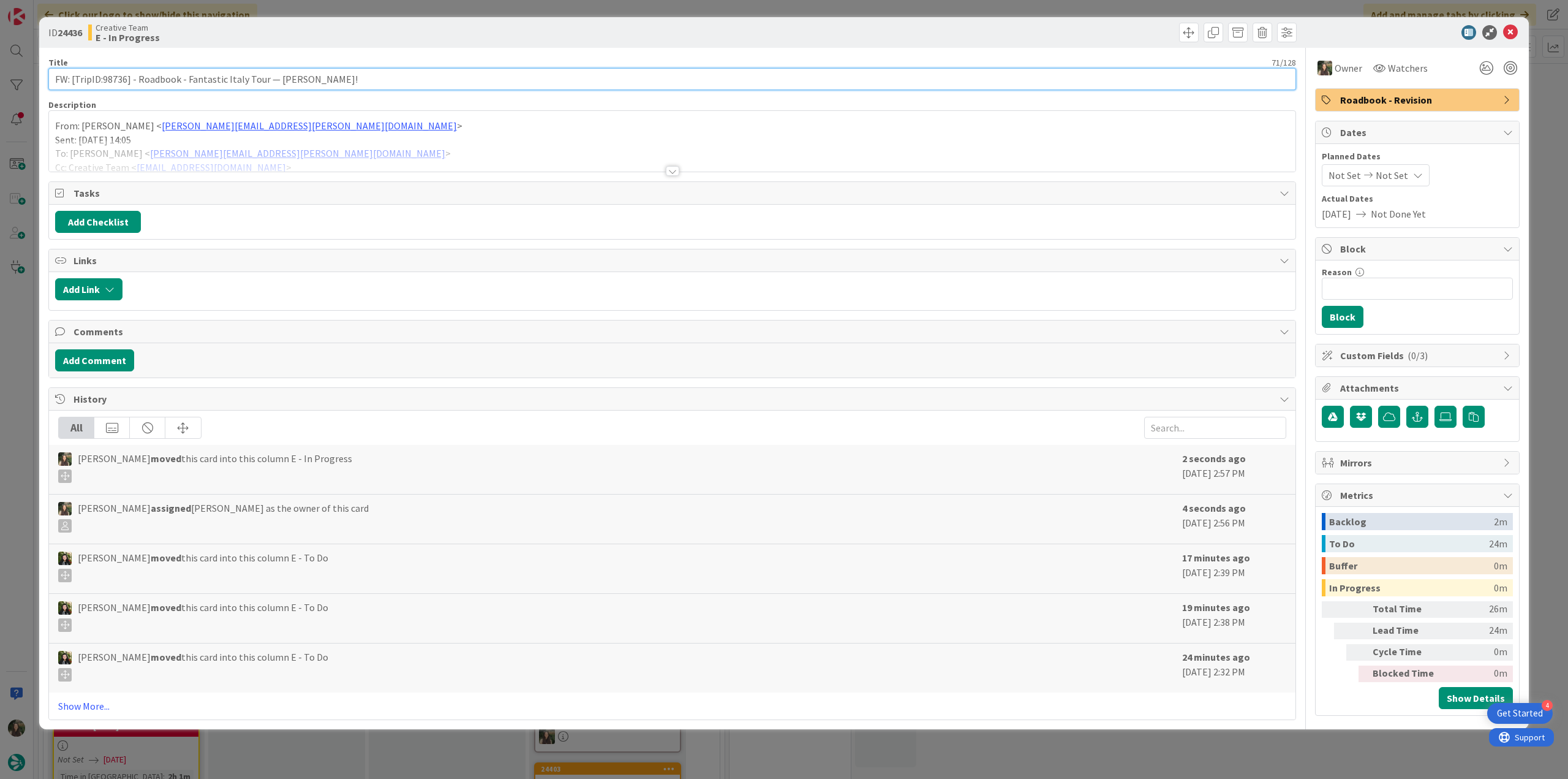
click at [123, 82] on input "FW: [TripID:98736] - Roadbook - Fantastic Italy Tour — [PERSON_NAME]!" at bounding box center [672, 79] width 1248 height 22
click at [123, 83] on input "FW: [TripID:98736] - Roadbook - Fantastic Italy Tour — [PERSON_NAME]!" at bounding box center [672, 79] width 1248 height 22
click at [24, 300] on div "ID 24436 Creative Team E - In Progress Title 71 / 128 FW: [TripID:98736] - Road…" at bounding box center [784, 390] width 1568 height 779
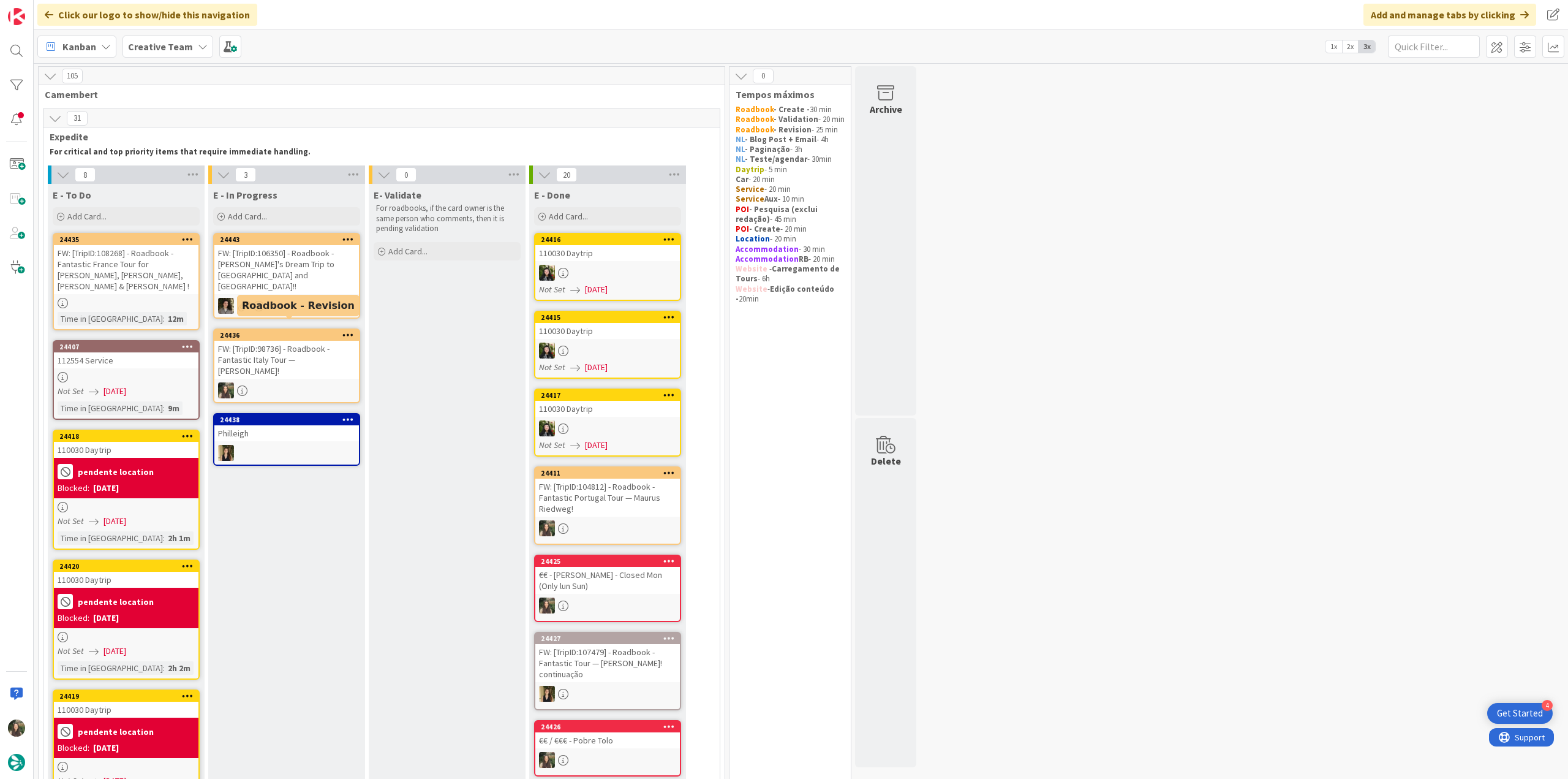
click at [309, 350] on div "FW: [TripID:98736] - Roadbook - Fantastic Italy Tour — [PERSON_NAME]!" at bounding box center [287, 360] width 145 height 38
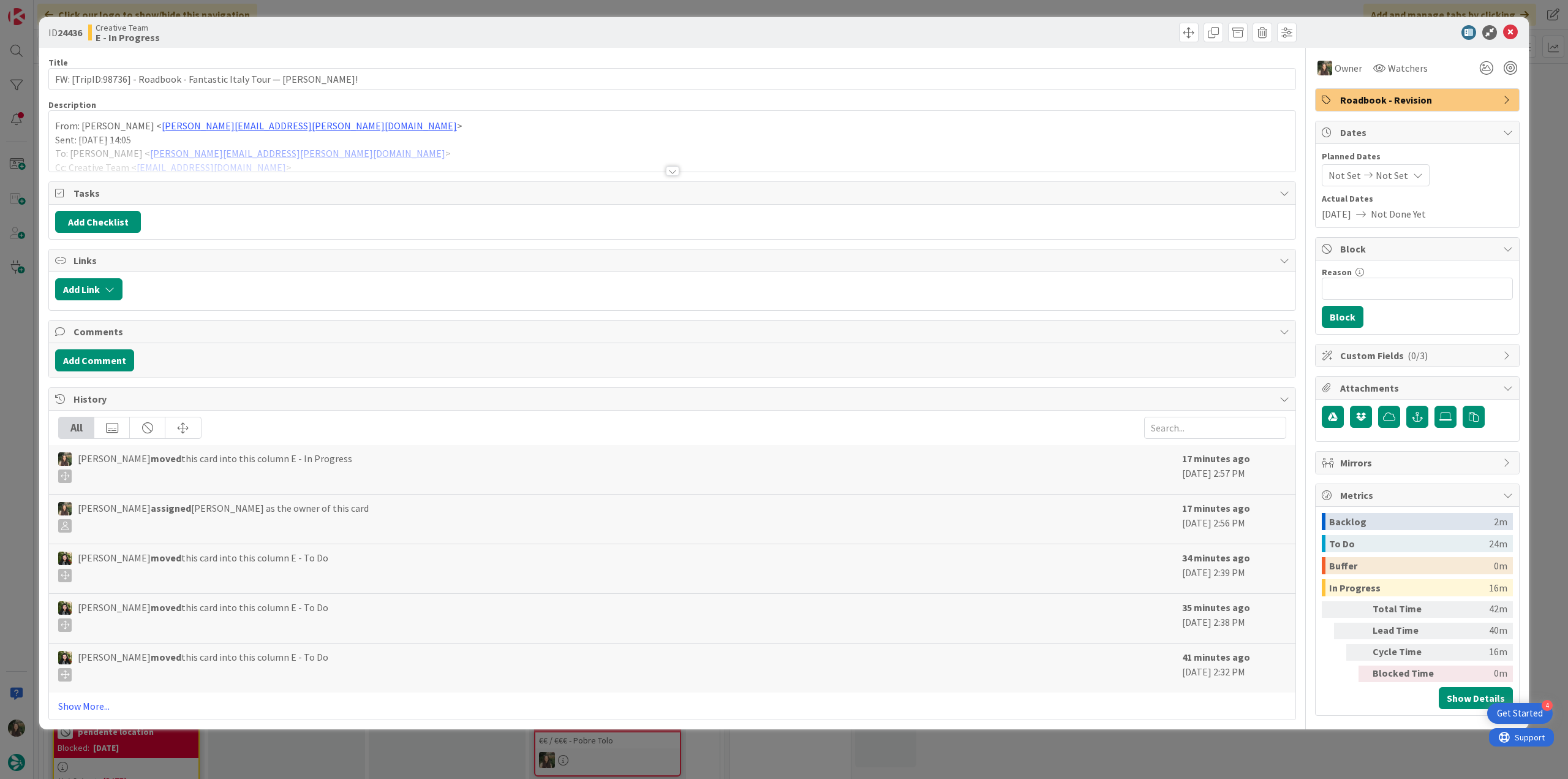
click at [366, 150] on div at bounding box center [672, 156] width 1247 height 31
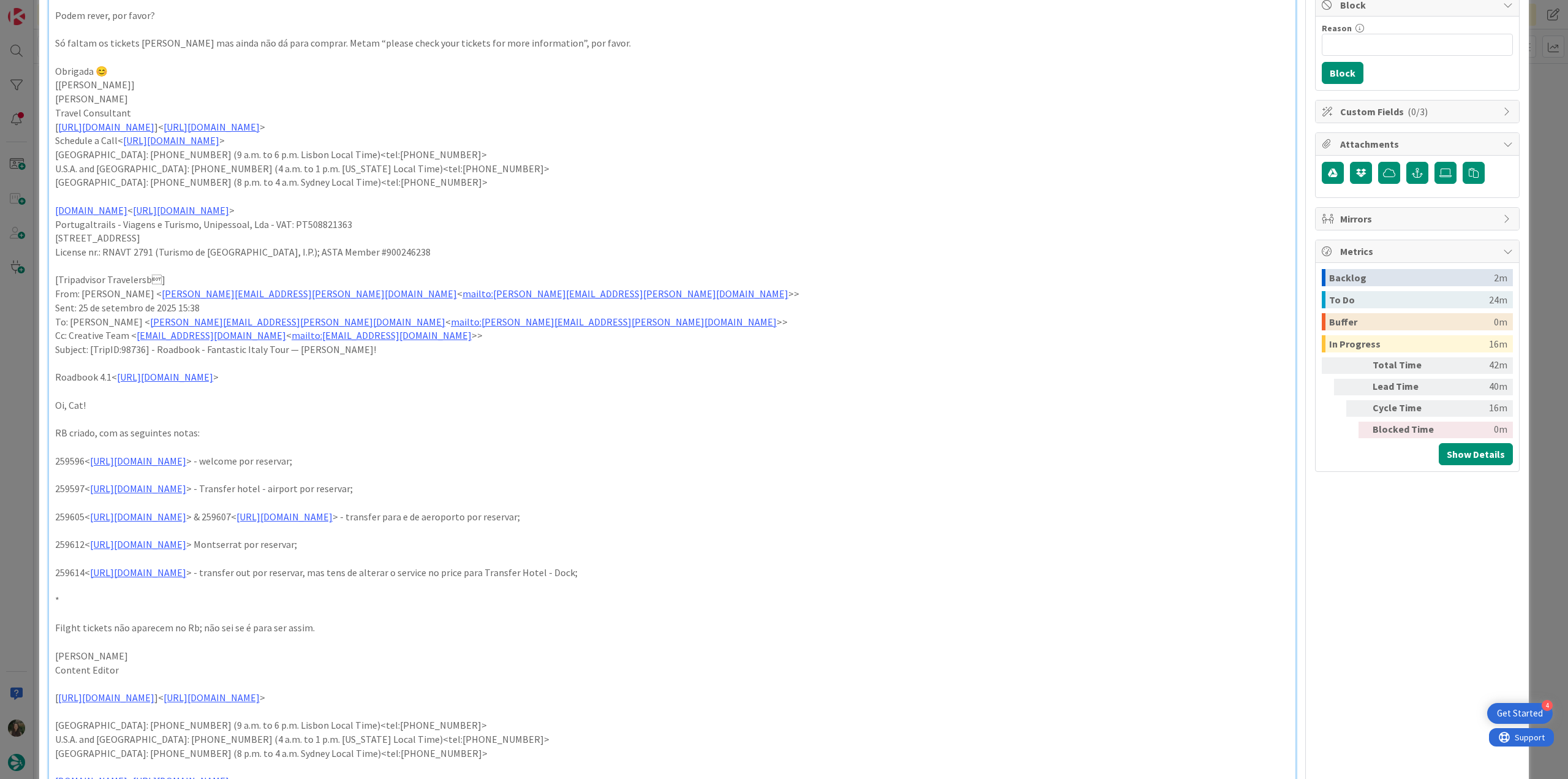
scroll to position [105, 0]
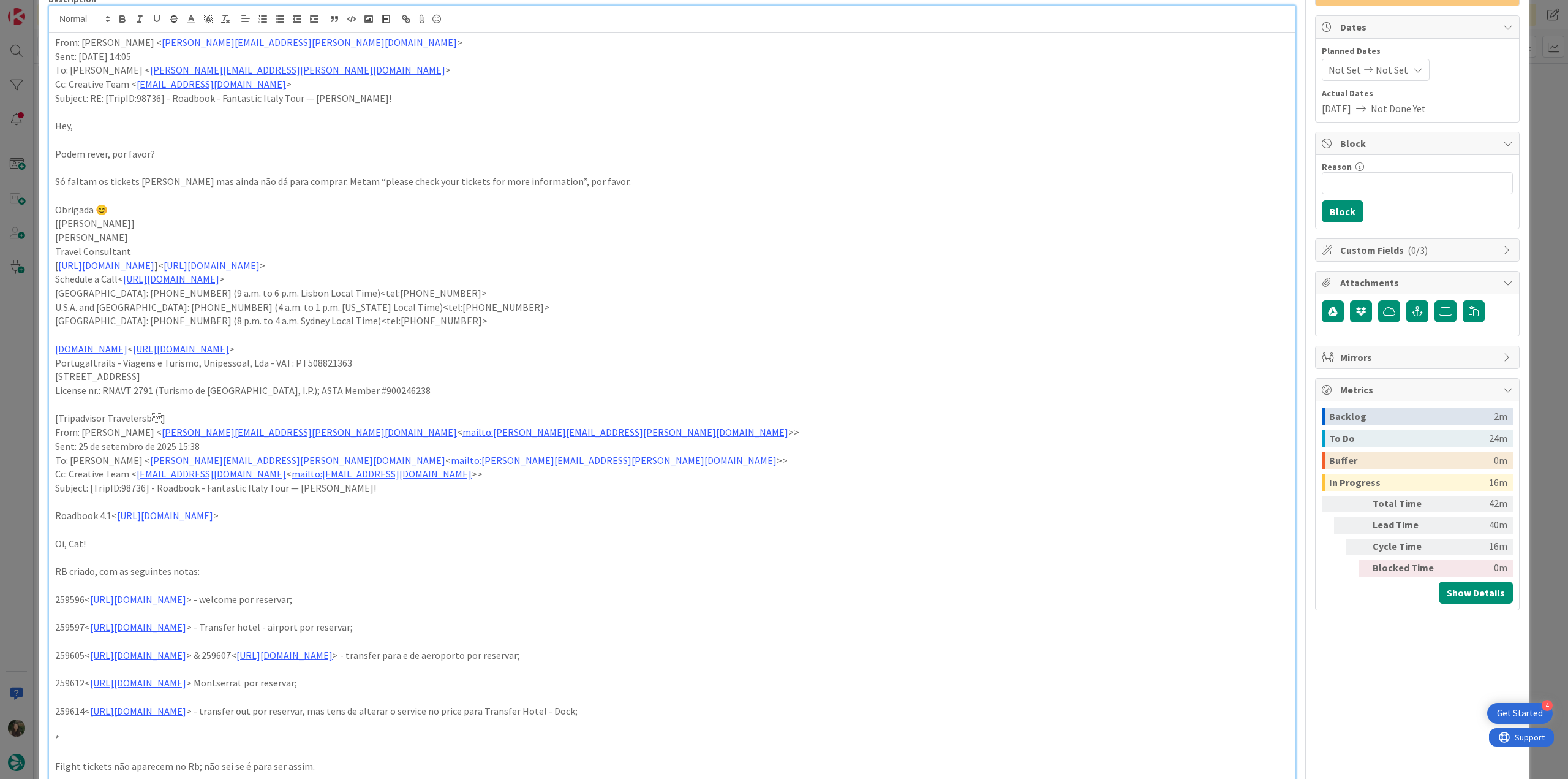
click at [18, 295] on div "ID 24436 Creative Team E - In Progress Title 71 / 128 FW: [TripID:98736] - Road…" at bounding box center [784, 390] width 1568 height 779
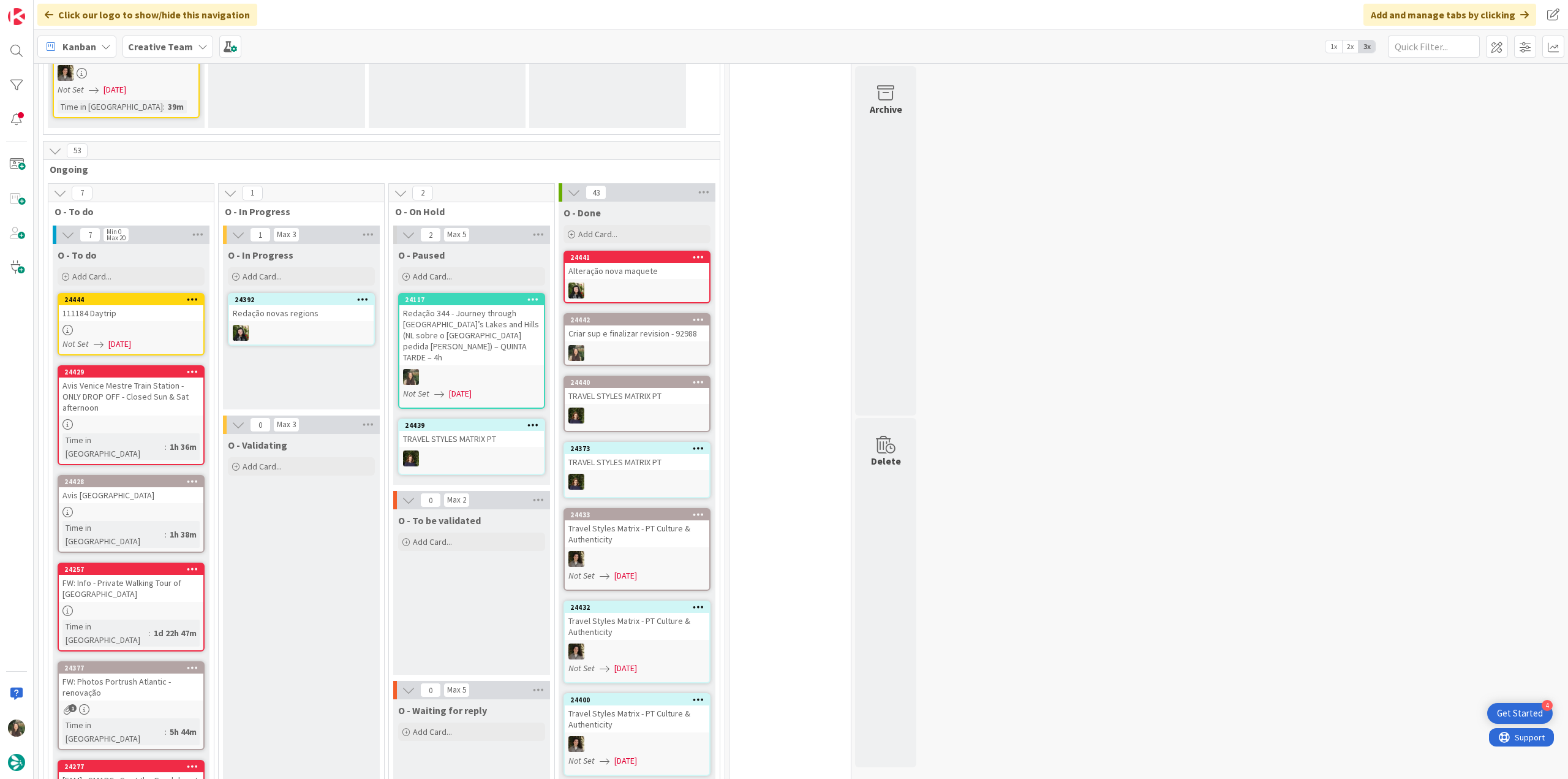
scroll to position [1225, 0]
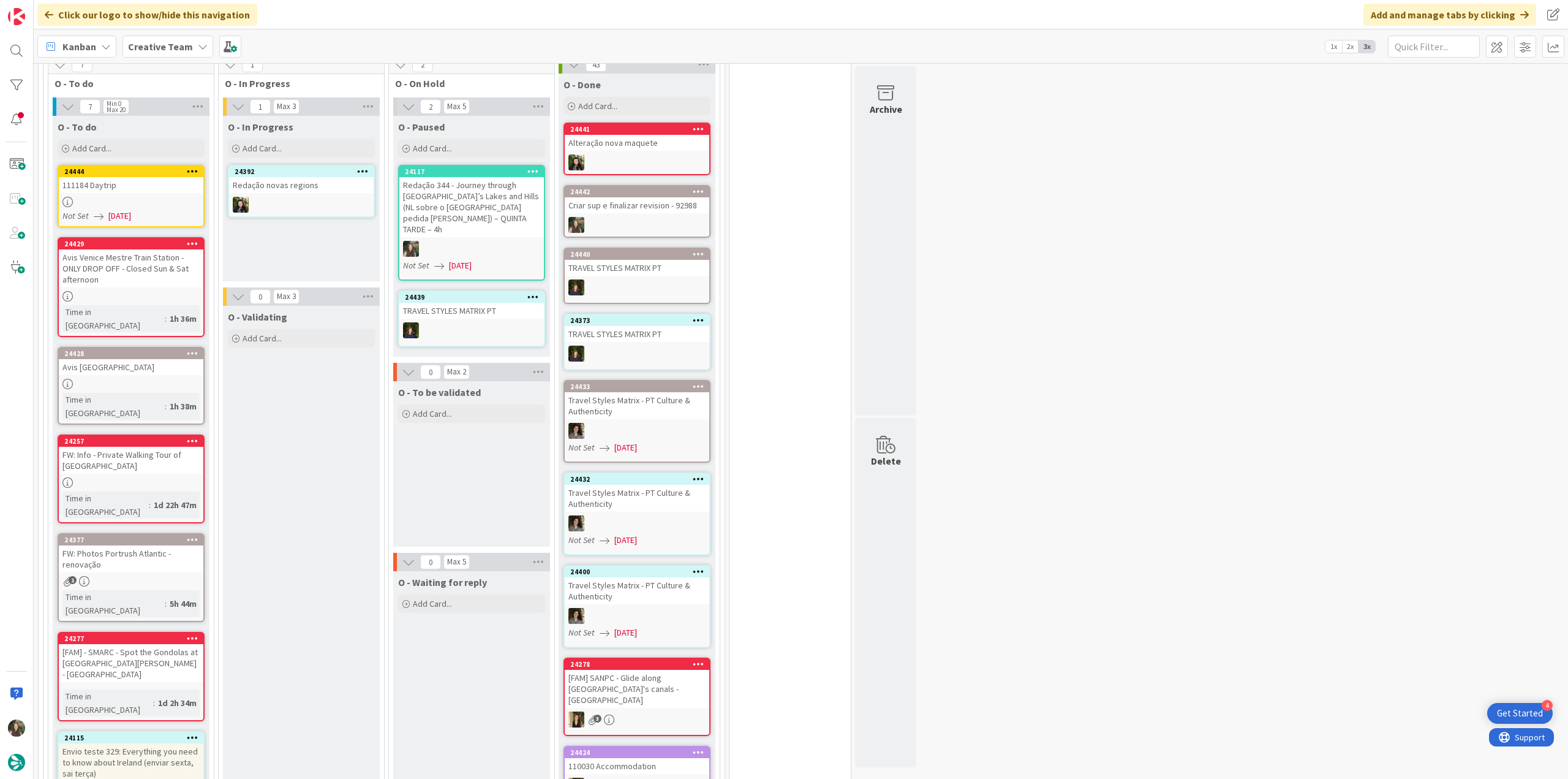
click at [177, 197] on div at bounding box center [131, 202] width 145 height 11
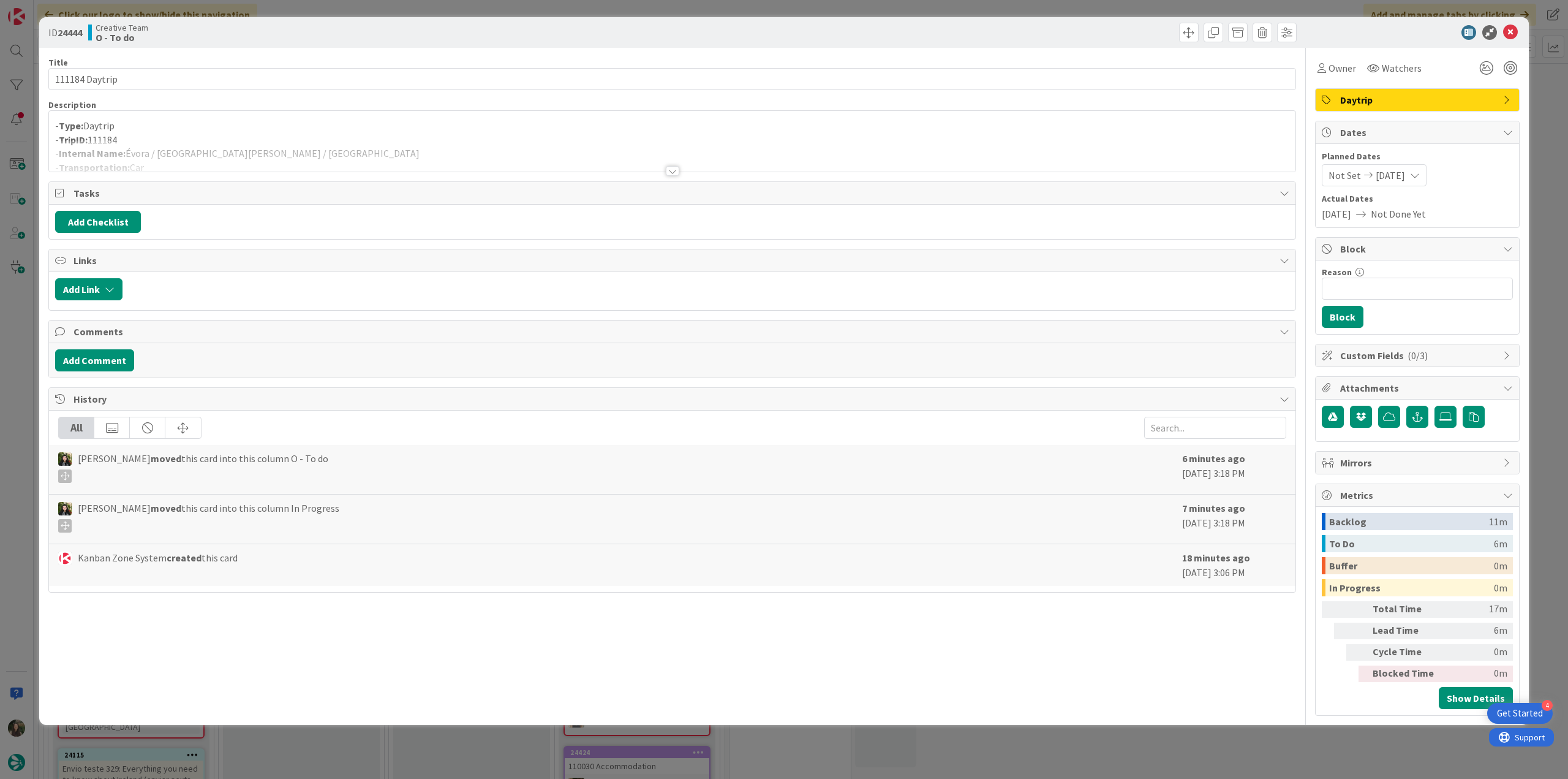
click at [219, 158] on div at bounding box center [672, 156] width 1247 height 31
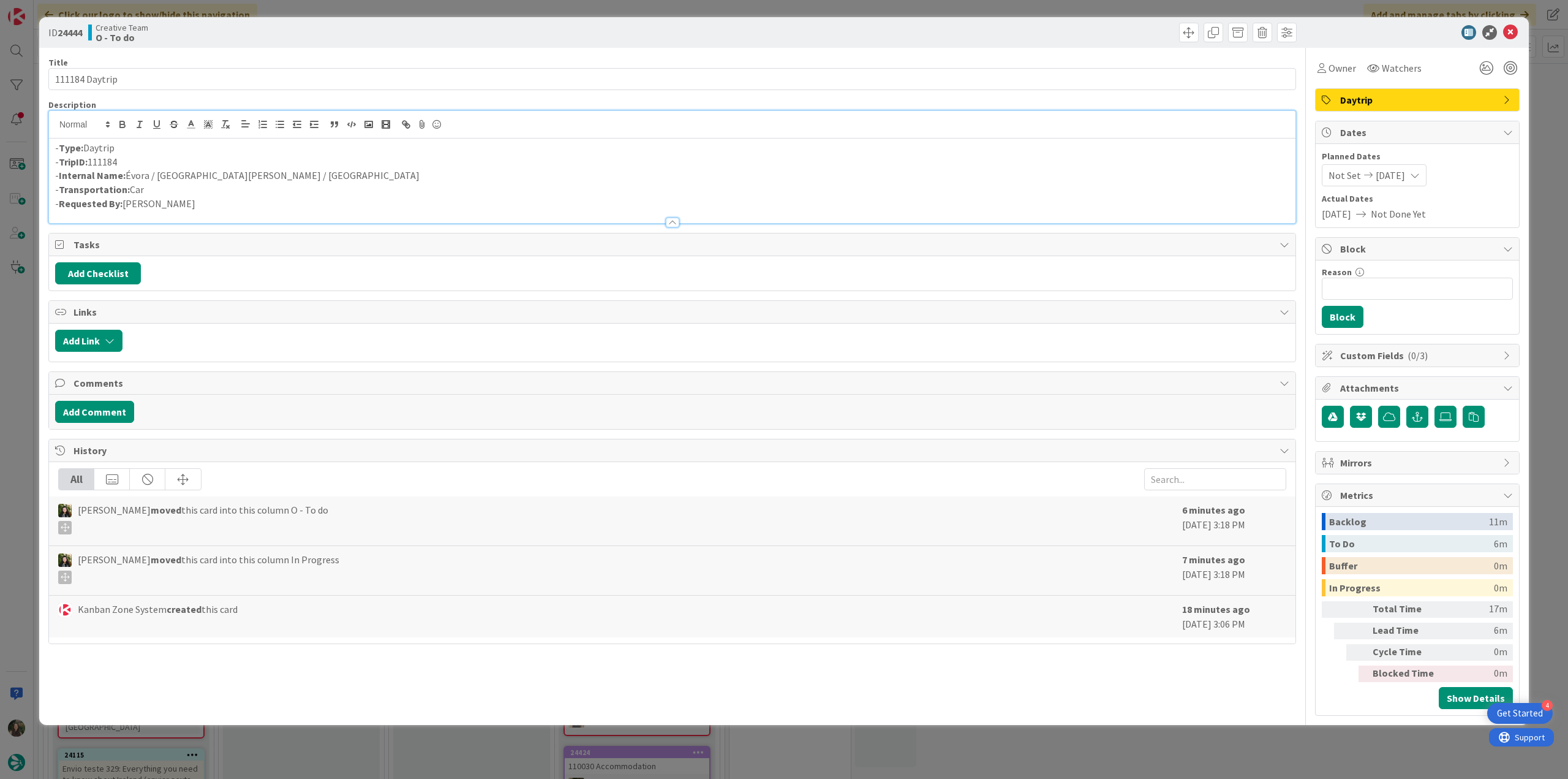
click at [16, 356] on div "ID 24444 Creative Team O - To do Title 14 / 128 111184 Daytrip Description - Ty…" at bounding box center [784, 390] width 1568 height 779
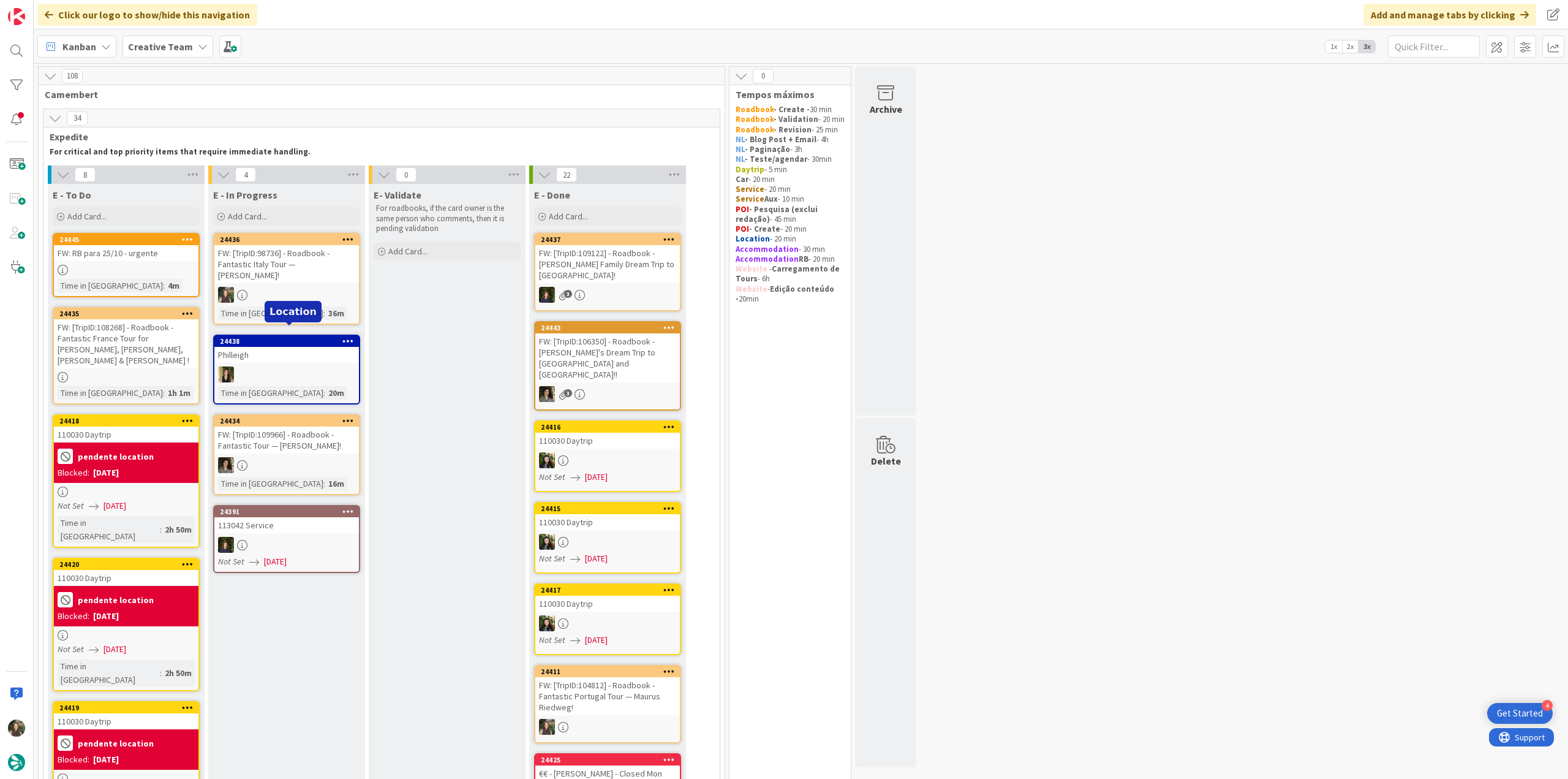
click at [292, 258] on div "FW: [TripID:98736] - Roadbook - Fantastic Italy Tour — [PERSON_NAME]!" at bounding box center [287, 264] width 145 height 38
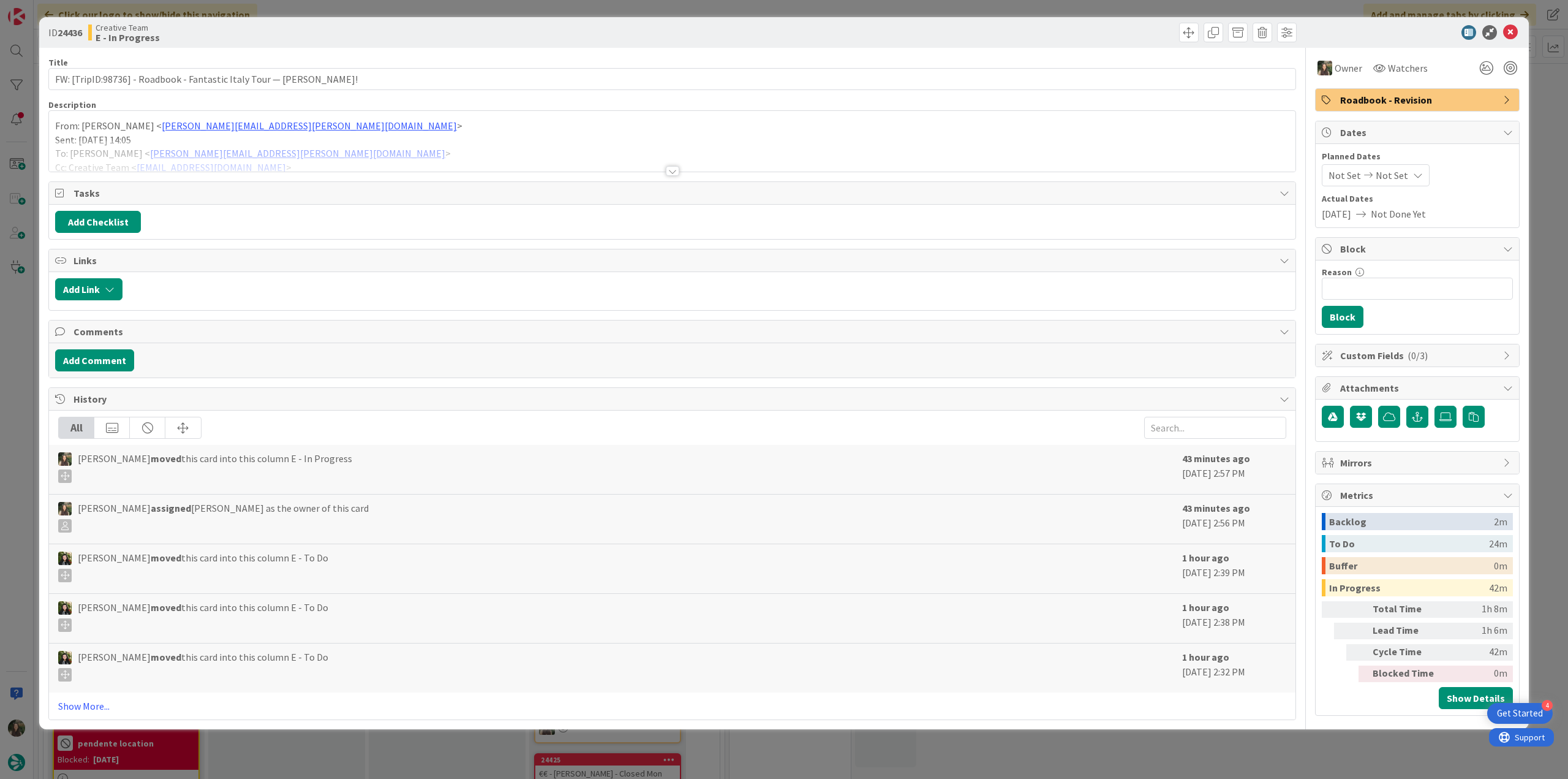
click at [1295, 746] on div "ID 24436 Creative Team E - In Progress Title 71 / 128 FW: [TripID:98736] - Road…" at bounding box center [784, 390] width 1568 height 779
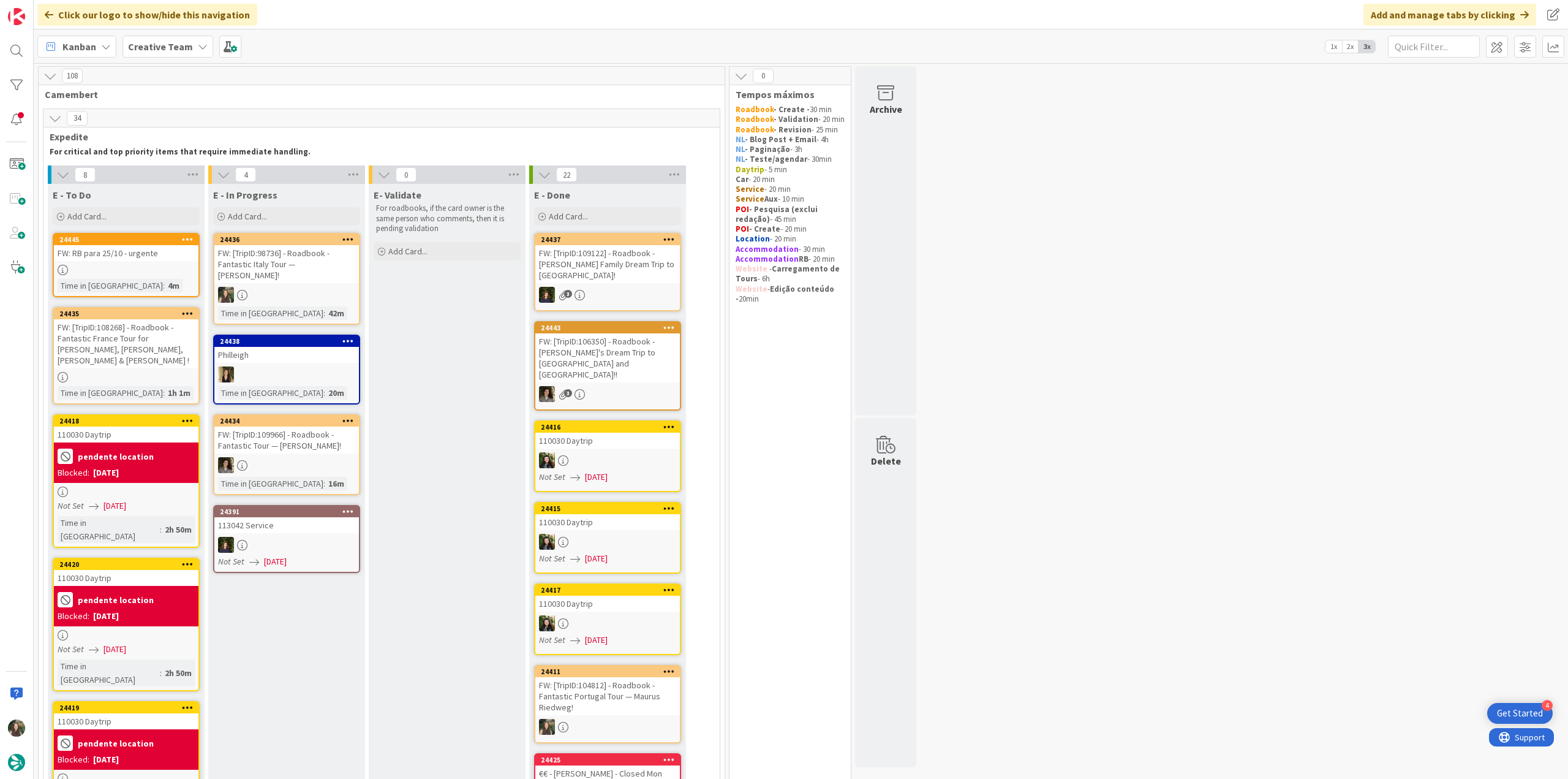
click at [298, 272] on div "FW: [TripID:98736] - Roadbook - Fantastic Italy Tour — [PERSON_NAME]!" at bounding box center [287, 264] width 145 height 38
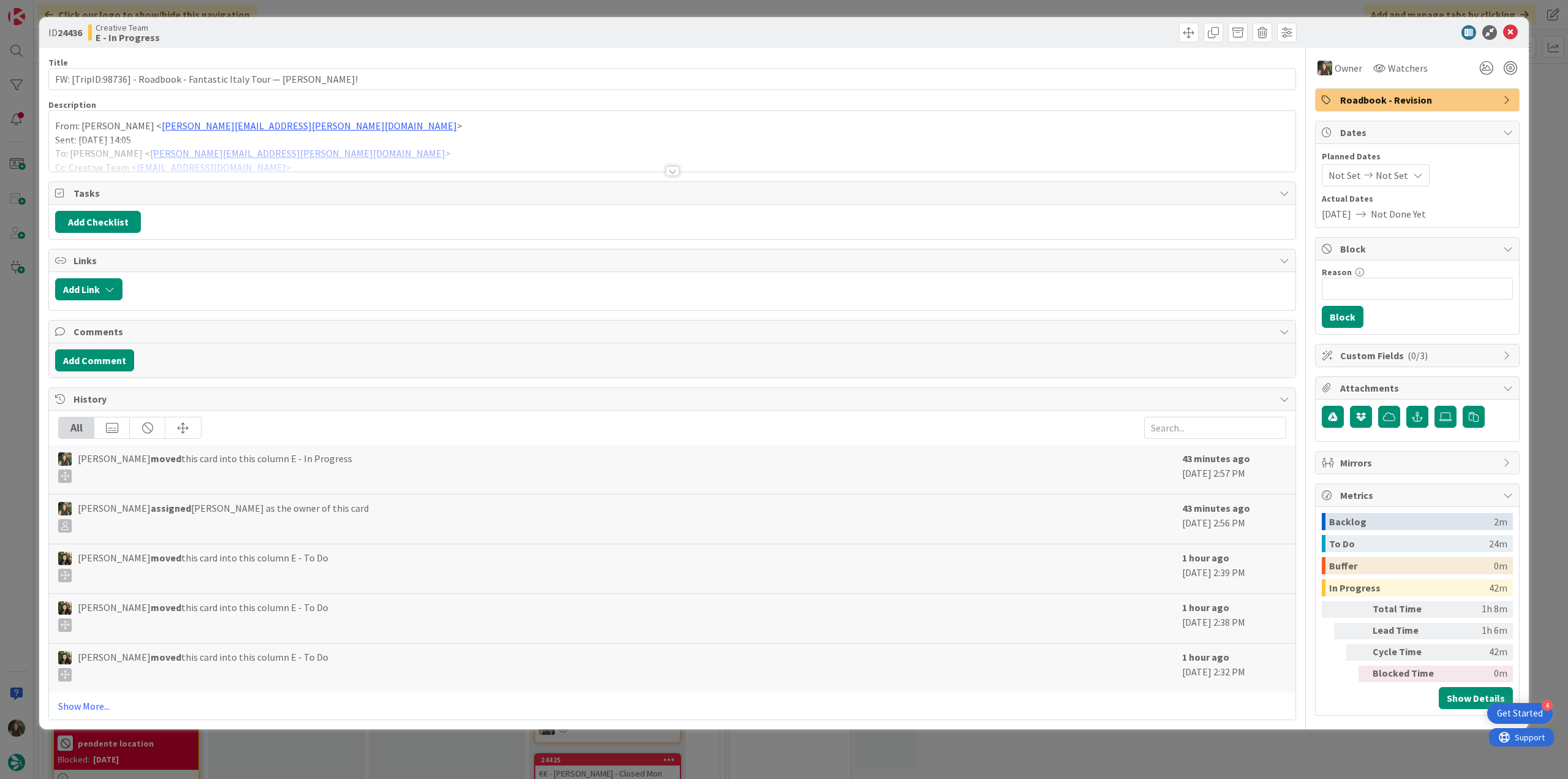
click at [1367, 97] on span "Roadbook - Revision" at bounding box center [1418, 100] width 157 height 15
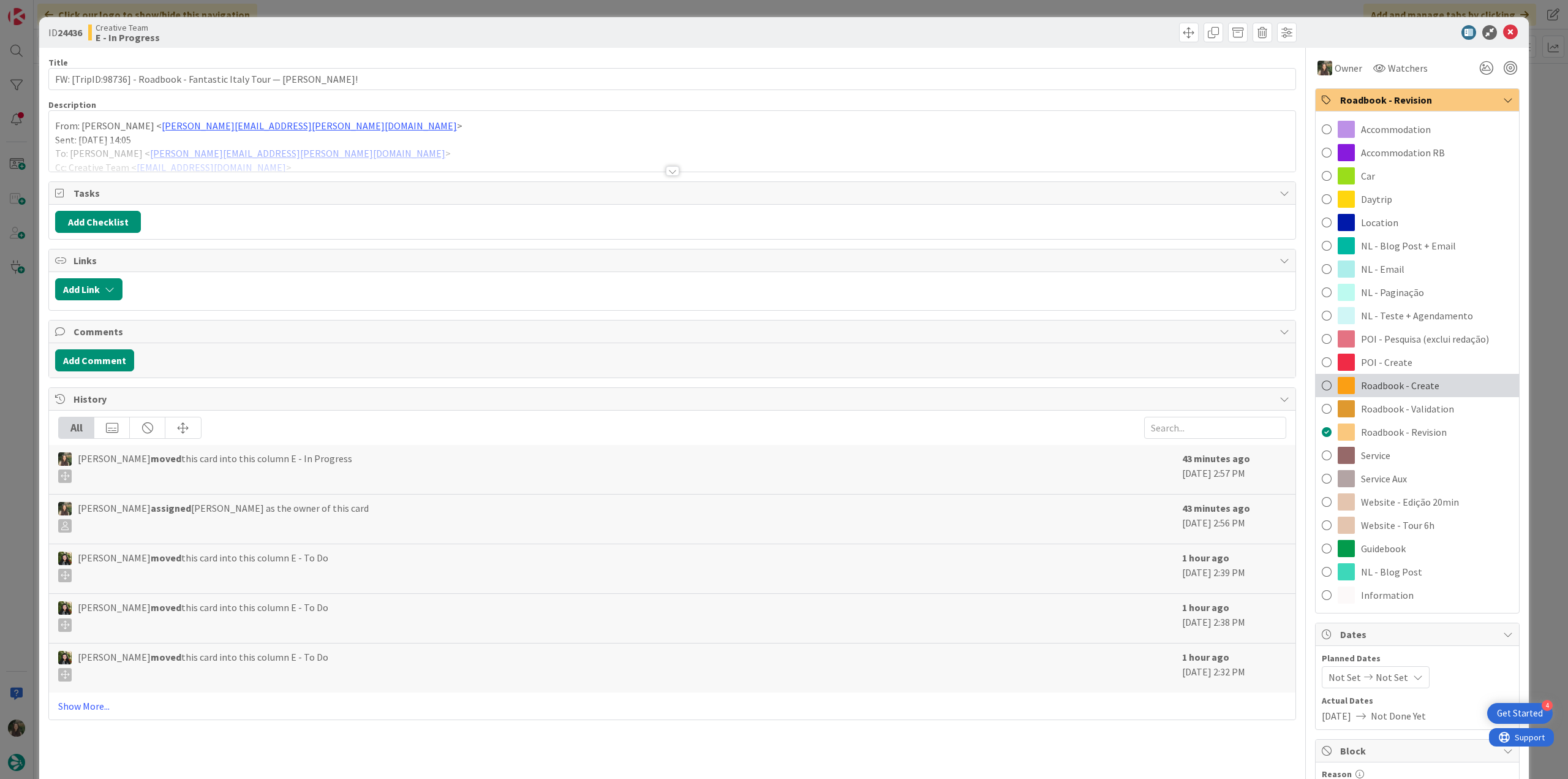
click at [1418, 388] on span "Roadbook - Create" at bounding box center [1400, 386] width 78 height 15
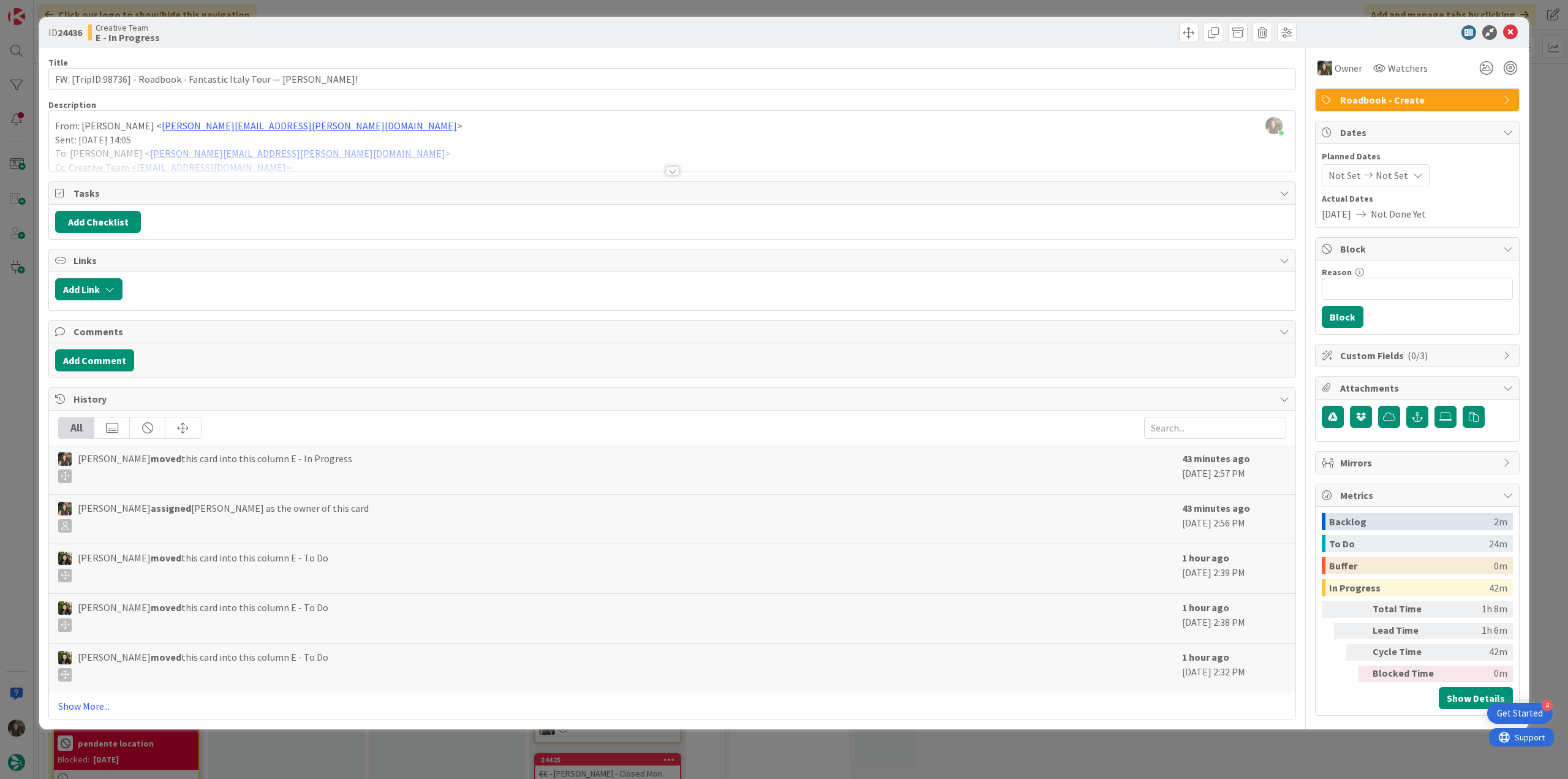
click at [1540, 264] on div "ID 24436 Creative Team E - In Progress Title 71 / 128 FW: [TripID:98736] - Road…" at bounding box center [784, 390] width 1568 height 779
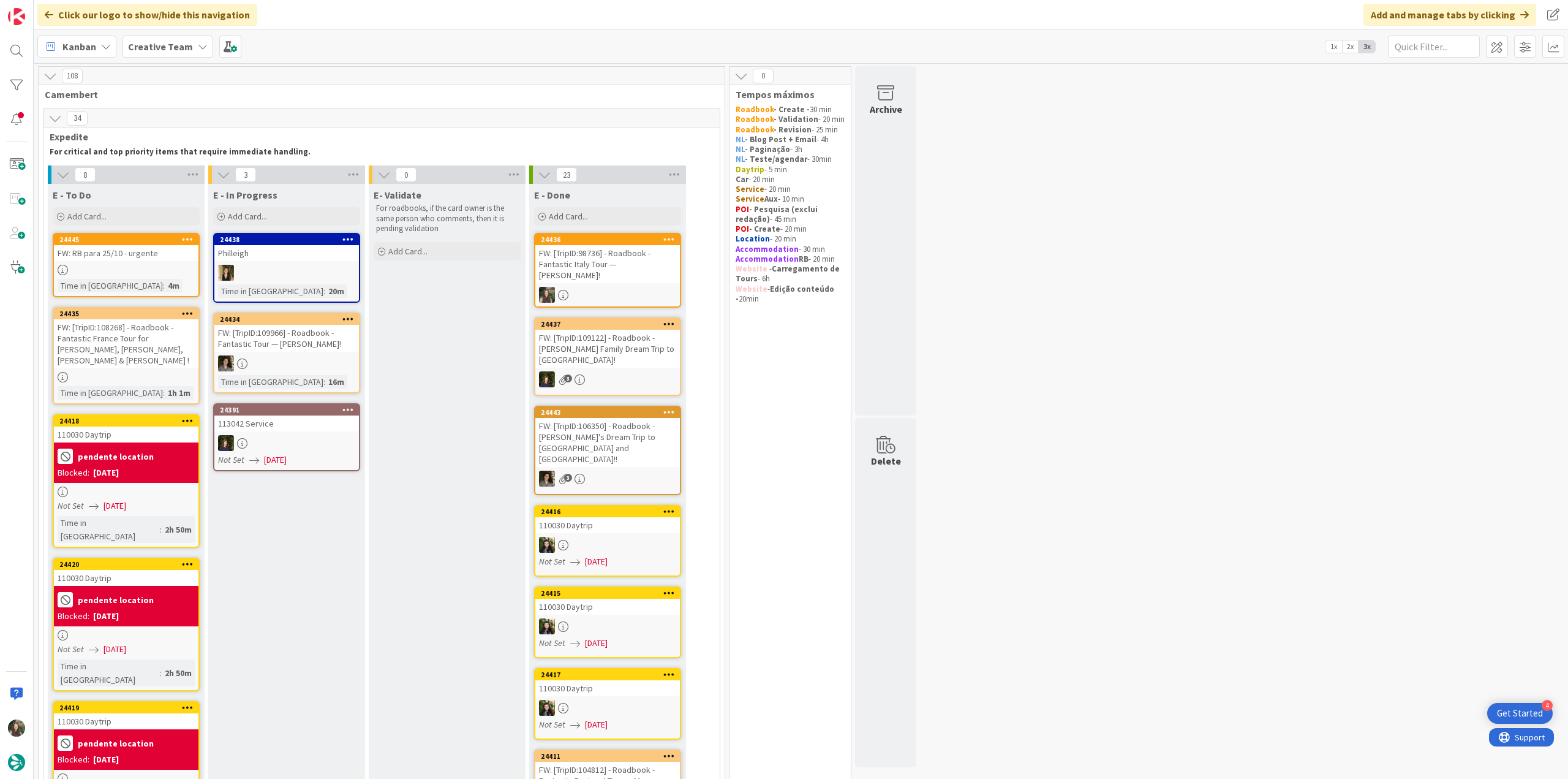
click at [650, 270] on div "FW: [TripID:98736] - Roadbook - Fantastic Italy Tour — [PERSON_NAME]!" at bounding box center [607, 264] width 145 height 38
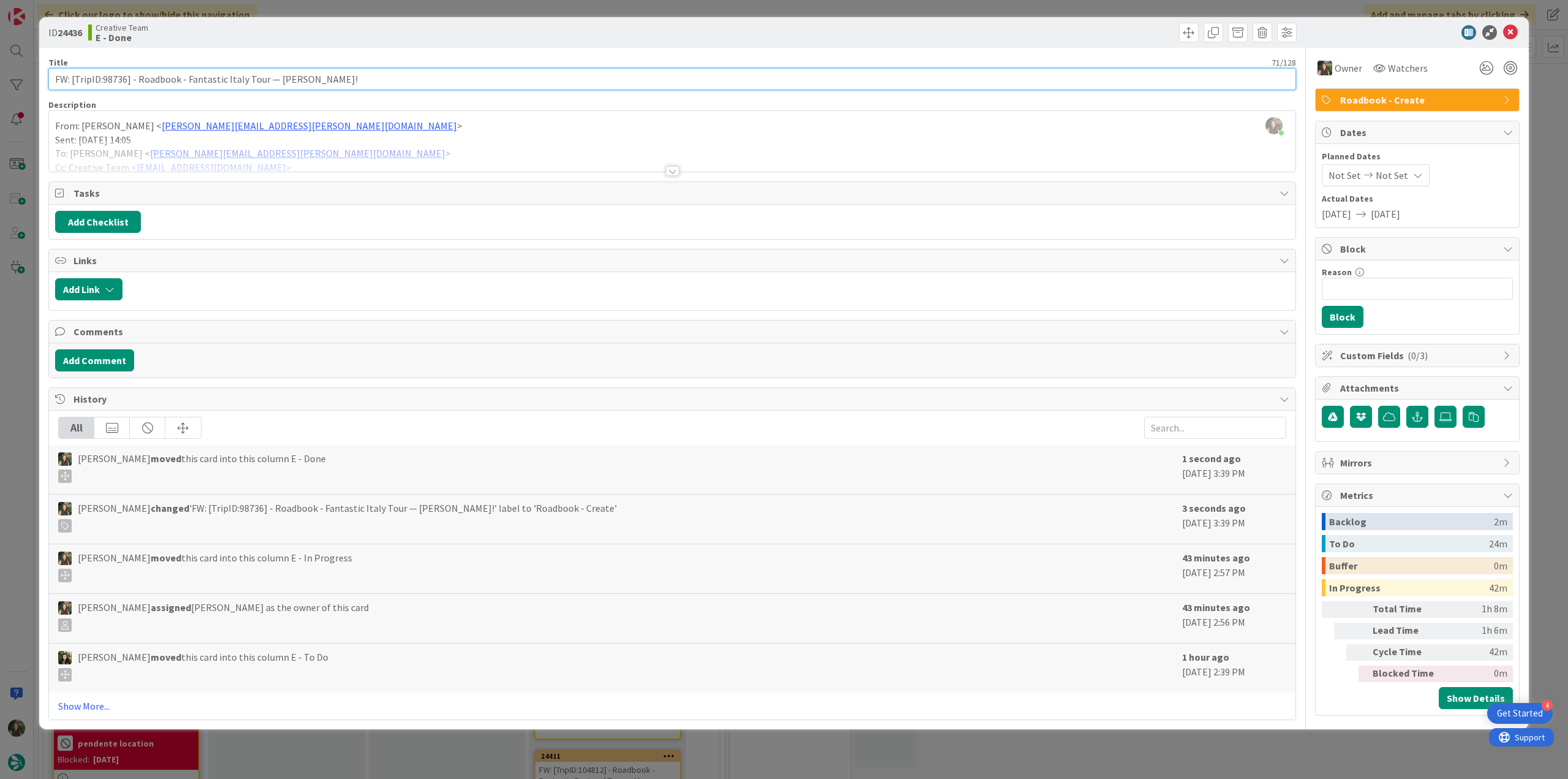
drag, startPoint x: 356, startPoint y: 84, endPoint x: 23, endPoint y: 95, distance: 333.2
click at [23, 95] on div "ID 24436 Creative Team E - Done Title 71 / 128 FW: [TripID:98736] - Roadbook - …" at bounding box center [784, 390] width 1568 height 779
click at [27, 336] on div "ID 24436 Creative Team E - Done Title 71 / 128 FW: [TripID:98736] - Roadbook - …" at bounding box center [784, 390] width 1568 height 779
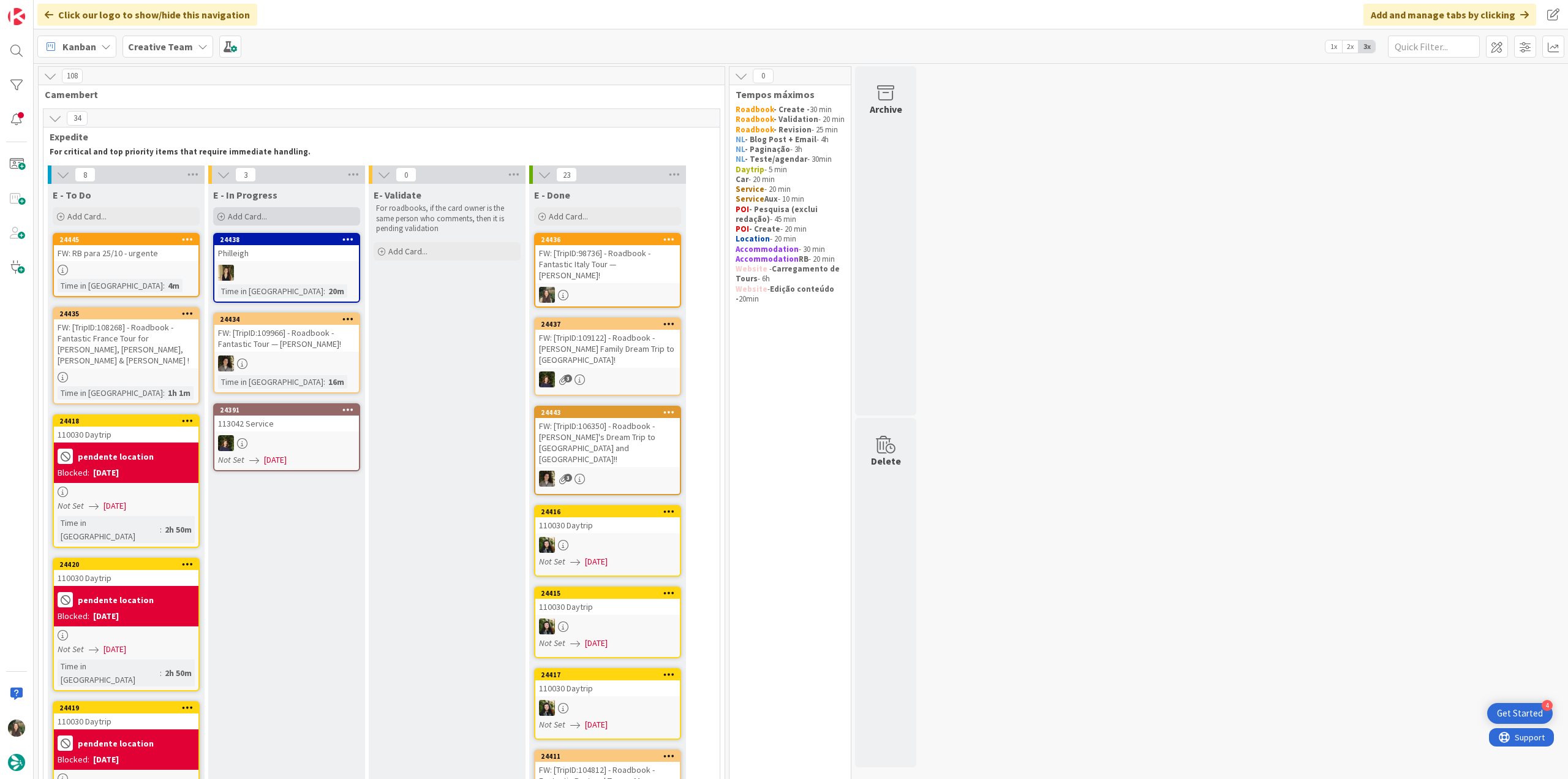
click at [295, 214] on div "Add Card..." at bounding box center [287, 216] width 147 height 18
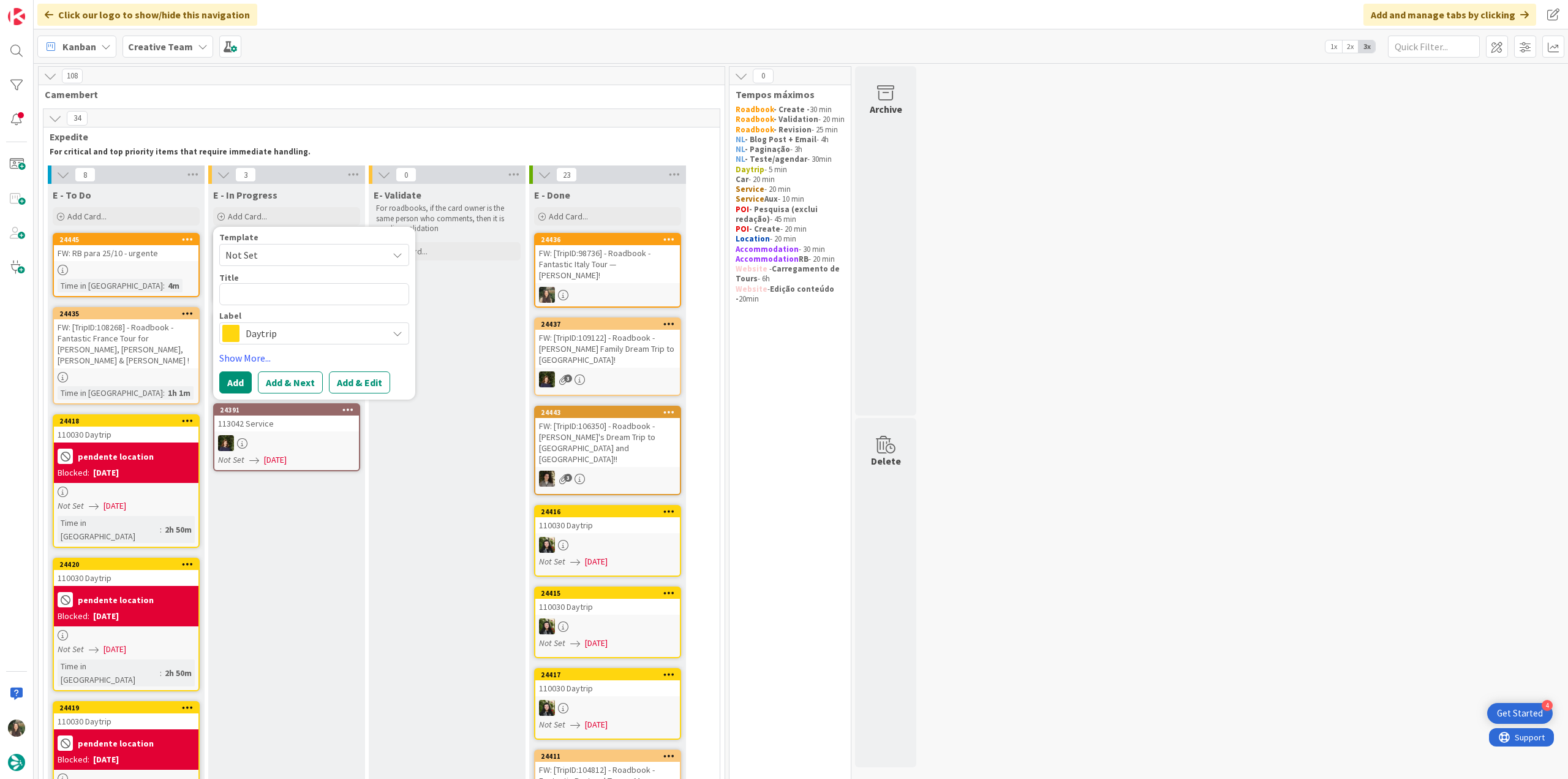
type textarea "x"
type textarea "FW: [TripID:98736] - Roadbook - Fantastic Italy Tour — [PERSON_NAME]!"
type textarea "x"
type textarea "FW: [TripID:98736] - Roadbook - Fantastic Italy Tour — [PERSON_NAME]!"
type textarea "x"
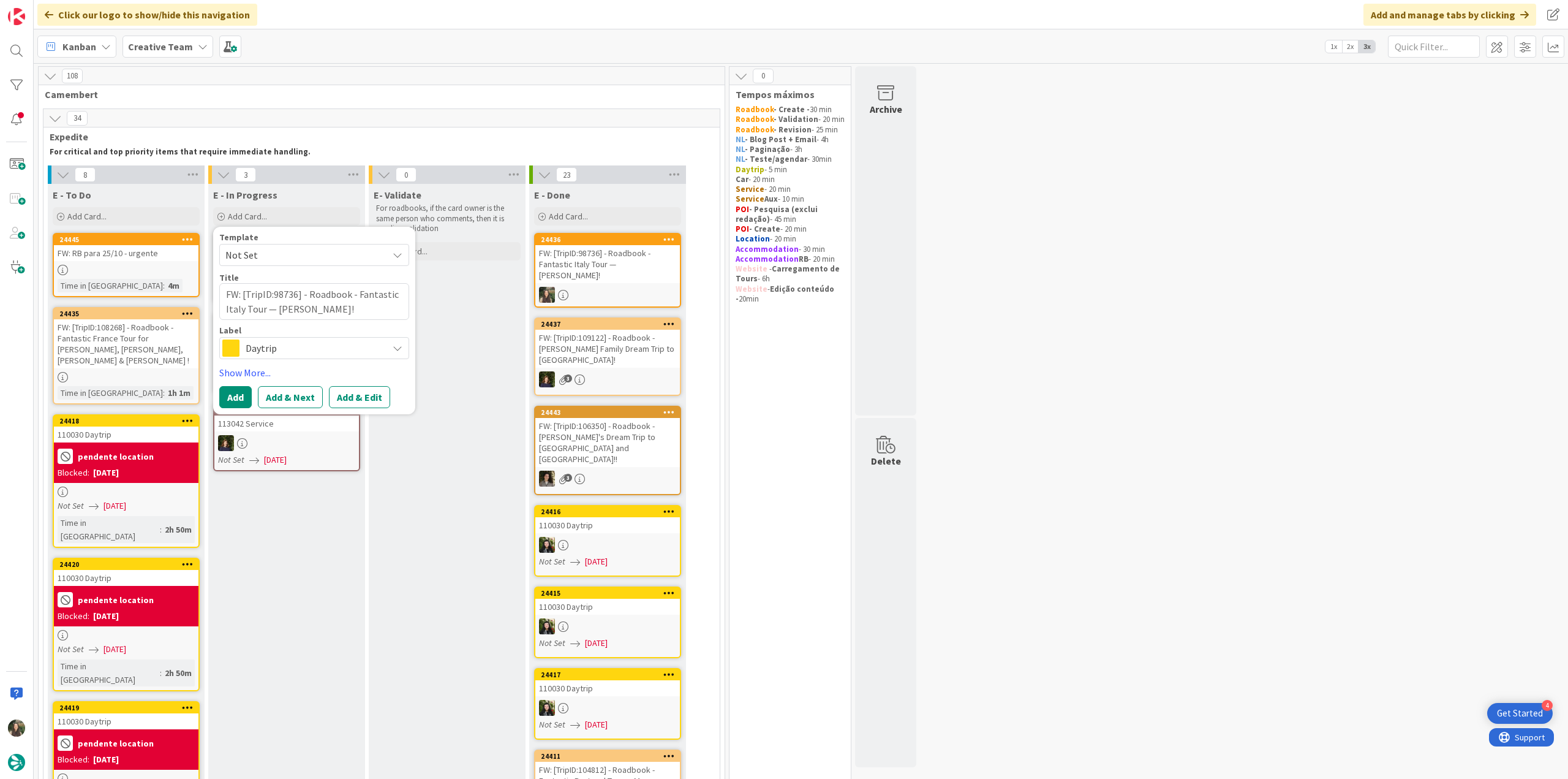
type textarea "FW: [TripID:98736] - Roadbook - Fantastic Italy Tour — [PERSON_NAME]! -"
type textarea "x"
type textarea "FW: [TripID:98736] - Roadbook - Fantastic Italy Tour — [PERSON_NAME]! -"
type textarea "x"
type textarea "FW: [TripID:98736] - Roadbook - Fantastic Italy Tour — [PERSON_NAME]! - co"
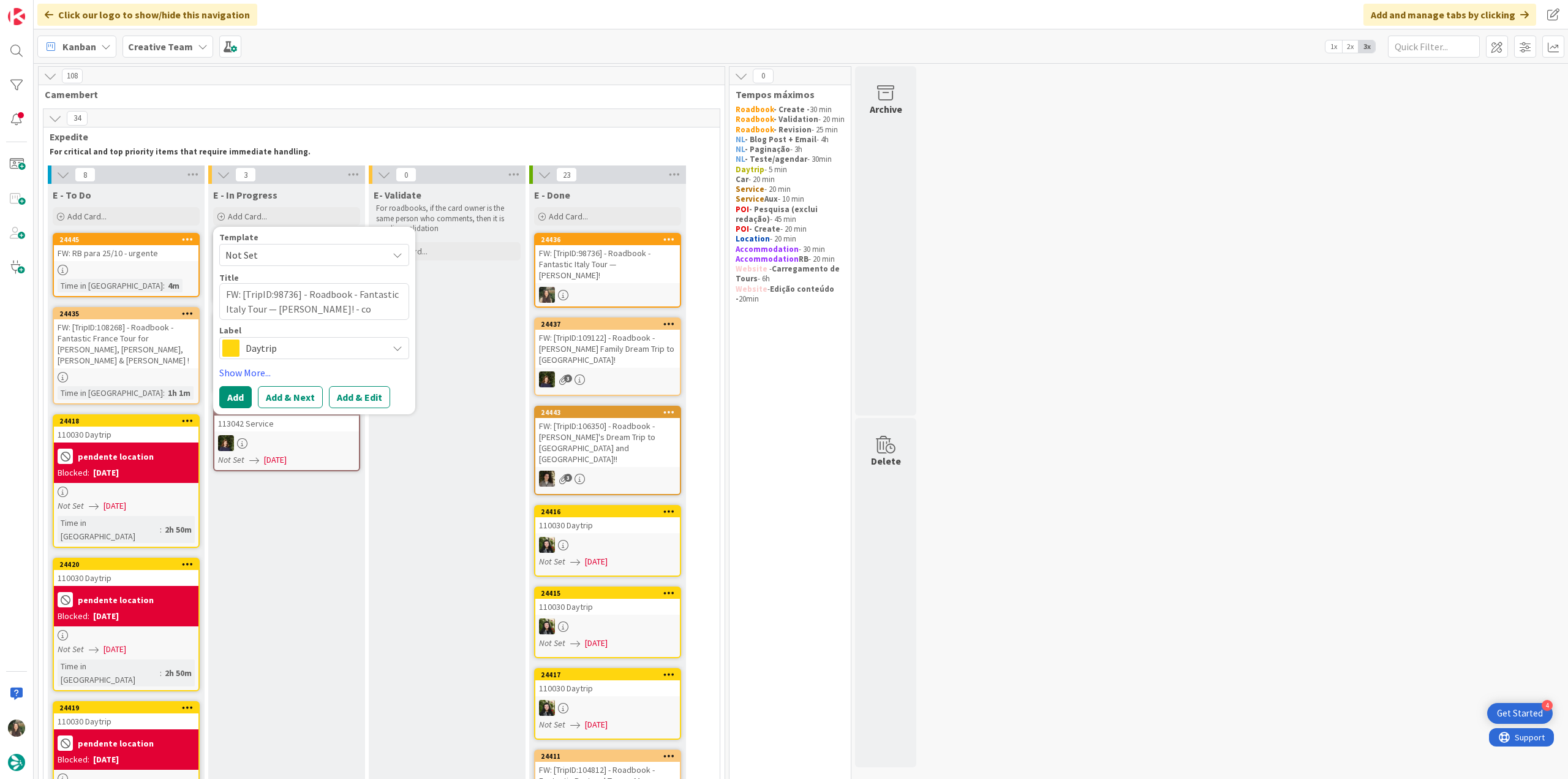
type textarea "x"
type textarea "FW: [TripID:98736] - Roadbook - Fantastic Italy Tour — [PERSON_NAME]! - con"
type textarea "x"
type textarea "FW: [TripID:98736] - Roadbook - Fantastic Italy Tour — [PERSON_NAME]! - cont"
type textarea "x"
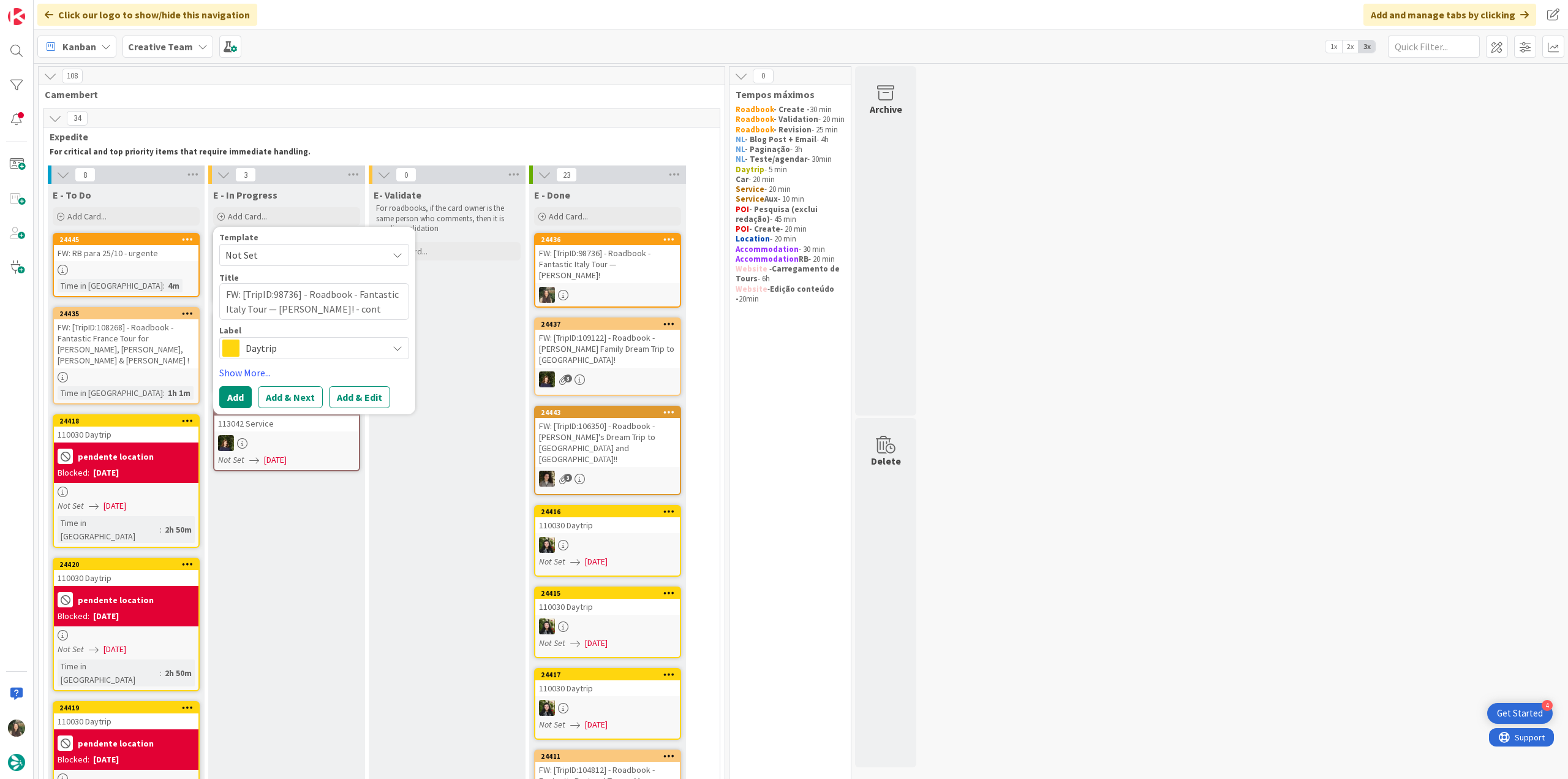
type textarea "FW: [TripID:98736] - Roadbook - Fantastic Italy Tour — [PERSON_NAME]! - [PERSON…"
type textarea "x"
type textarea "FW: [TripID:98736] - Roadbook - Fantastic Italy Tour — [PERSON_NAME]! - contin"
type textarea "x"
type textarea "FW: [TripID:98736] - Roadbook - Fantastic Italy Tour — [PERSON_NAME]! - continu"
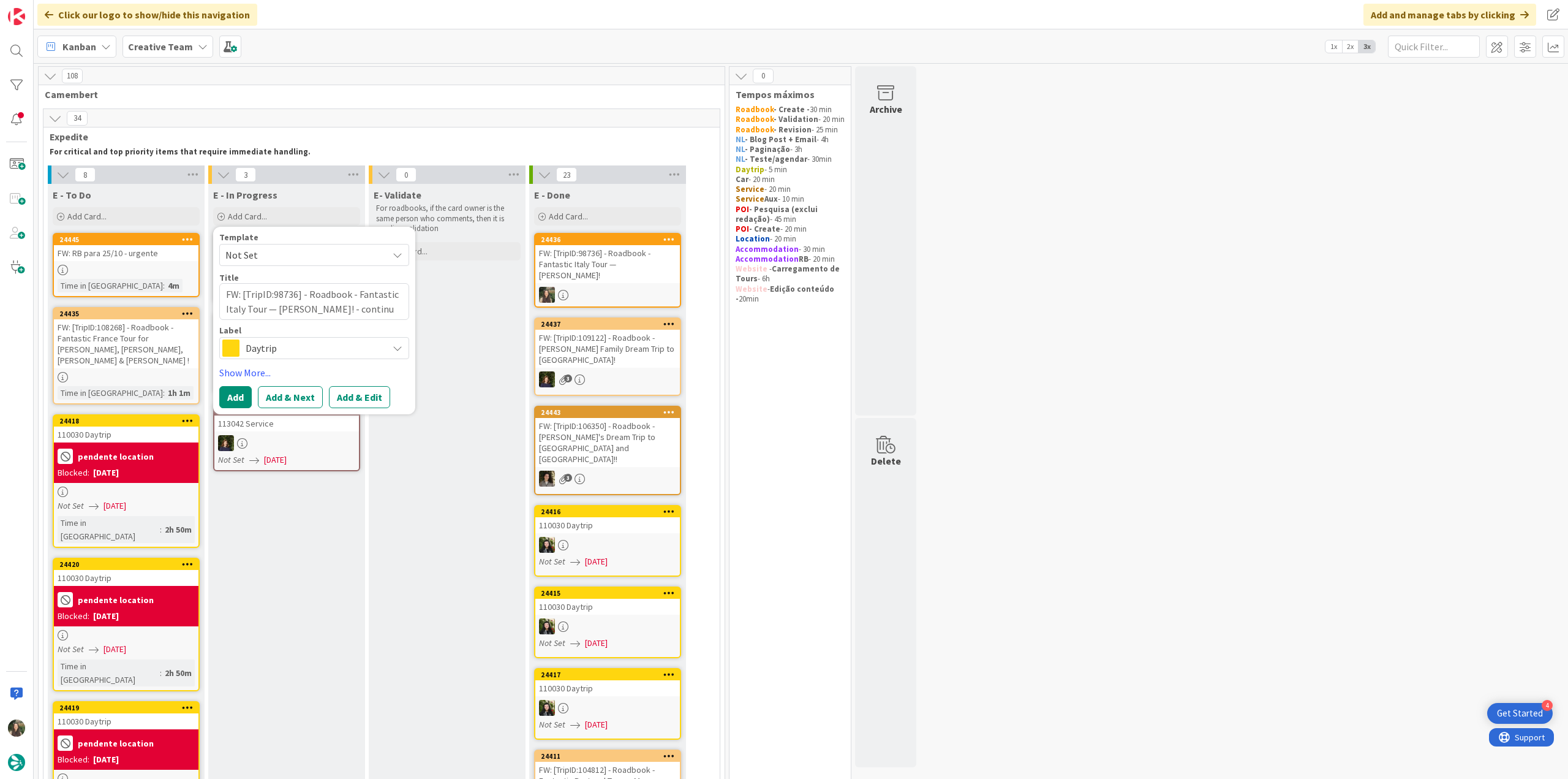
type textarea "x"
type textarea "FW: [TripID:98736] - Roadbook - Fantastic Italy Tour — [PERSON_NAME]! - continua"
type textarea "x"
type textarea "FW: [TripID:98736] - Roadbook - Fantastic Italy Tour — [PERSON_NAME]! - continu…"
type textarea "x"
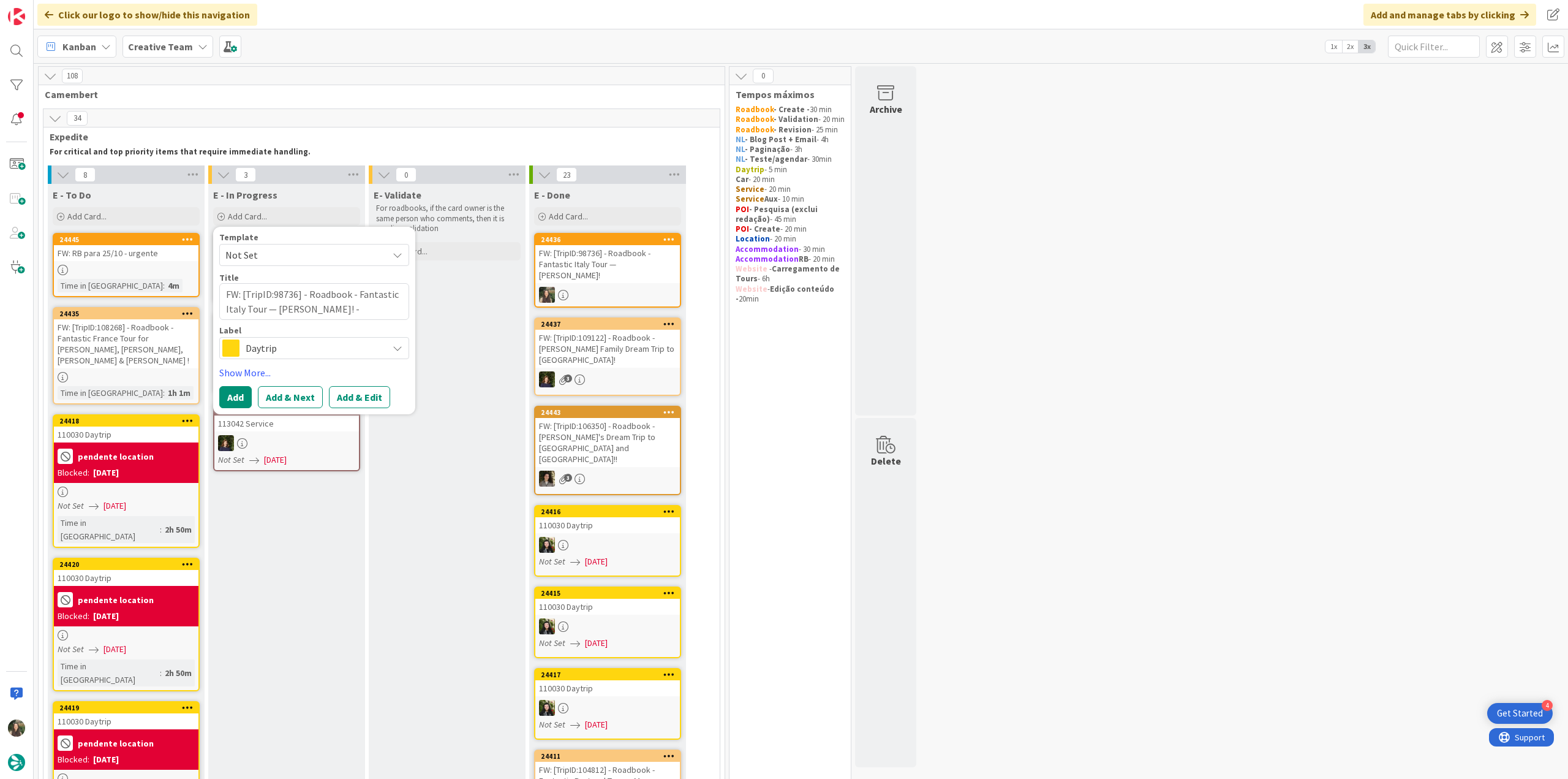
type textarea "FW: [TripID:98736] - Roadbook - Fantastic Italy Tour — [PERSON_NAME]! - [GEOGRA…"
type textarea "x"
type textarea "FW: [TripID:98736] - Roadbook - Fantastic Italy Tour — [PERSON_NAME]! - continu…"
click at [330, 353] on span "Daytrip" at bounding box center [313, 348] width 136 height 17
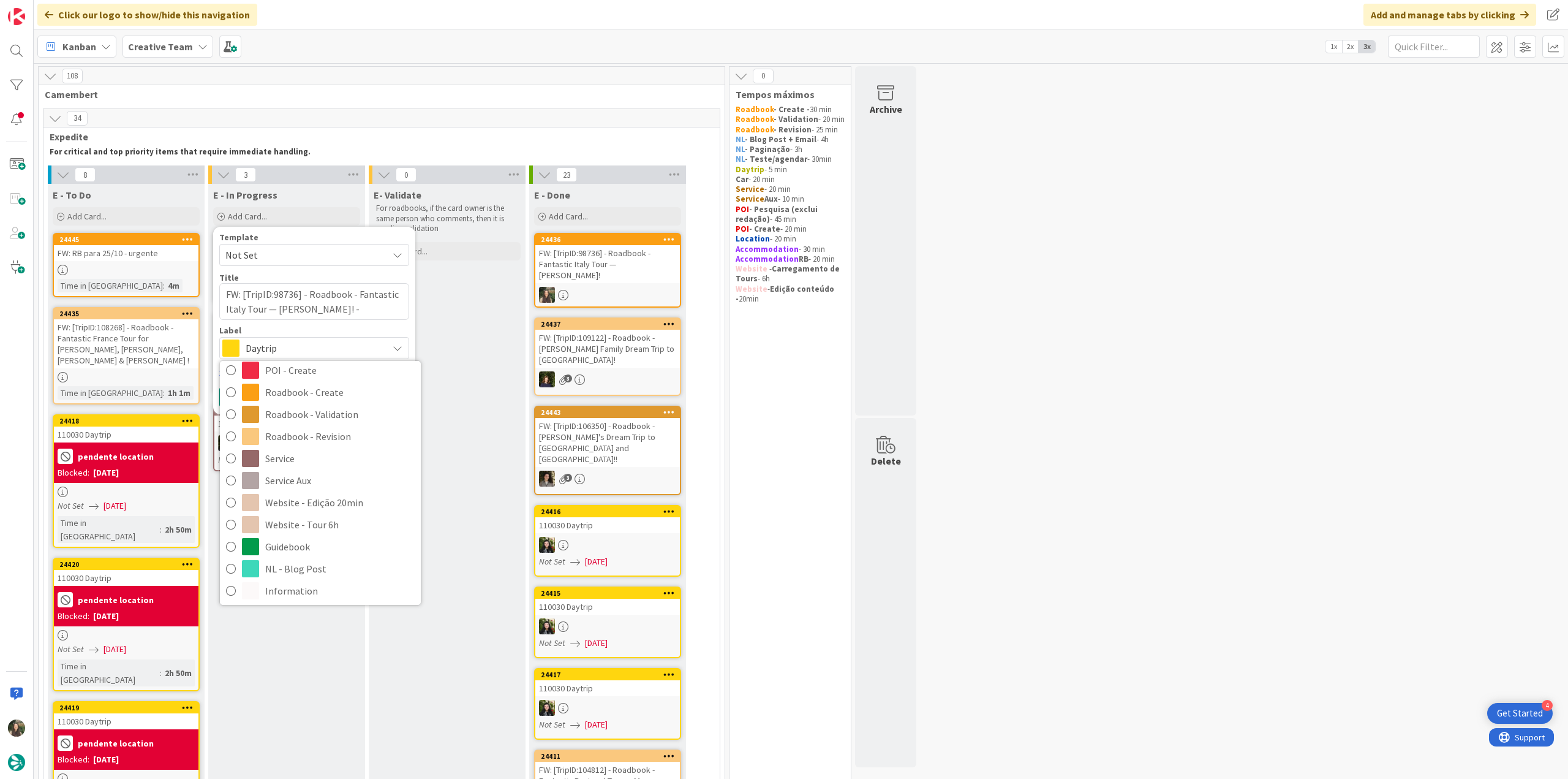
scroll to position [229, 0]
click at [321, 475] on span "Service Aux" at bounding box center [340, 478] width 150 height 18
type textarea "x"
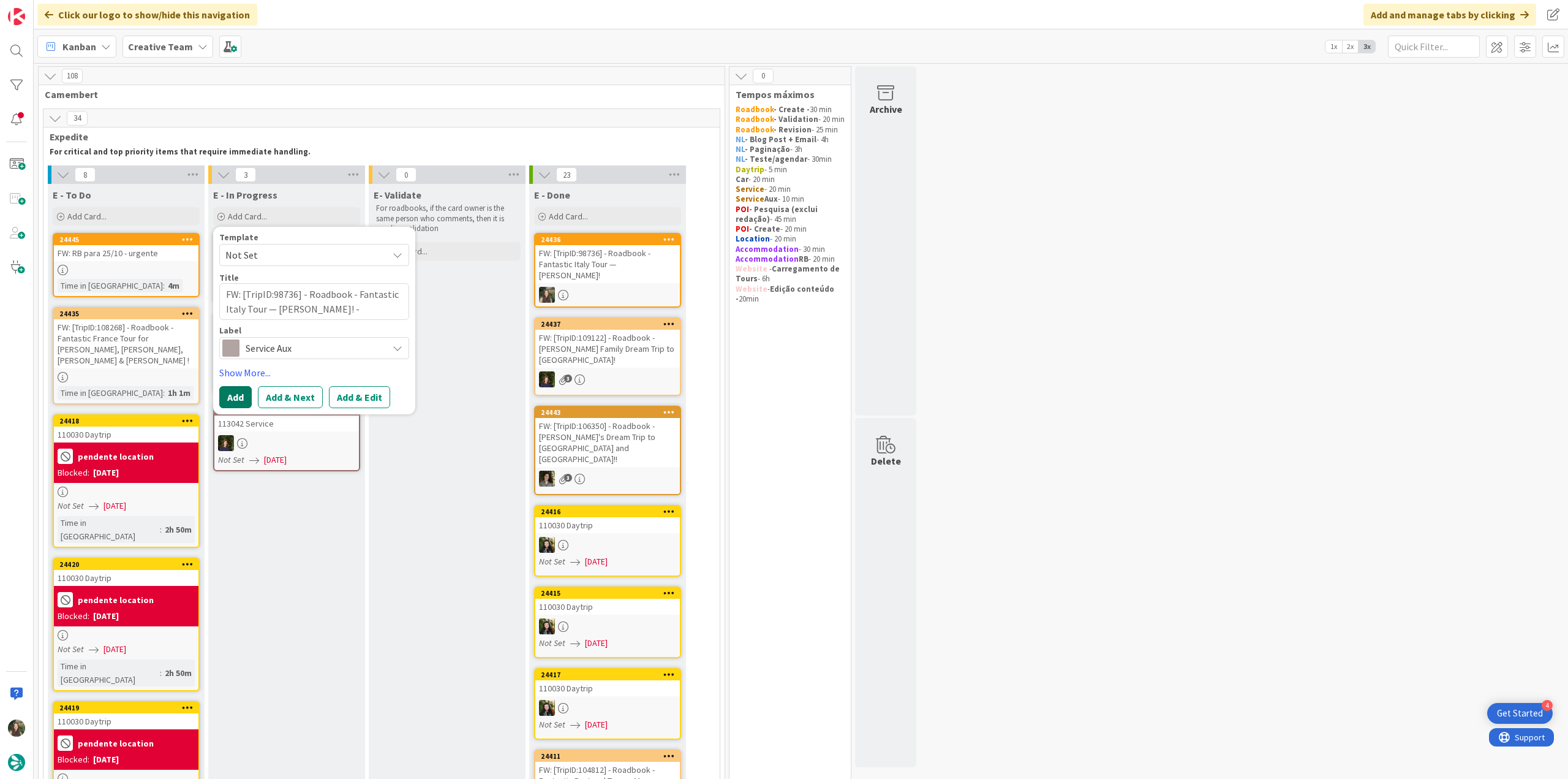
click at [240, 398] on button "Add" at bounding box center [235, 396] width 32 height 22
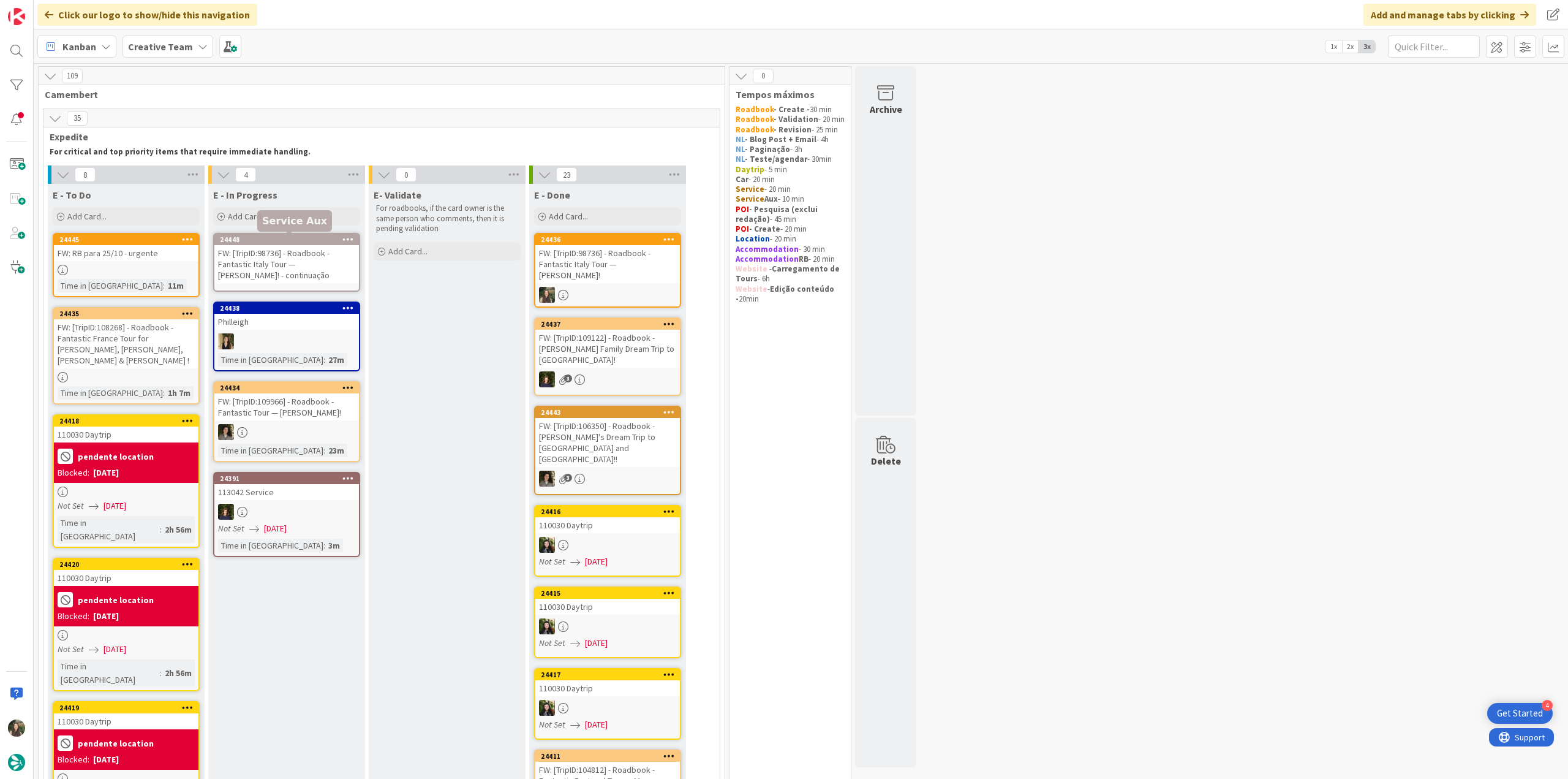
click at [278, 239] on div "24448" at bounding box center [289, 240] width 139 height 9
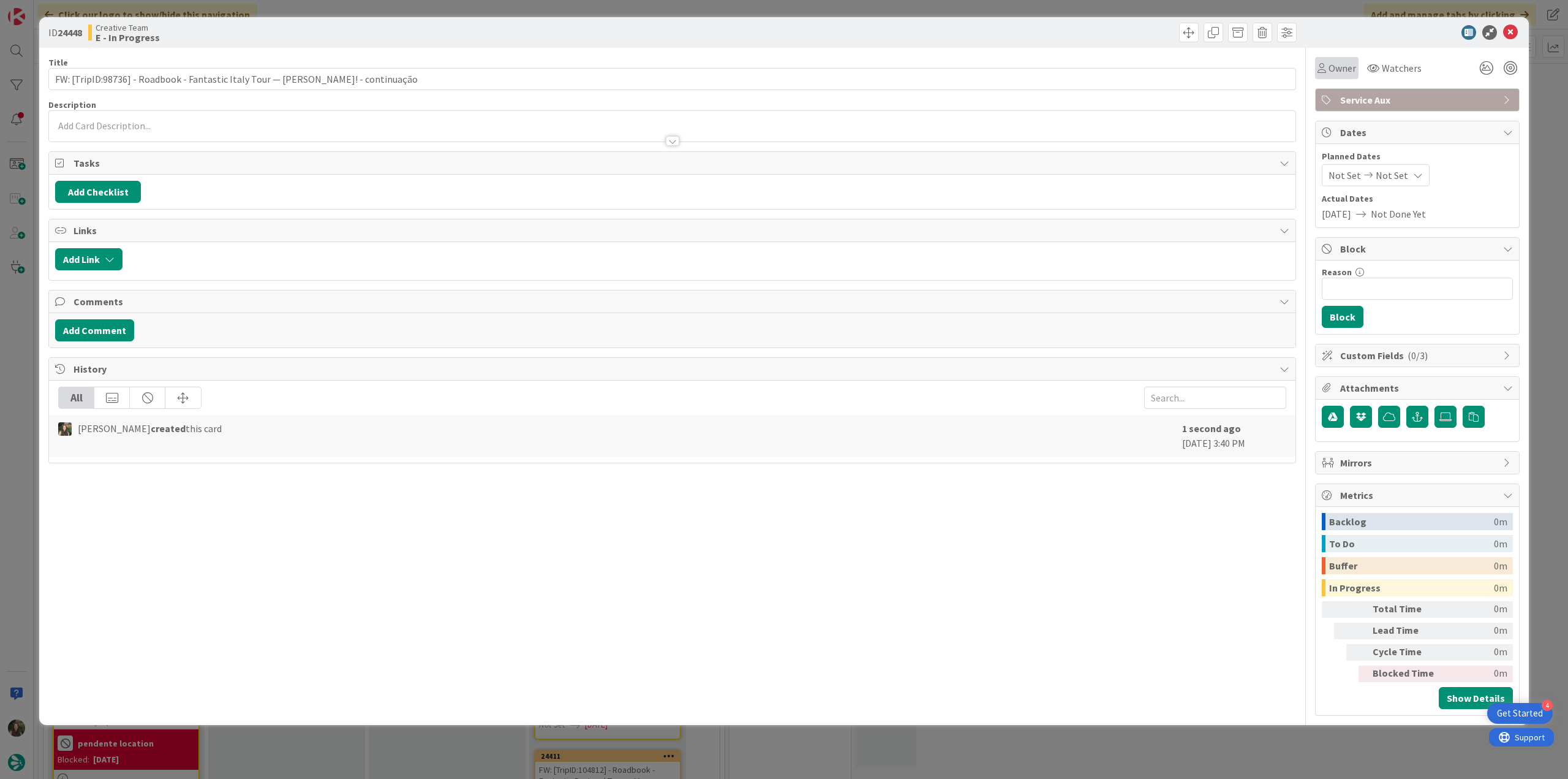
click at [1334, 75] on div "Owner" at bounding box center [1337, 67] width 44 height 22
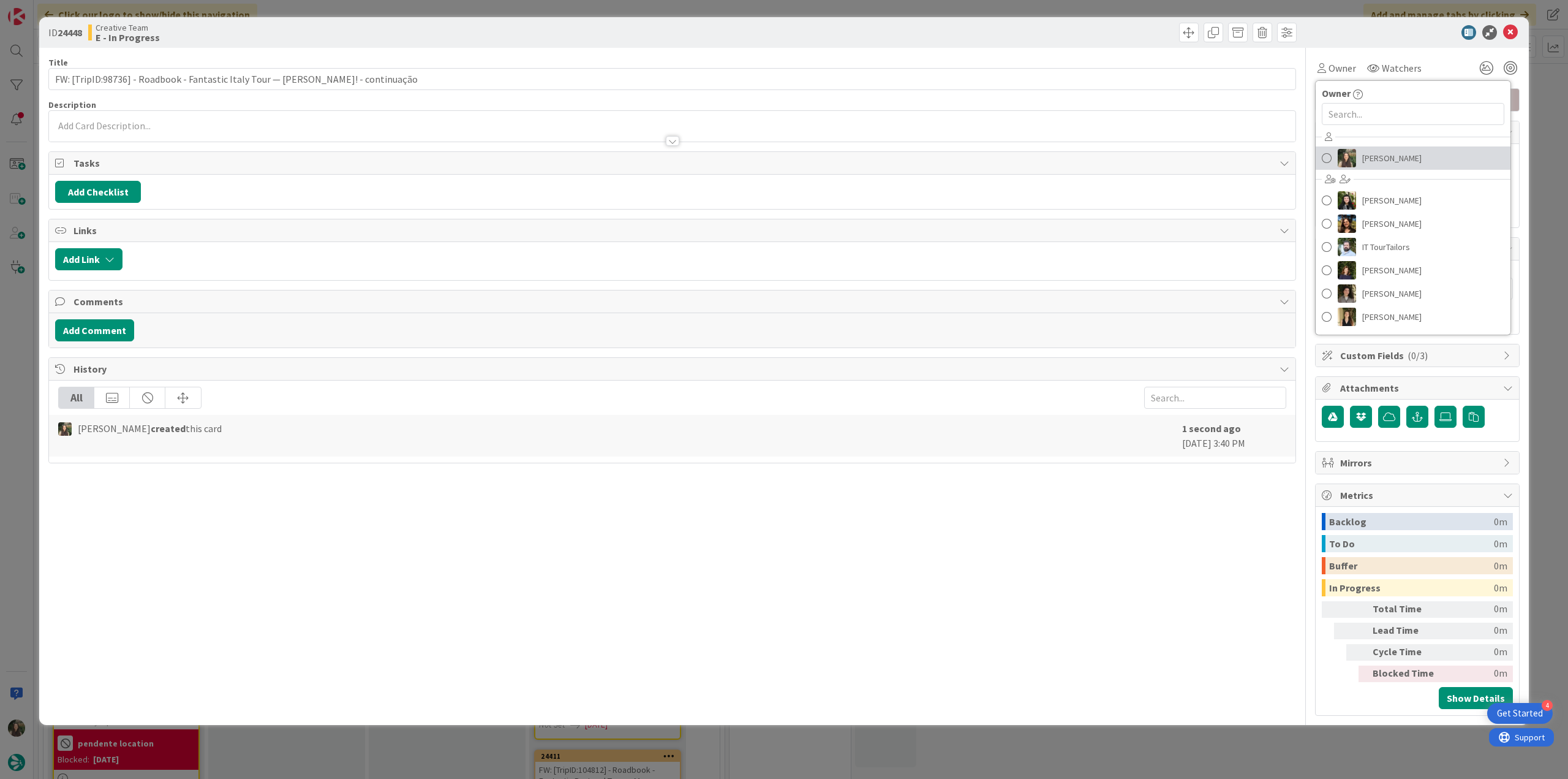
drag, startPoint x: 1373, startPoint y: 158, endPoint x: 1392, endPoint y: 156, distance: 19.1
click at [1374, 158] on span "[PERSON_NAME]" at bounding box center [1392, 158] width 59 height 18
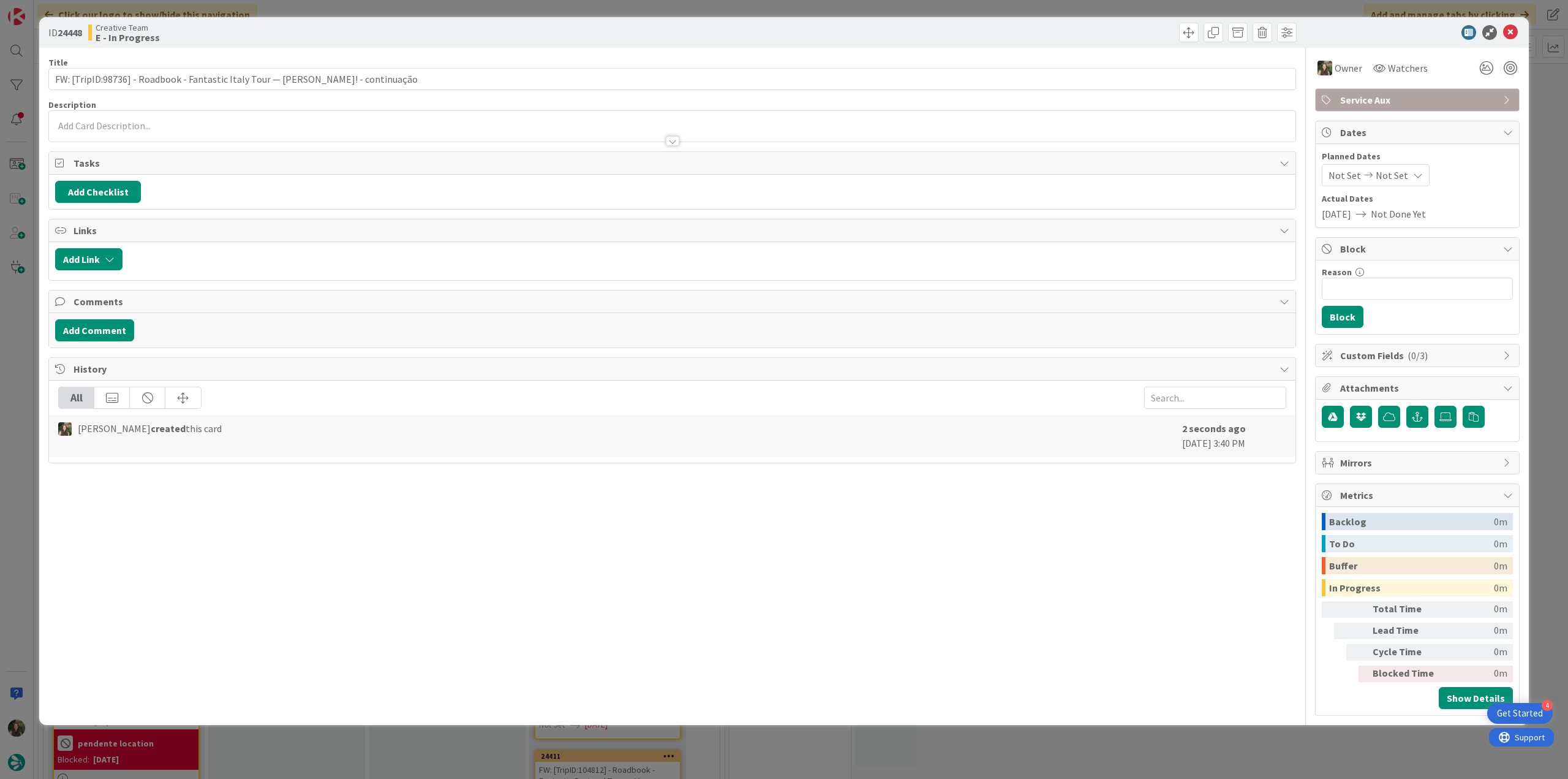
click at [1544, 88] on div "ID 24448 Creative Team E - In Progress Title 85 / 128 FW: [TripID:98736] - Road…" at bounding box center [784, 390] width 1568 height 779
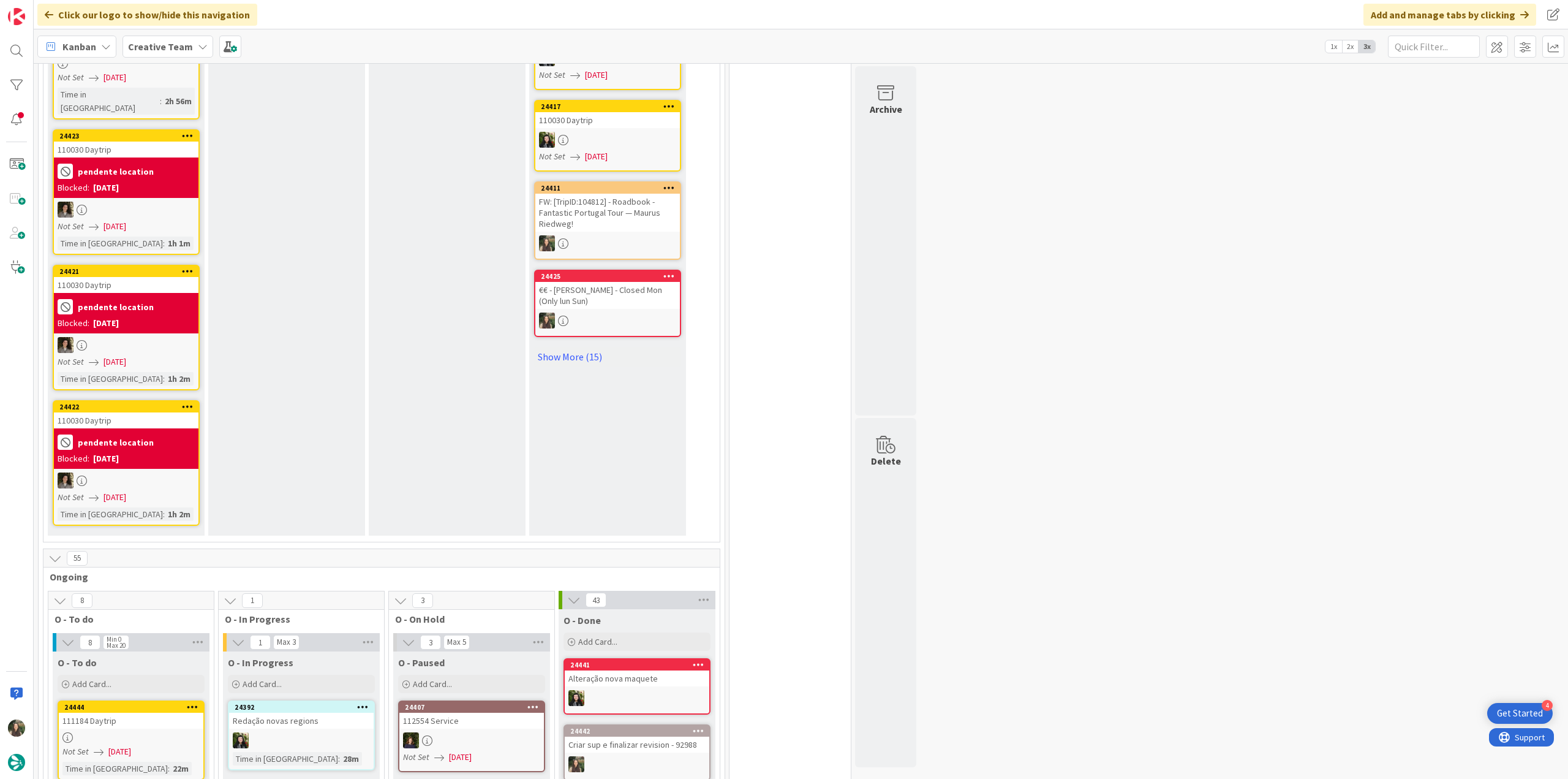
scroll to position [980, 0]
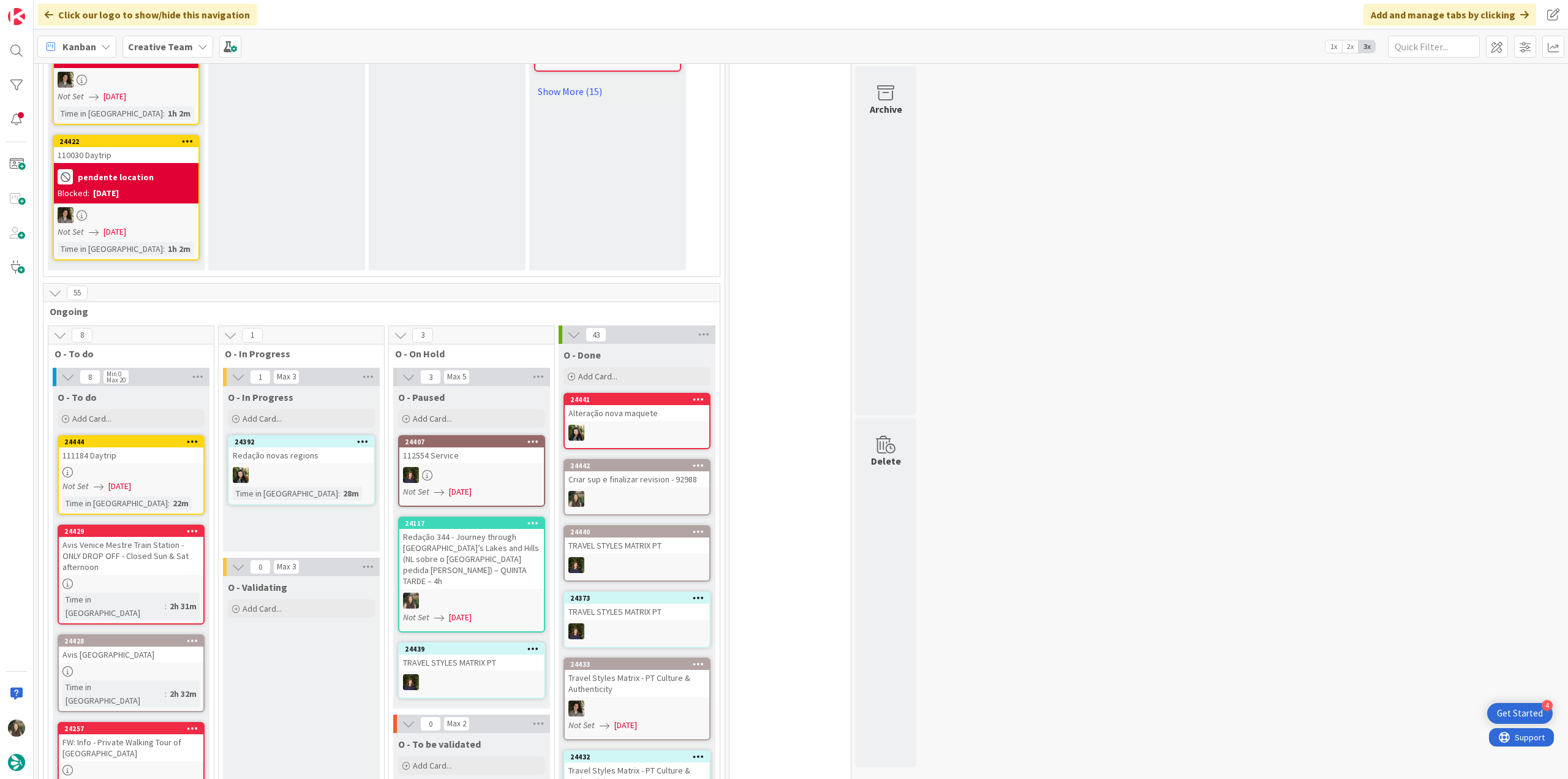
click at [145, 435] on div "24444 111184 Daytrip Not Set [DATE] Time in [GEOGRAPHIC_DATA] : 22m" at bounding box center [131, 475] width 147 height 80
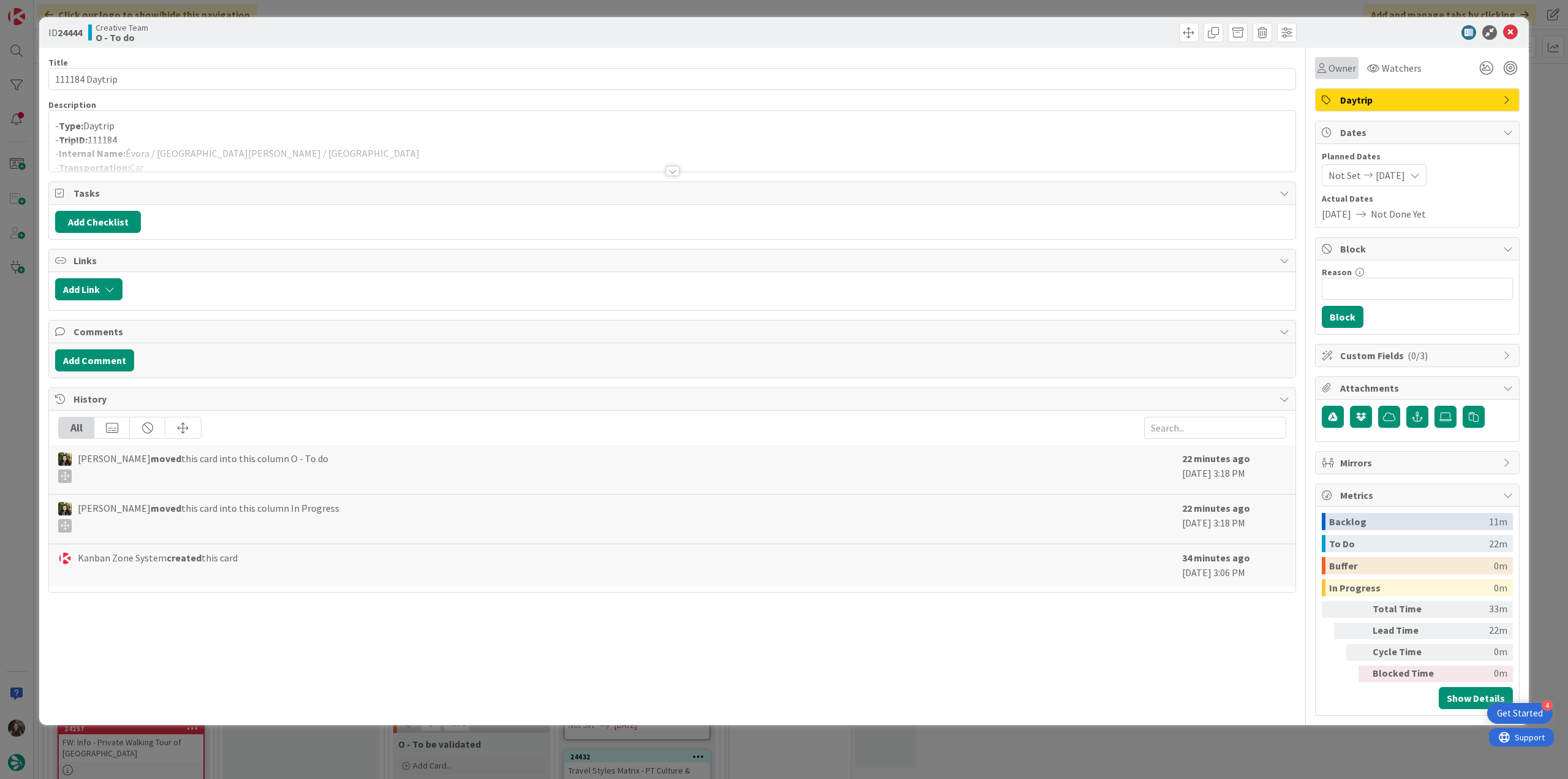
click at [1347, 70] on span "Owner" at bounding box center [1342, 68] width 27 height 15
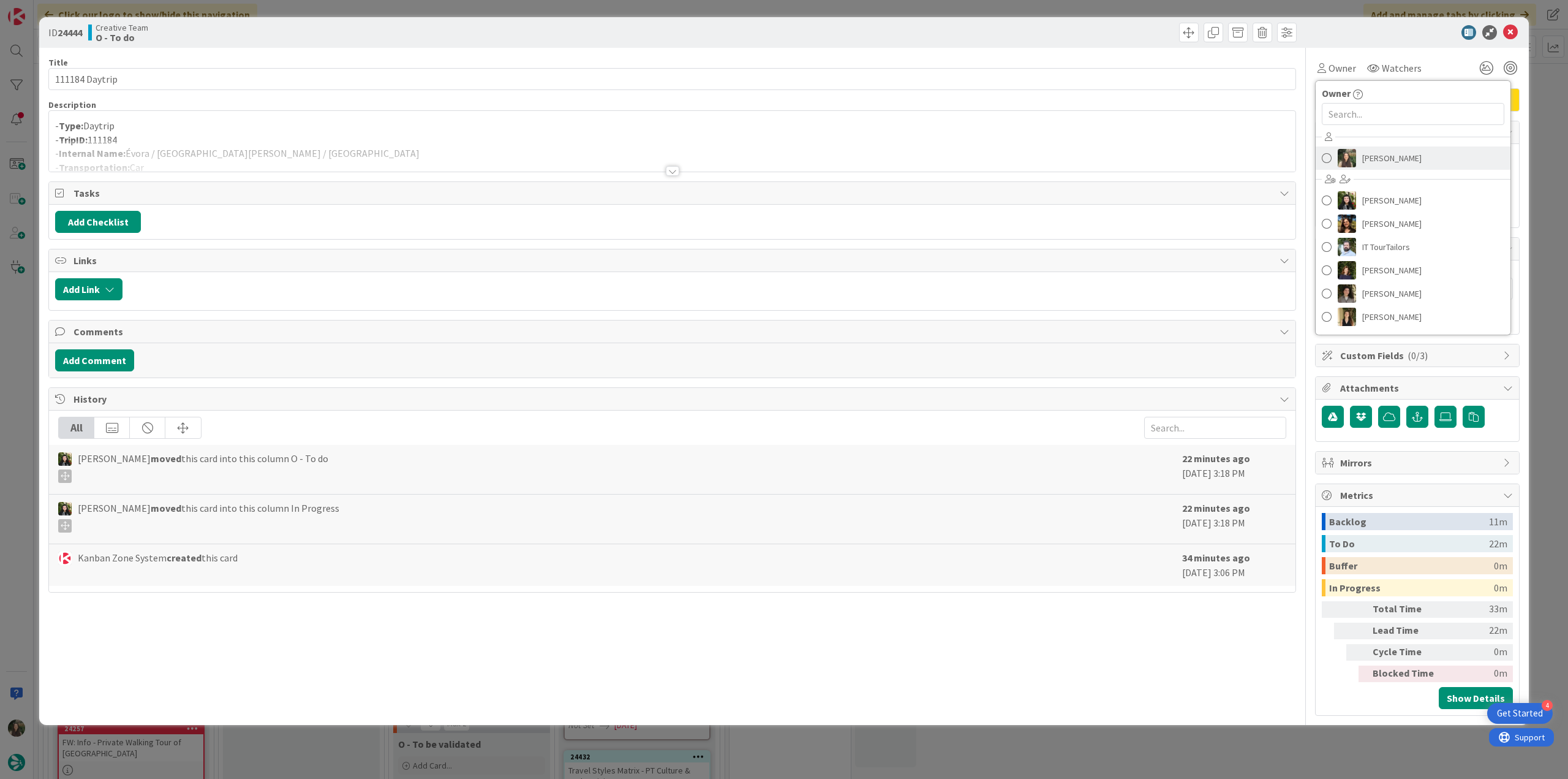
click at [1379, 155] on span "[PERSON_NAME]" at bounding box center [1392, 158] width 59 height 18
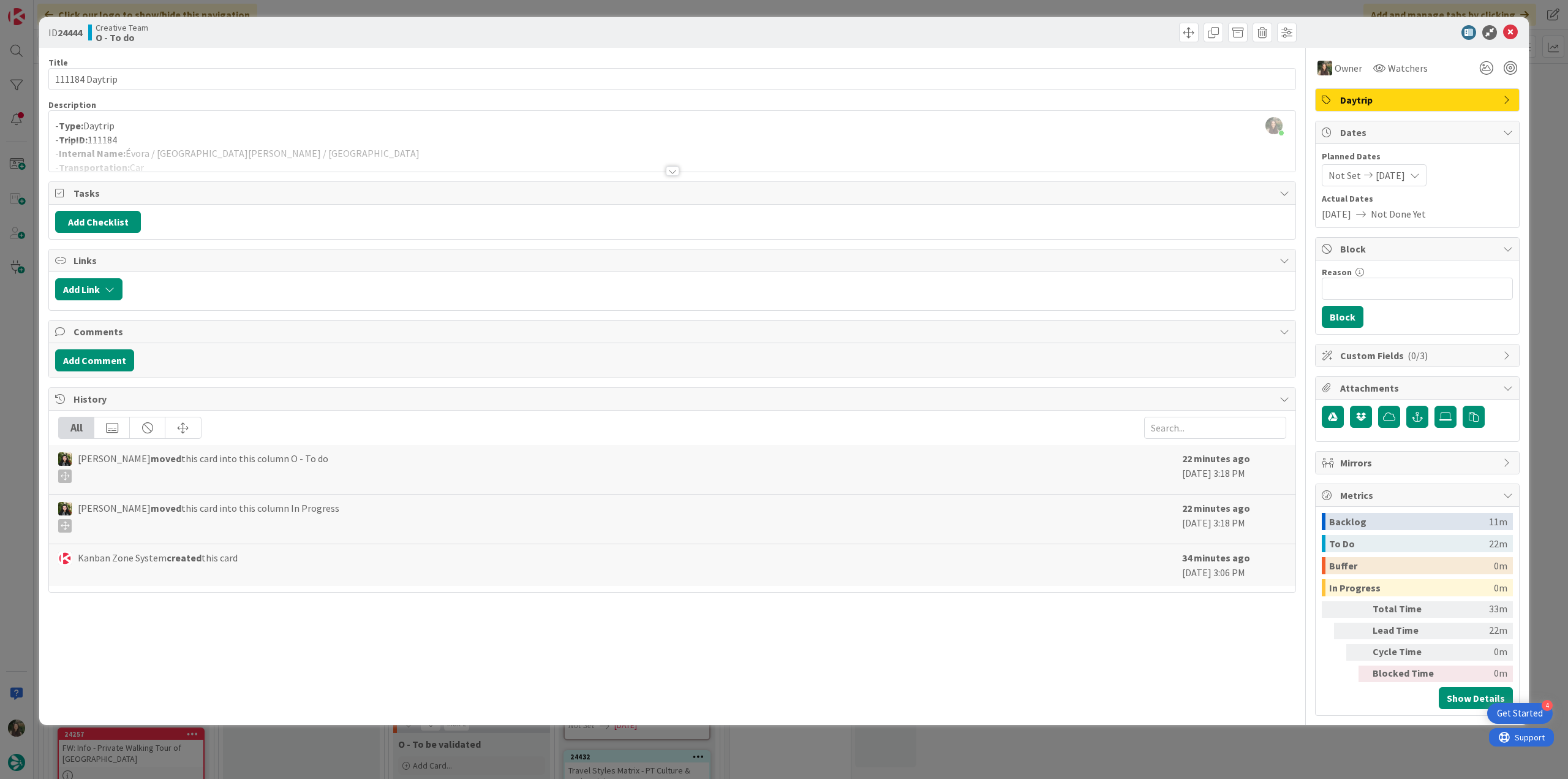
click at [1542, 99] on div "ID 24444 Creative Team O - To do Title 14 / 128 111184 Daytrip Description [PER…" at bounding box center [784, 390] width 1568 height 779
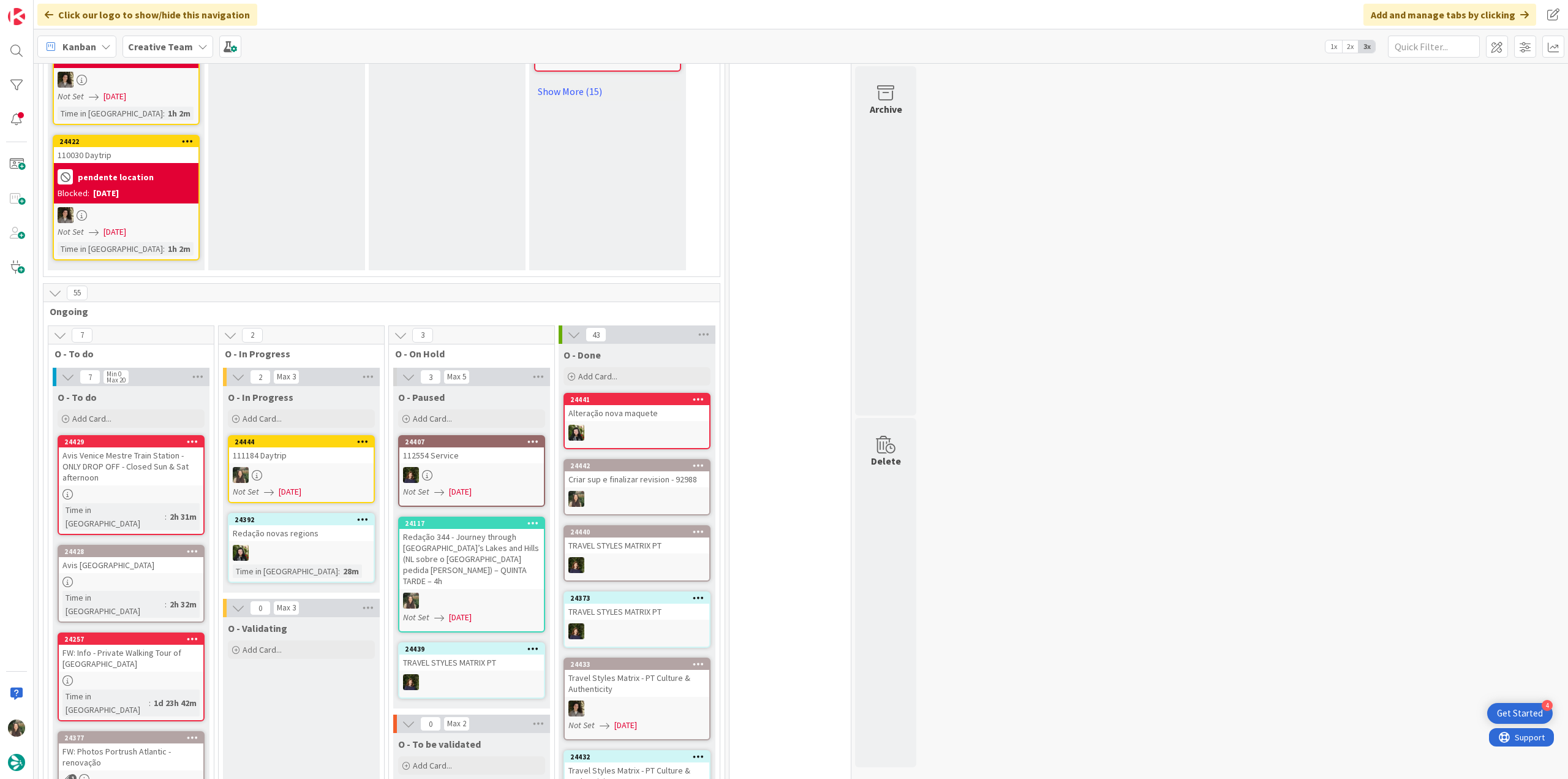
click at [329, 467] on div at bounding box center [302, 475] width 145 height 16
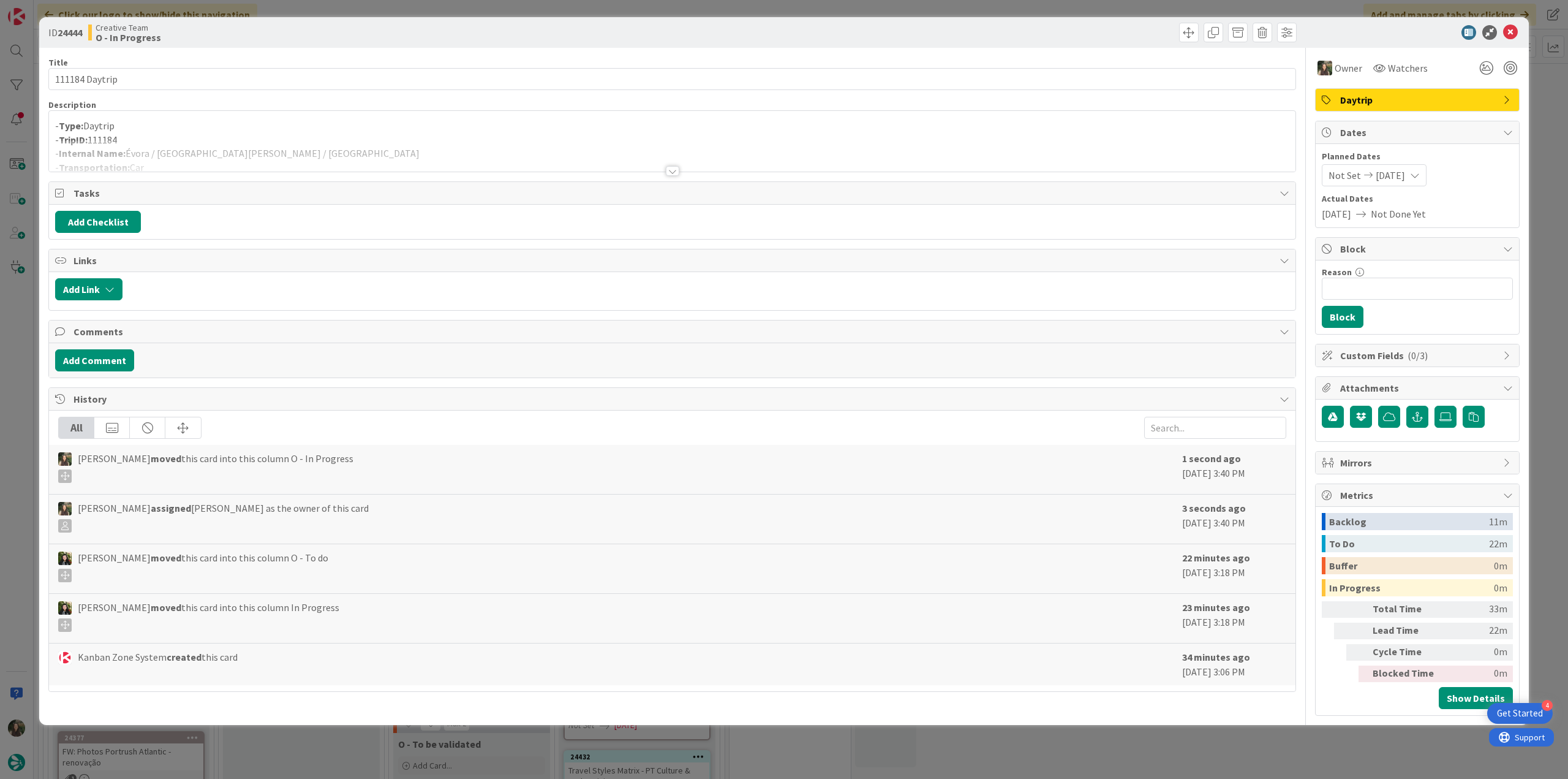
click at [268, 140] on div "- Type: Daytrip - TripID: 111184 - Internal Name: Évora / [GEOGRAPHIC_DATA][PER…" at bounding box center [672, 144] width 1247 height 55
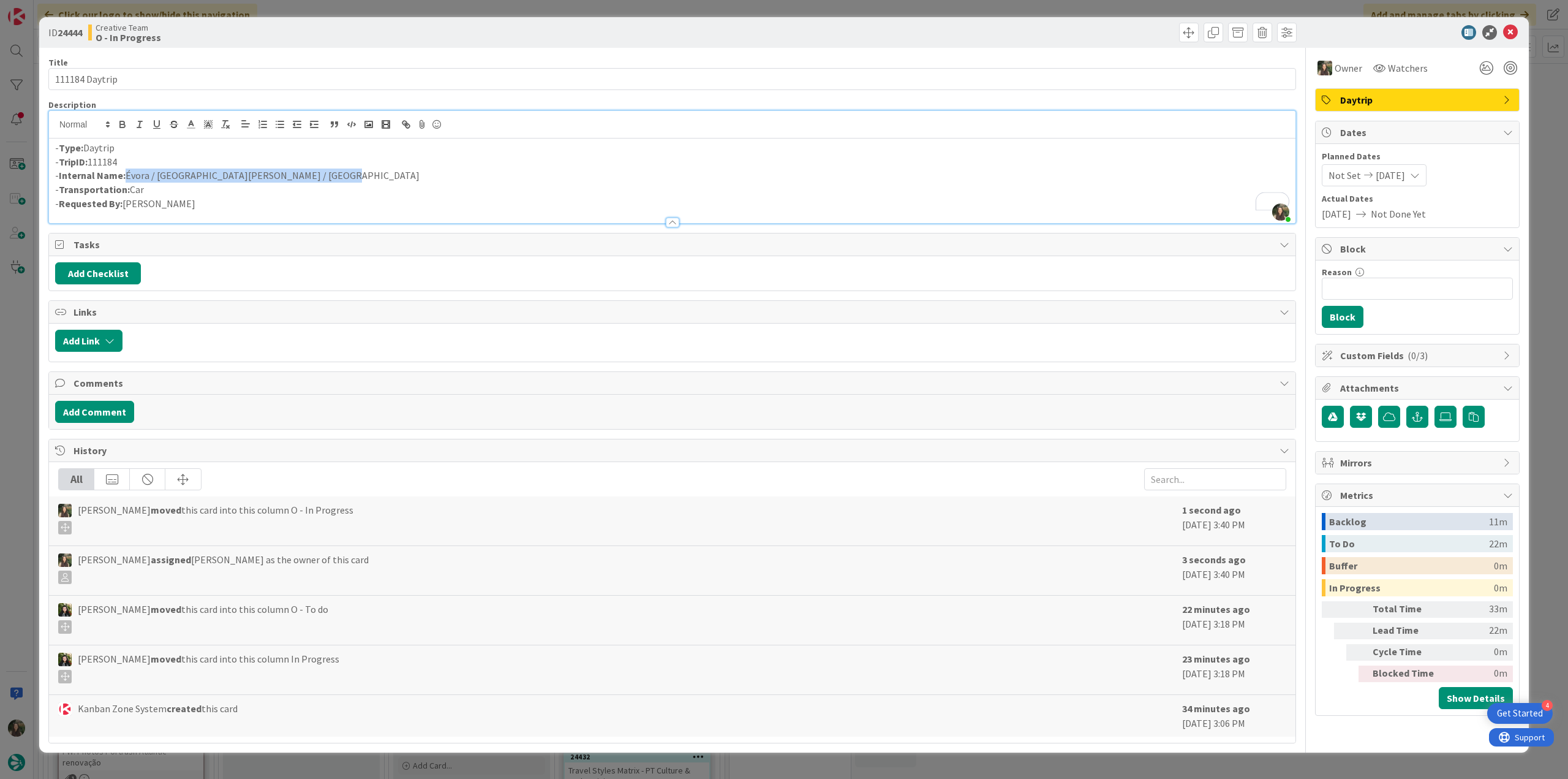
drag, startPoint x: 240, startPoint y: 173, endPoint x: 125, endPoint y: 173, distance: 115.0
click at [125, 173] on p "- Internal Name: Évora / [GEOGRAPHIC_DATA][PERSON_NAME] / [GEOGRAPHIC_DATA]" at bounding box center [672, 175] width 1234 height 14
click at [323, 182] on p "- Internal Name: Évora / [GEOGRAPHIC_DATA][PERSON_NAME] / [GEOGRAPHIC_DATA]" at bounding box center [672, 175] width 1234 height 14
drag, startPoint x: 313, startPoint y: 176, endPoint x: 126, endPoint y: 178, distance: 187.0
click at [126, 178] on p "- Internal Name: Évora / [GEOGRAPHIC_DATA][PERSON_NAME] / [GEOGRAPHIC_DATA]" at bounding box center [672, 175] width 1234 height 14
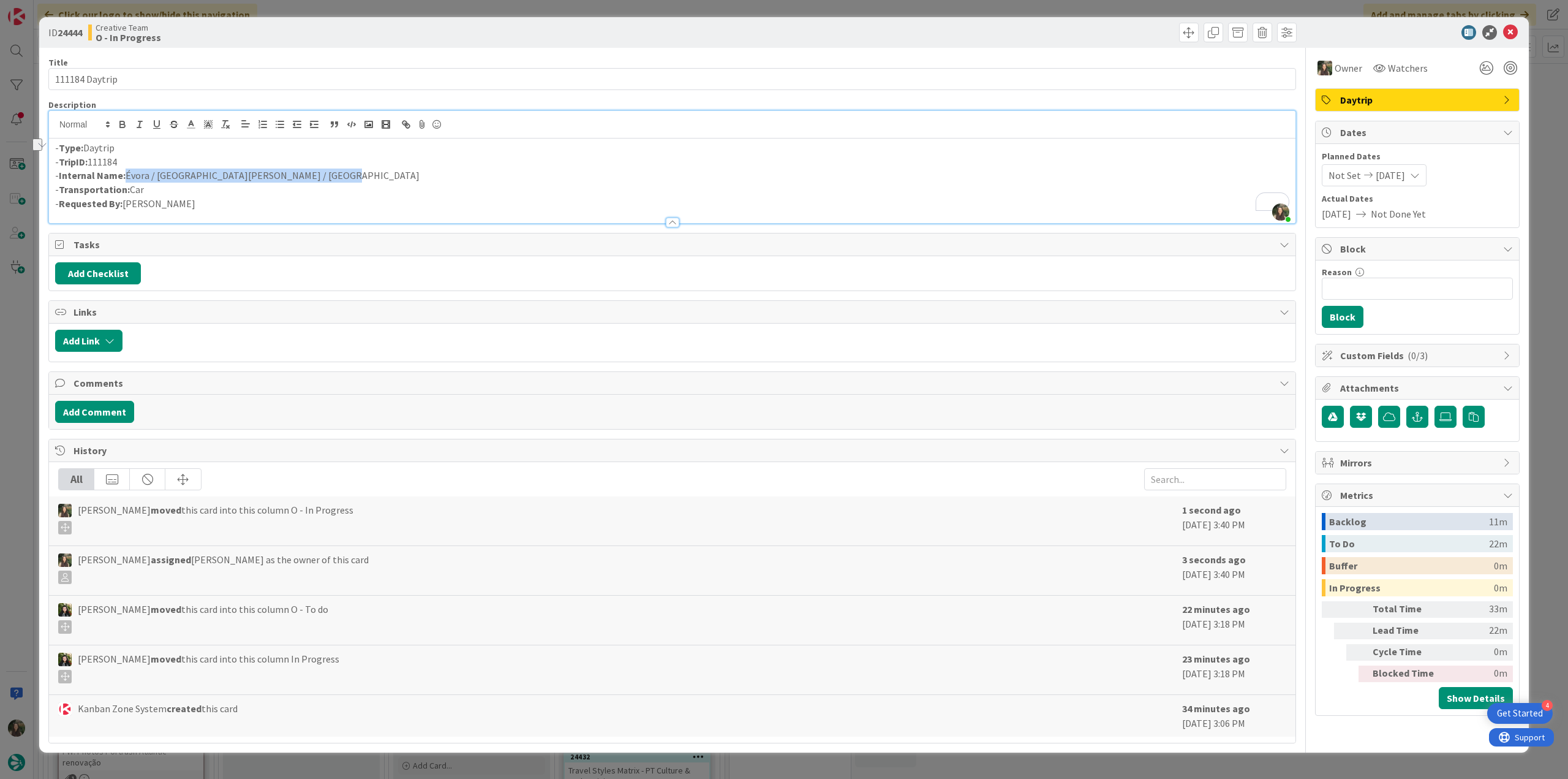
copy p "Évora / [GEOGRAPHIC_DATA][PERSON_NAME] / [GEOGRAPHIC_DATA]"
drag, startPoint x: 125, startPoint y: 69, endPoint x: 87, endPoint y: 73, distance: 38.2
click at [87, 73] on input "111184 Daytrip" at bounding box center [672, 79] width 1248 height 22
click at [128, 82] on input "111184 Daytrip" at bounding box center [672, 79] width 1248 height 22
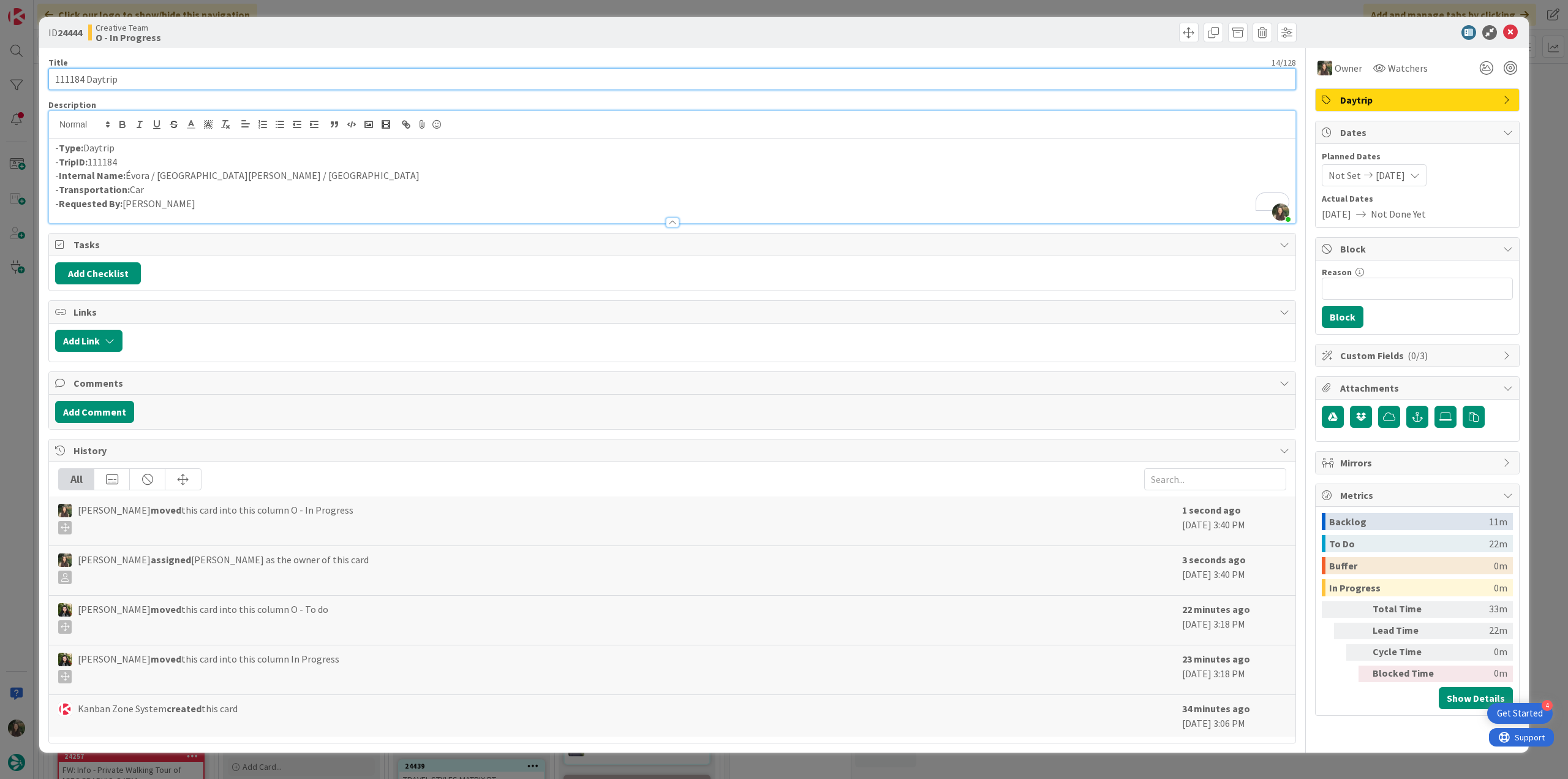
drag, startPoint x: 128, startPoint y: 82, endPoint x: 52, endPoint y: 82, distance: 76.0
click at [52, 82] on input "111184 Daytrip" at bounding box center [672, 79] width 1248 height 22
click at [31, 362] on div "ID 24444 Creative Team O - In Progress Title 14 / 128 111184 Daytrip Descriptio…" at bounding box center [784, 390] width 1568 height 779
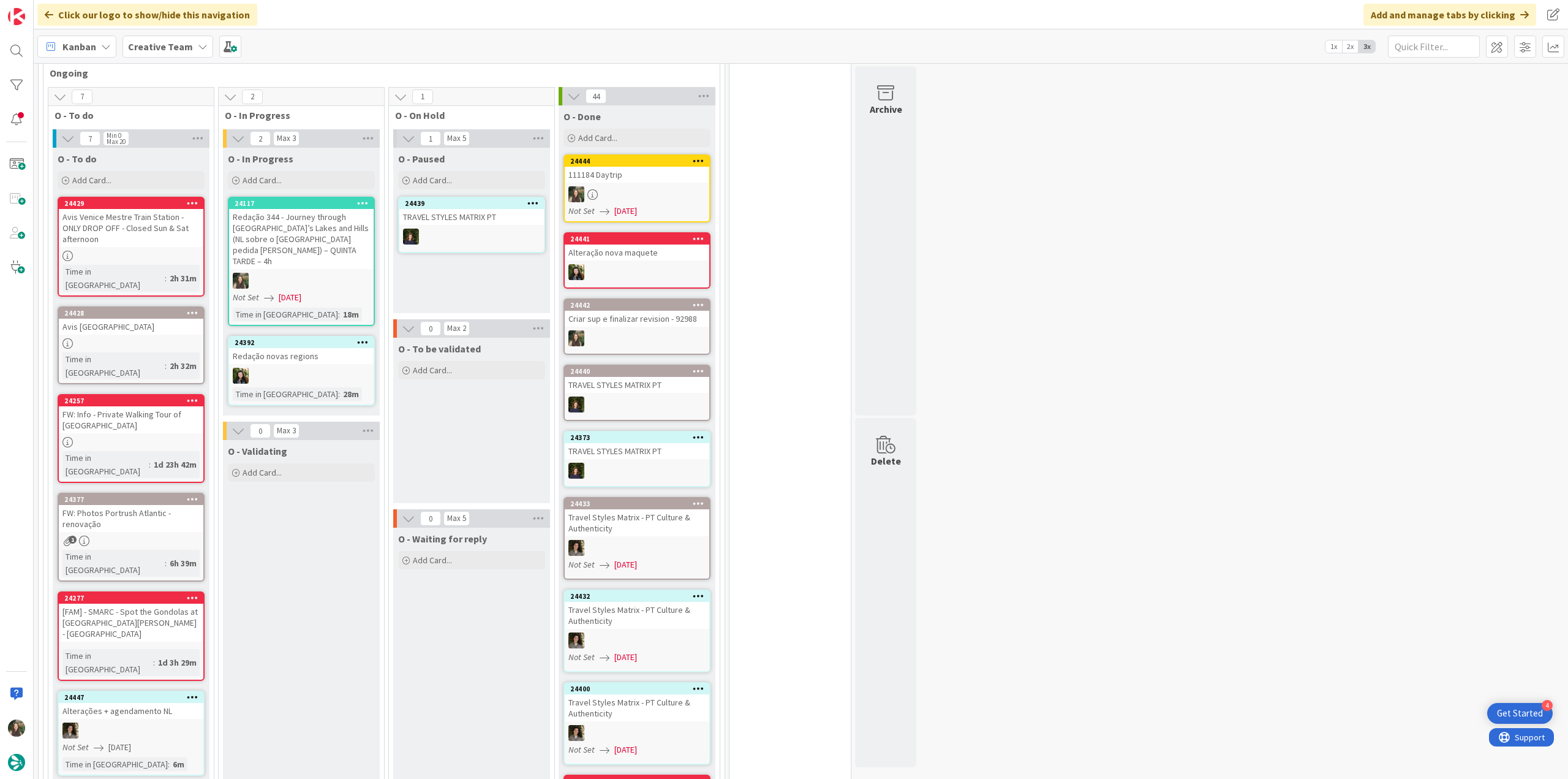
scroll to position [1038, 0]
